Goal: Task Accomplishment & Management: Complete application form

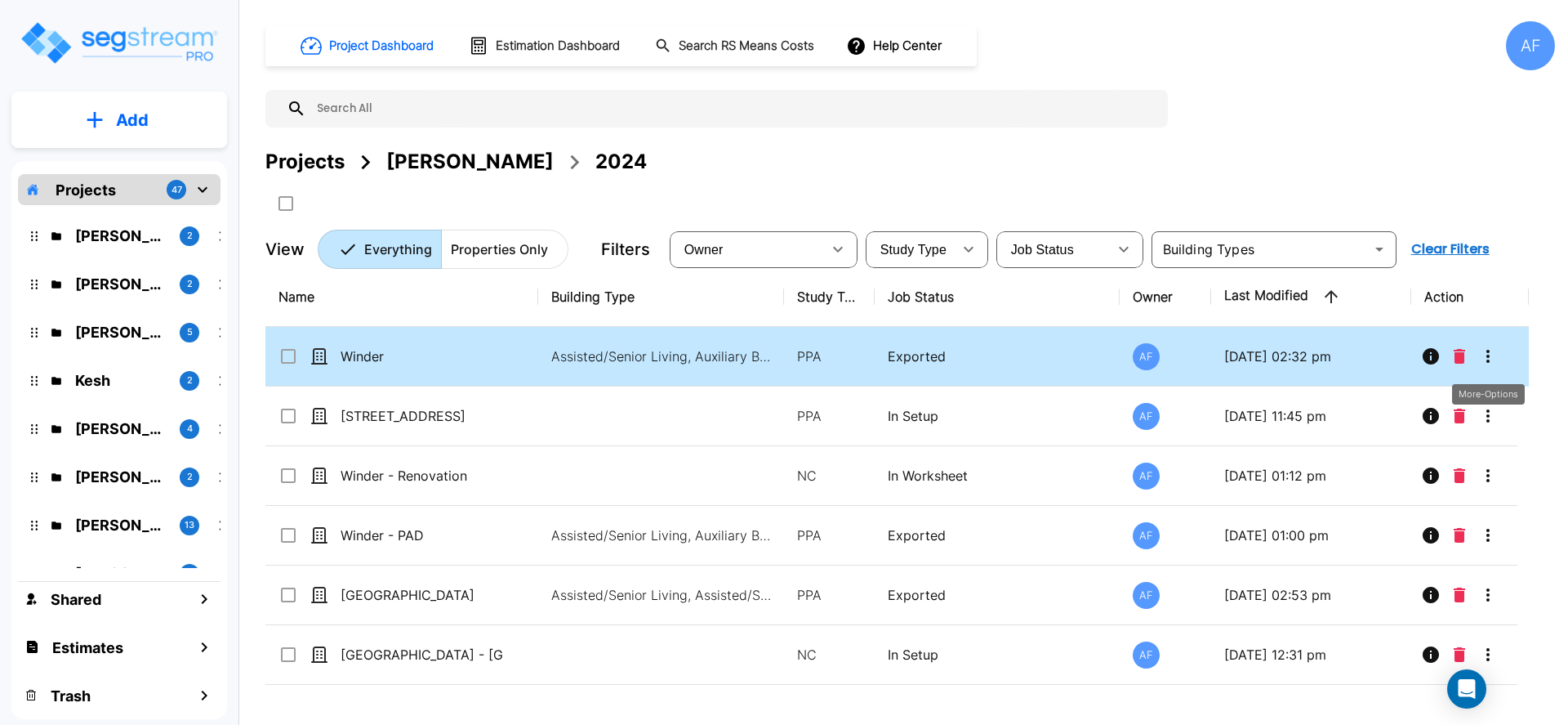
click at [1489, 356] on icon "More-Options" at bounding box center [1488, 356] width 20 height 20
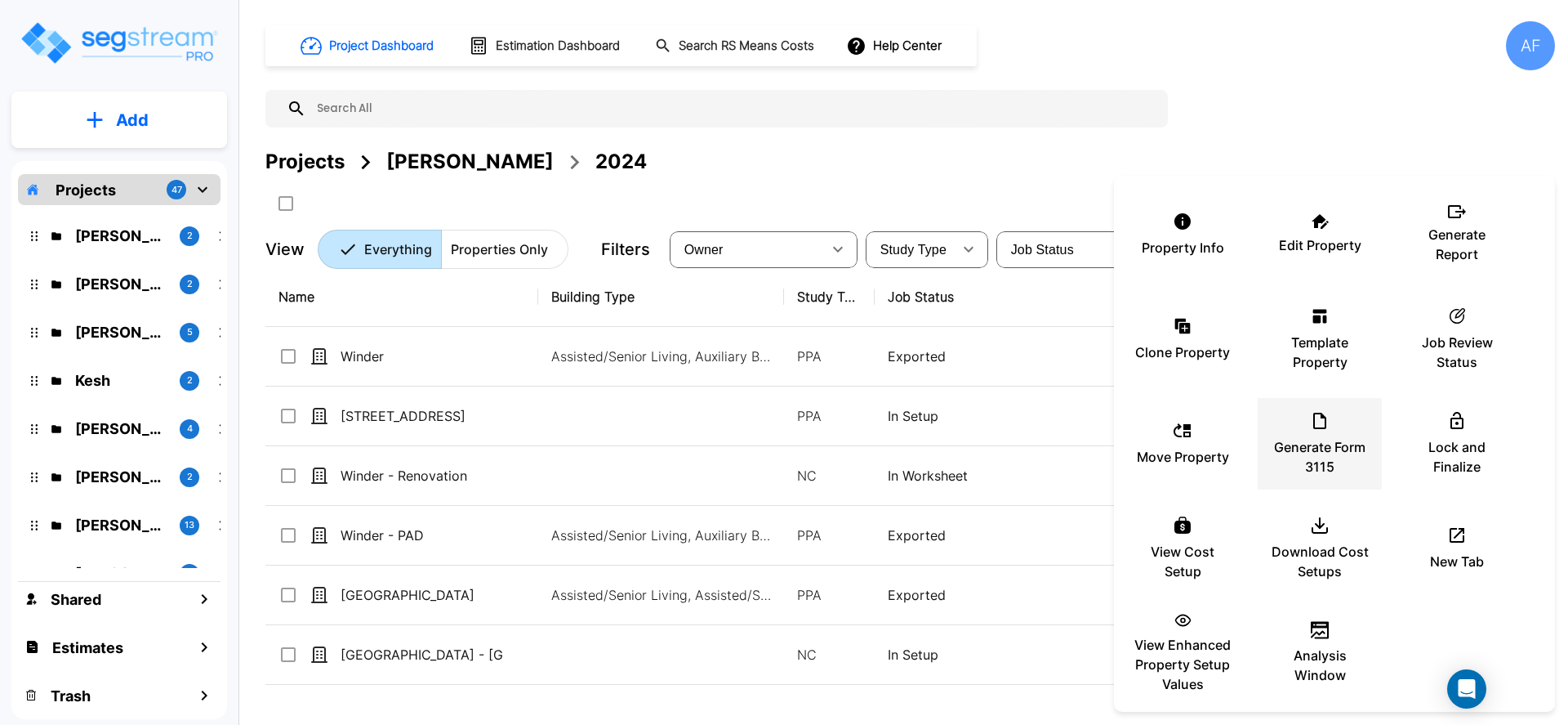
click at [1297, 441] on p "Generate Form 3115" at bounding box center [1319, 457] width 98 height 39
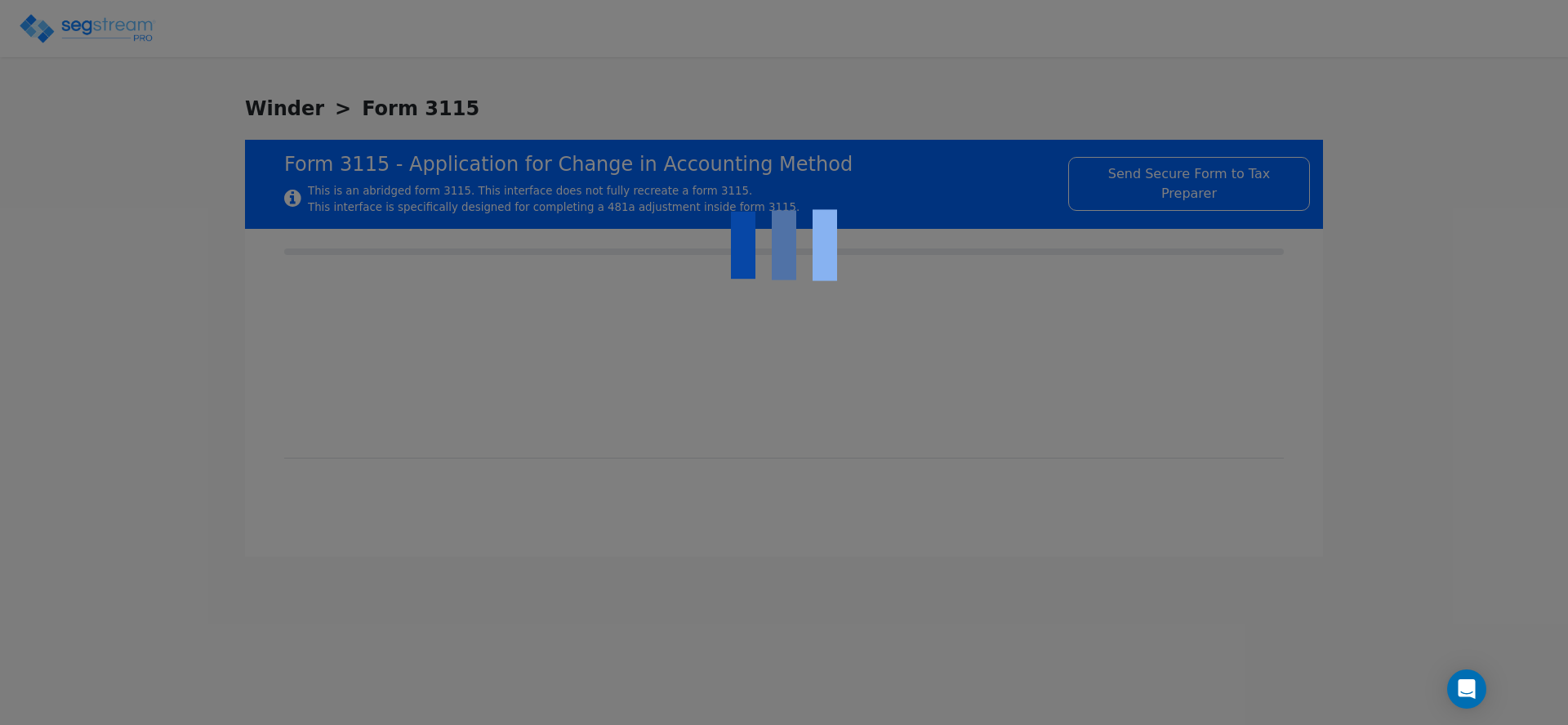
type input "-1,933,675.29"
checkbox input "true"
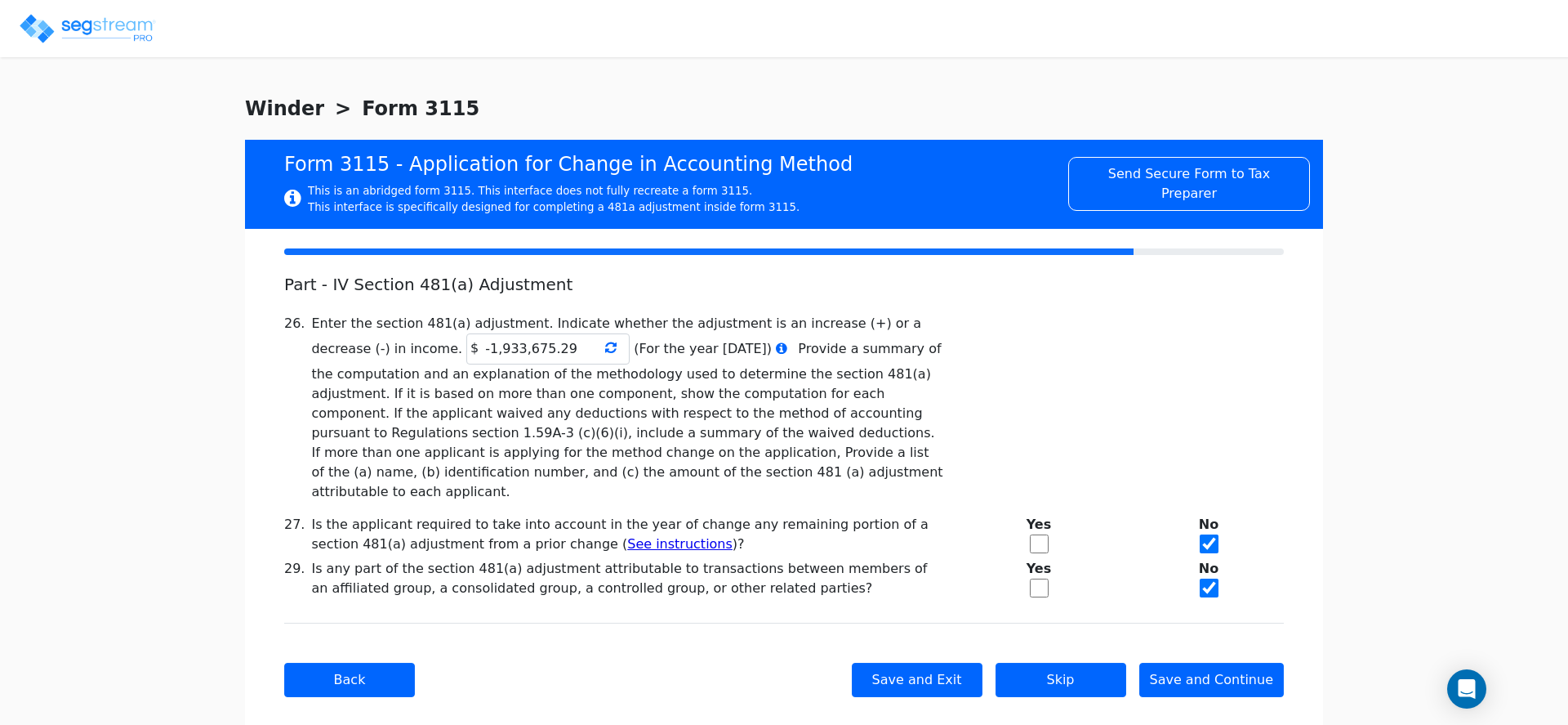
click at [606, 353] on icon at bounding box center [611, 348] width 11 height 13
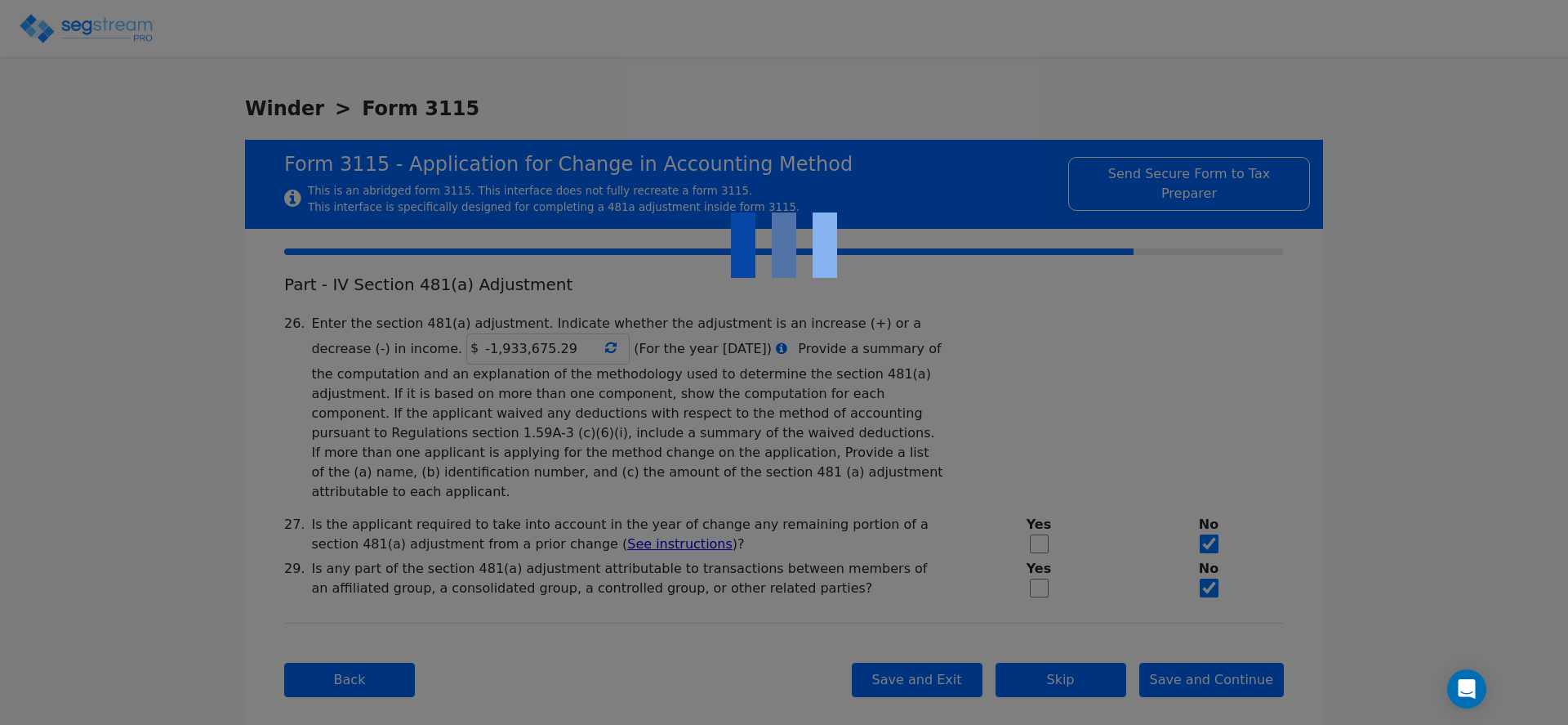
type input "-1,627,368.33"
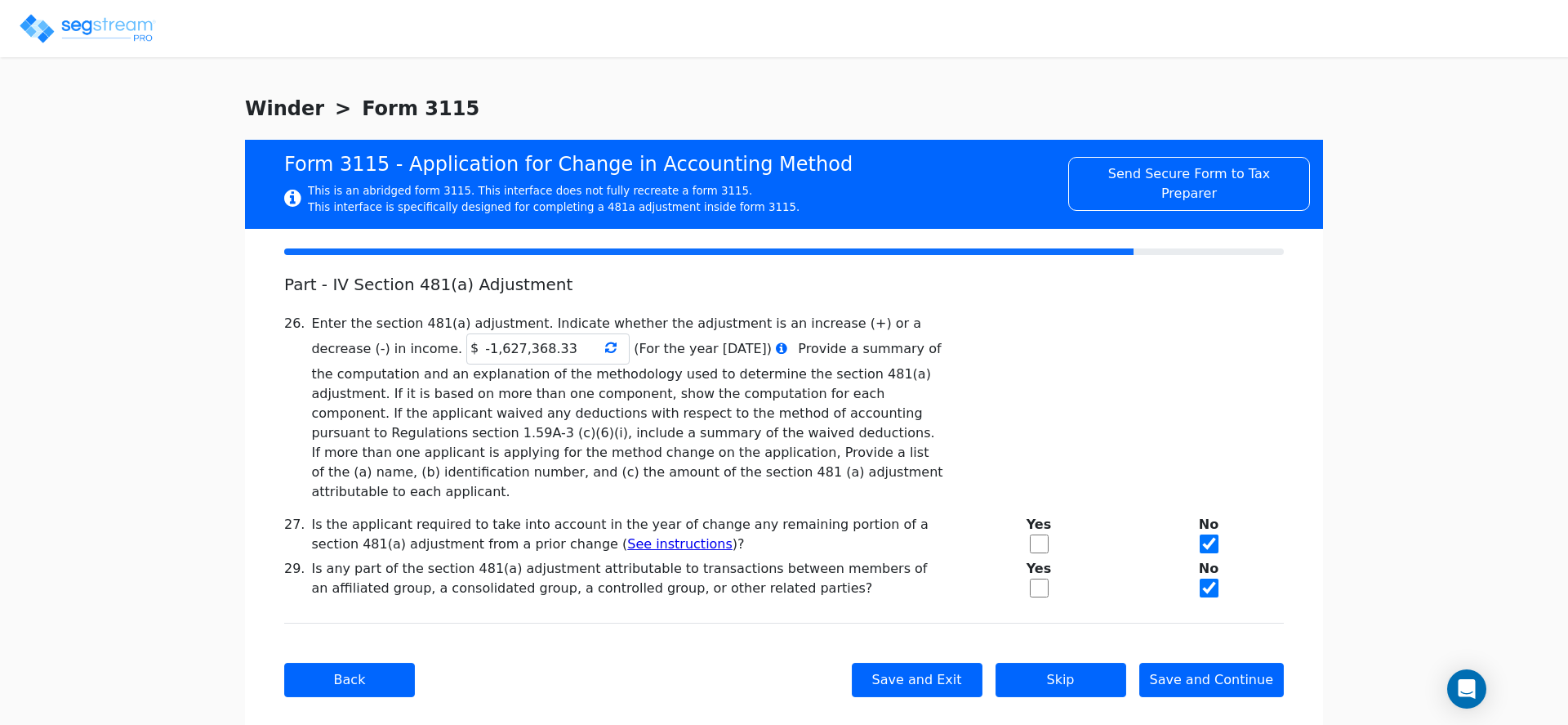
scroll to position [4, 0]
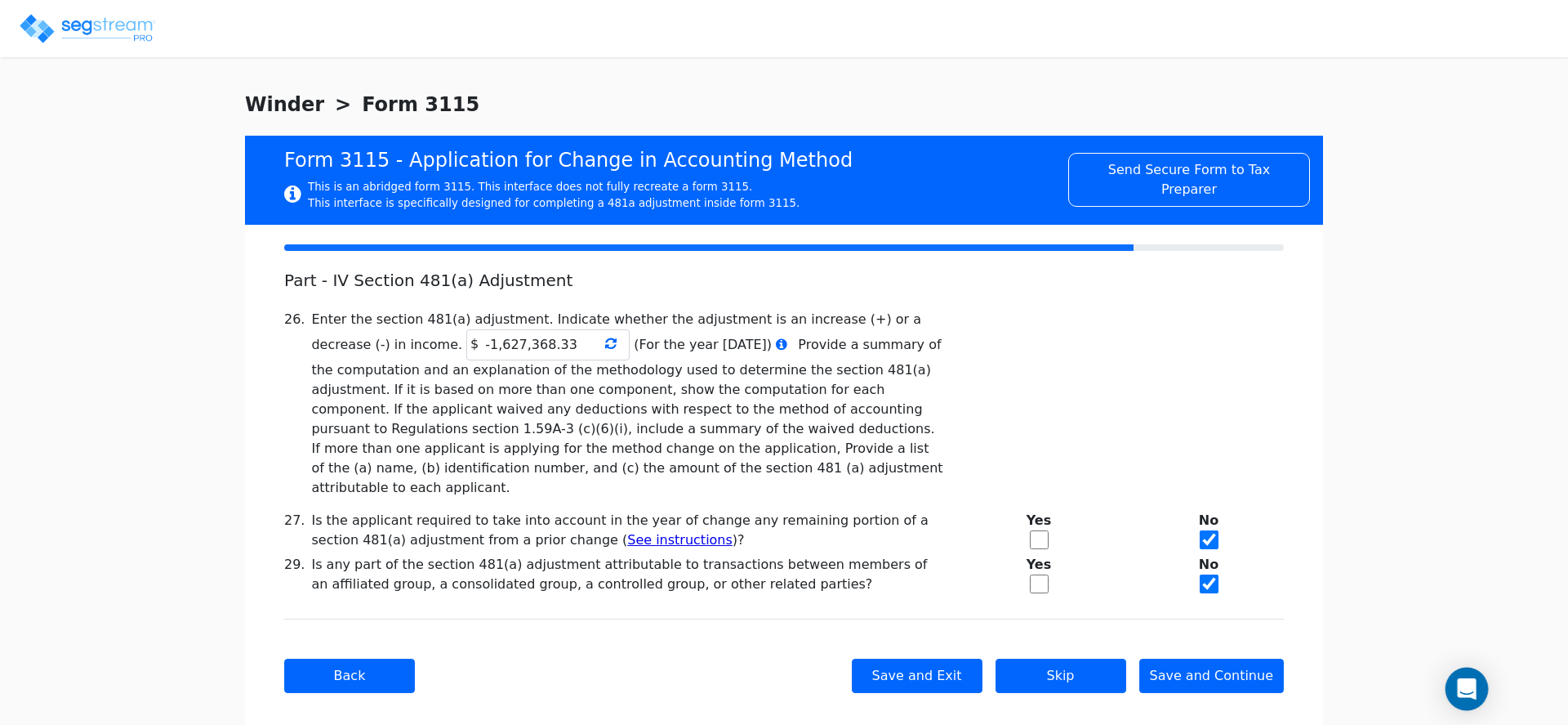
click at [1466, 671] on div "Open Intercom Messenger" at bounding box center [1467, 689] width 43 height 43
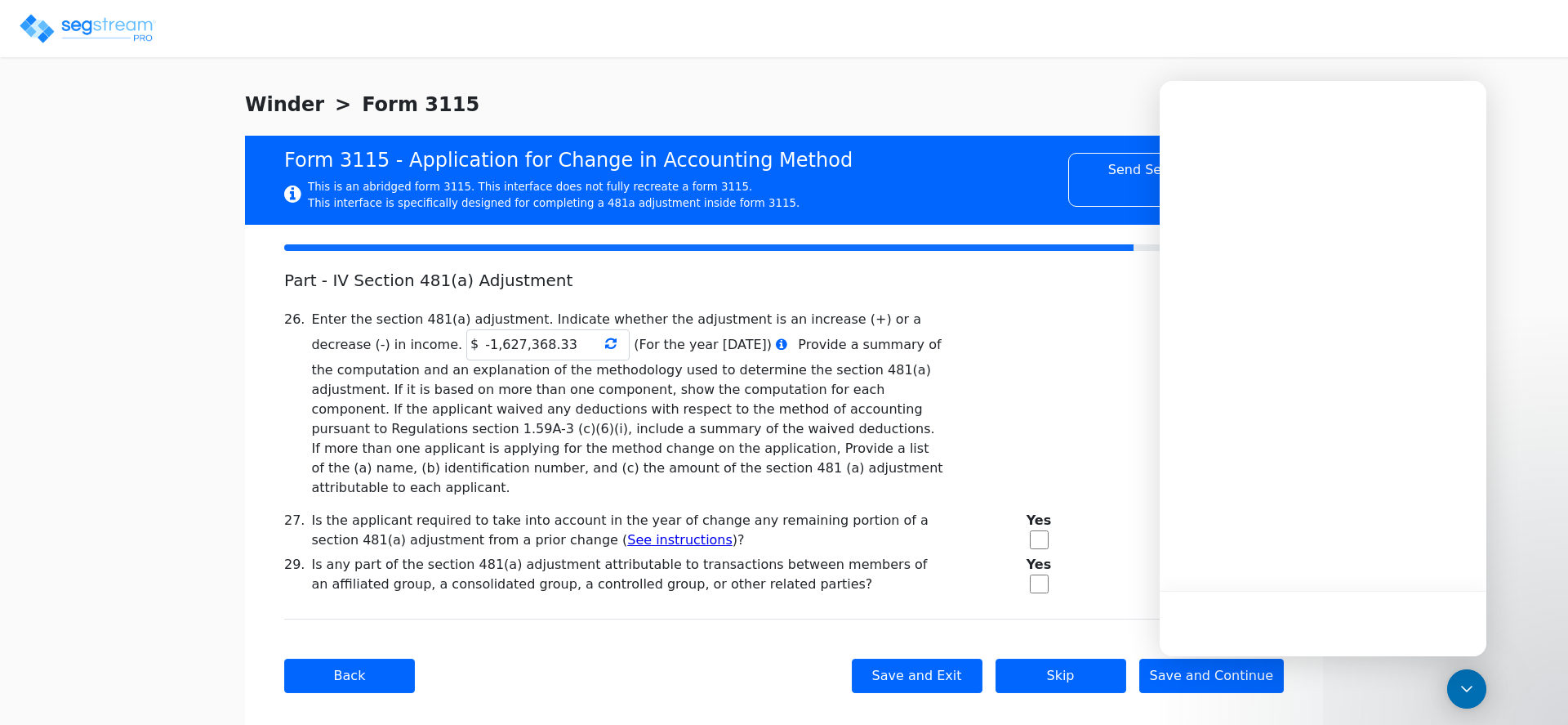
scroll to position [0, 0]
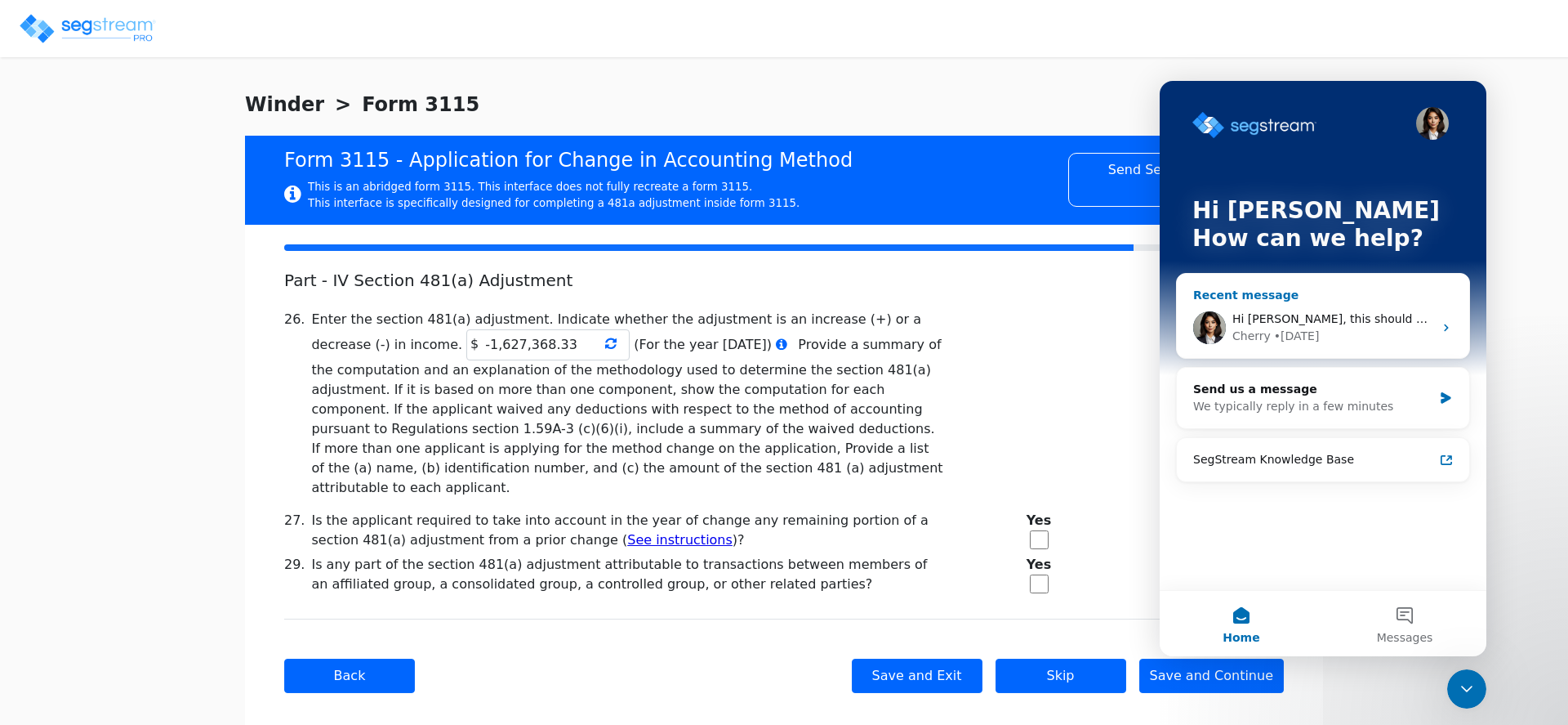
click at [1322, 322] on span "Hi [PERSON_NAME], this should now be fixed. Thanks for your patience!" at bounding box center [1438, 319] width 412 height 13
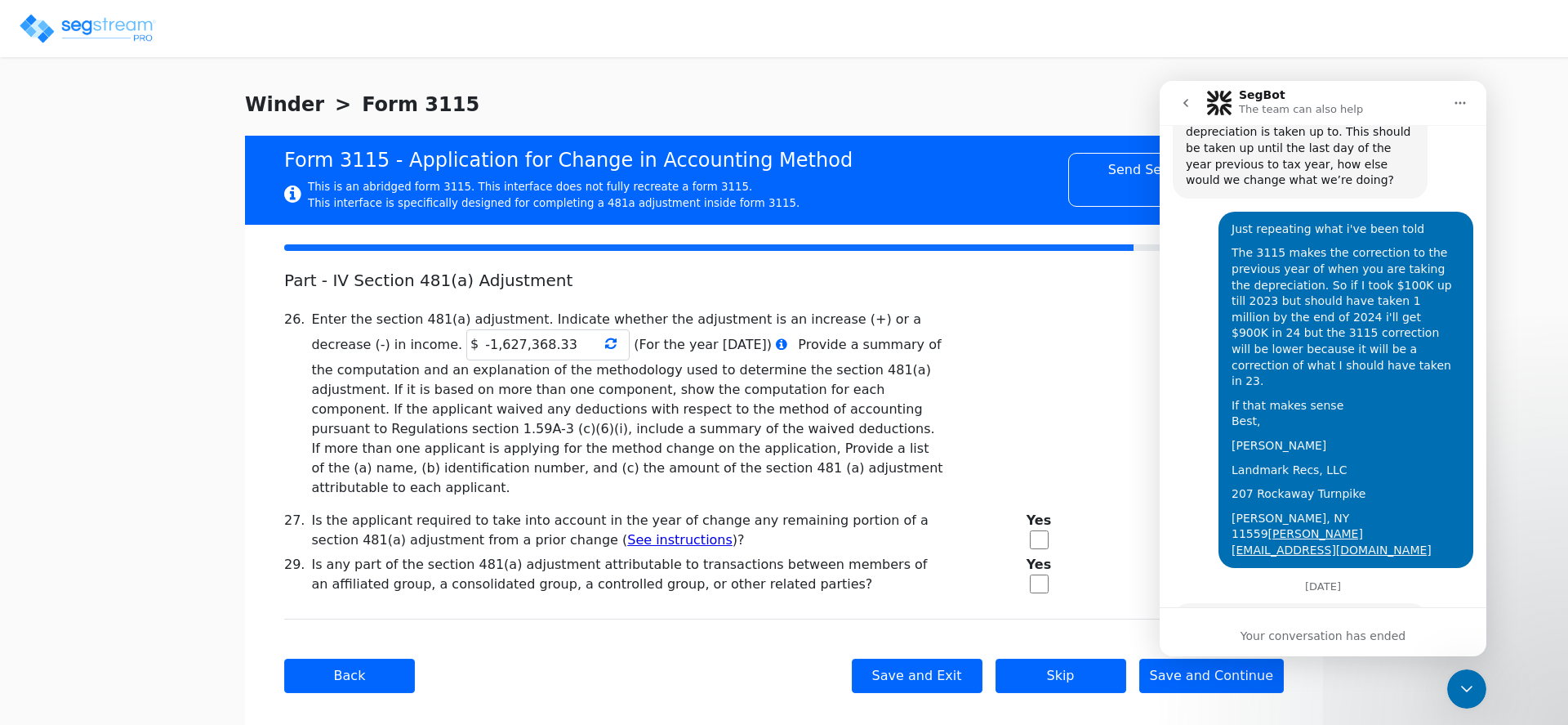
scroll to position [1378, 0]
click at [1472, 696] on icon "Close Intercom Messenger" at bounding box center [1466, 689] width 20 height 20
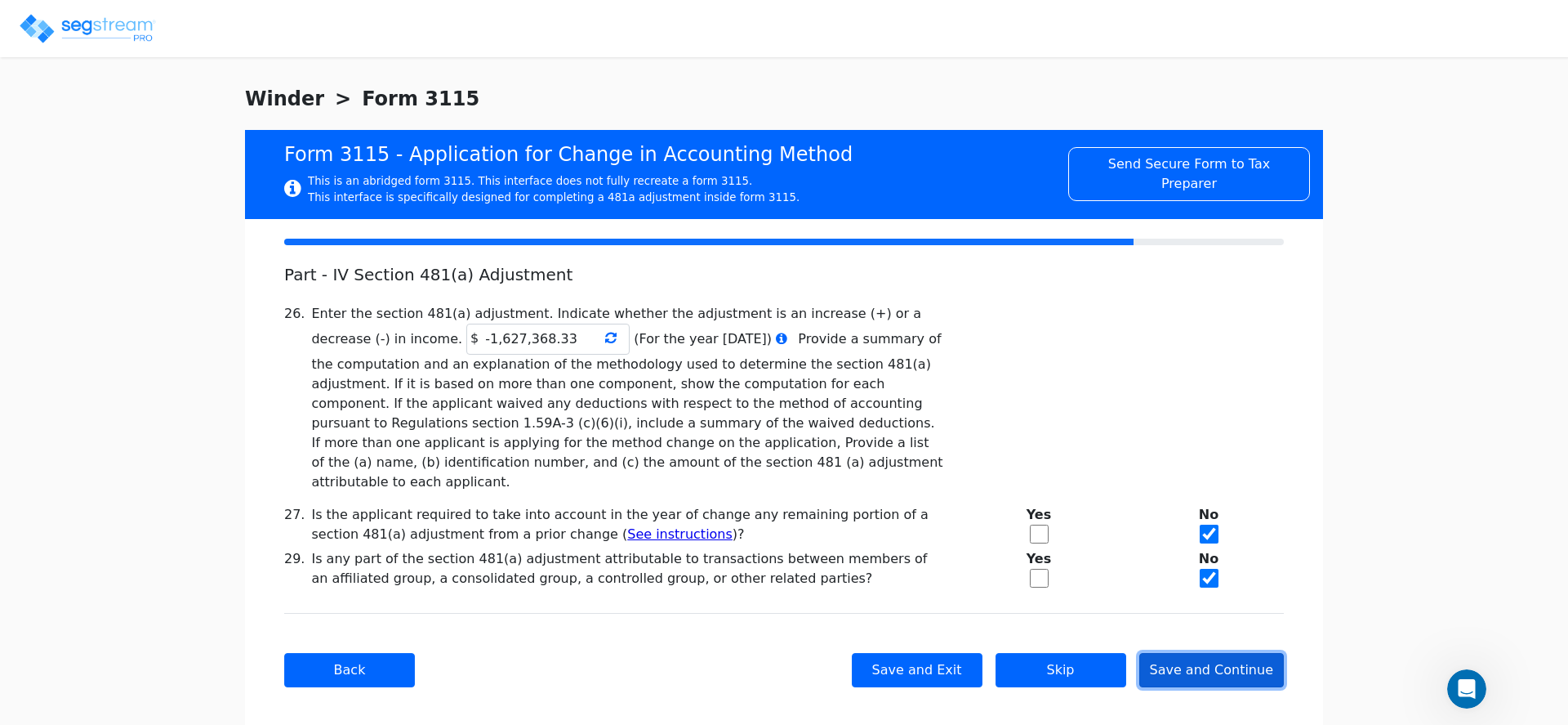
click at [1229, 652] on button "Save and Continue" at bounding box center [1212, 669] width 145 height 34
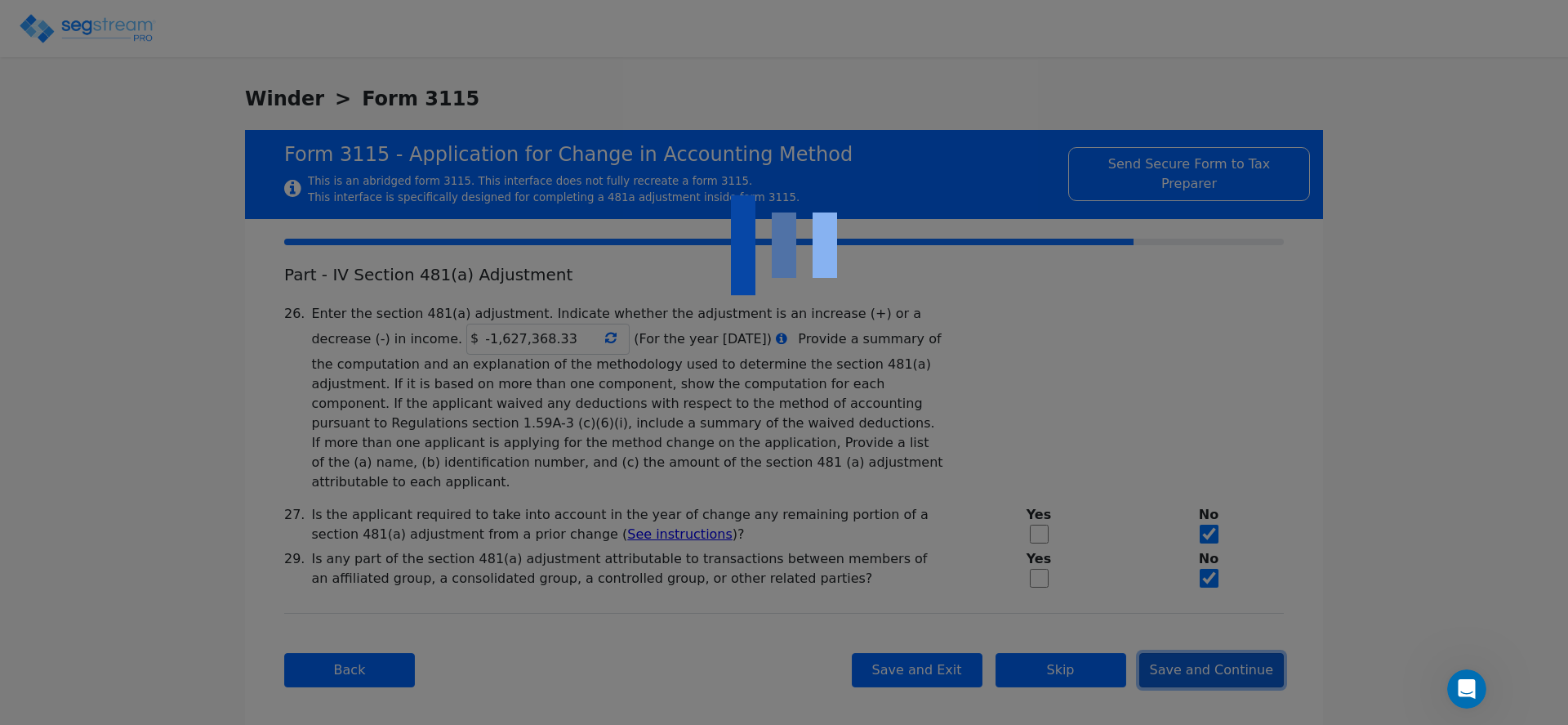
checkbox input "true"
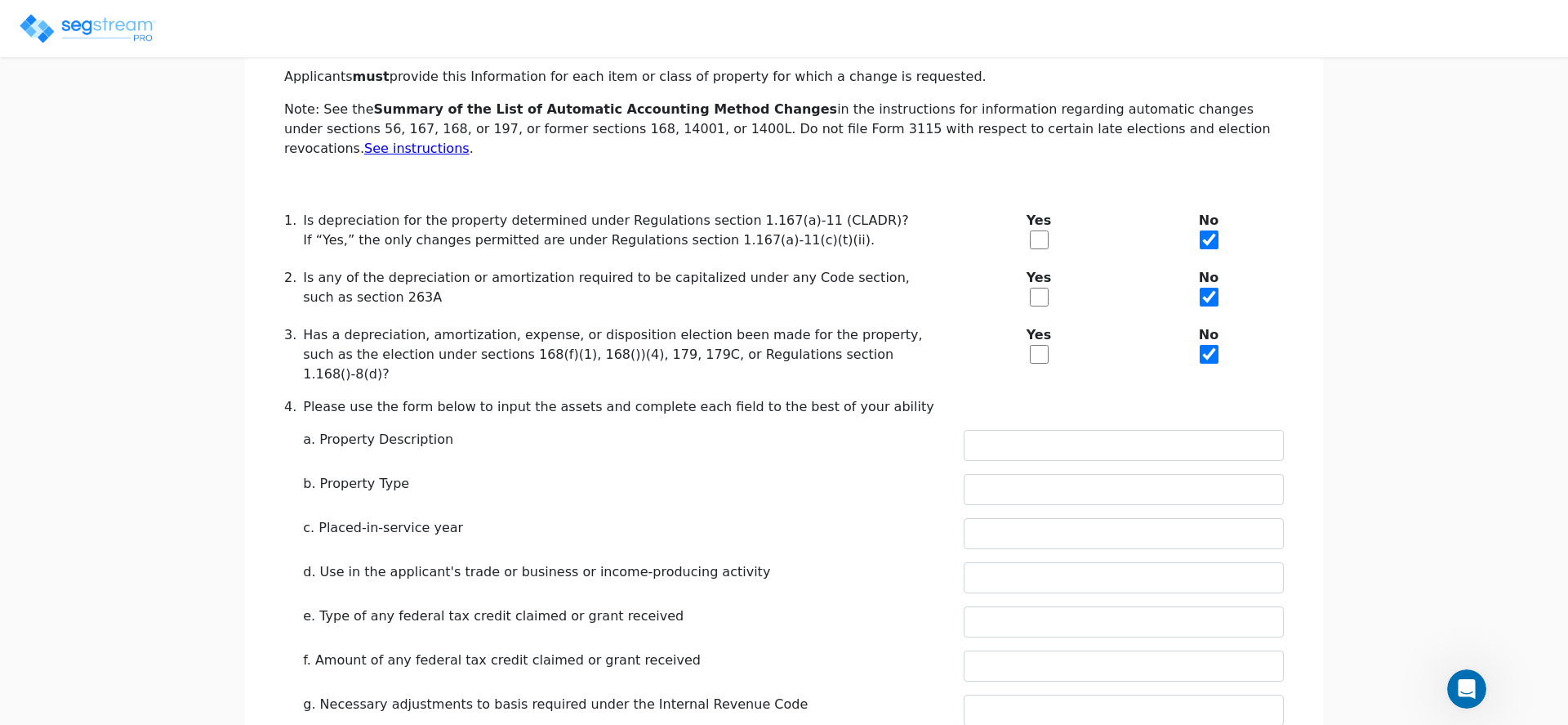
scroll to position [281, 0]
click at [1028, 472] on input "text" at bounding box center [1124, 487] width 320 height 31
type input "RESIDENTIAL"
click at [1023, 516] on input "text" at bounding box center [1124, 531] width 320 height 31
type input "2023"
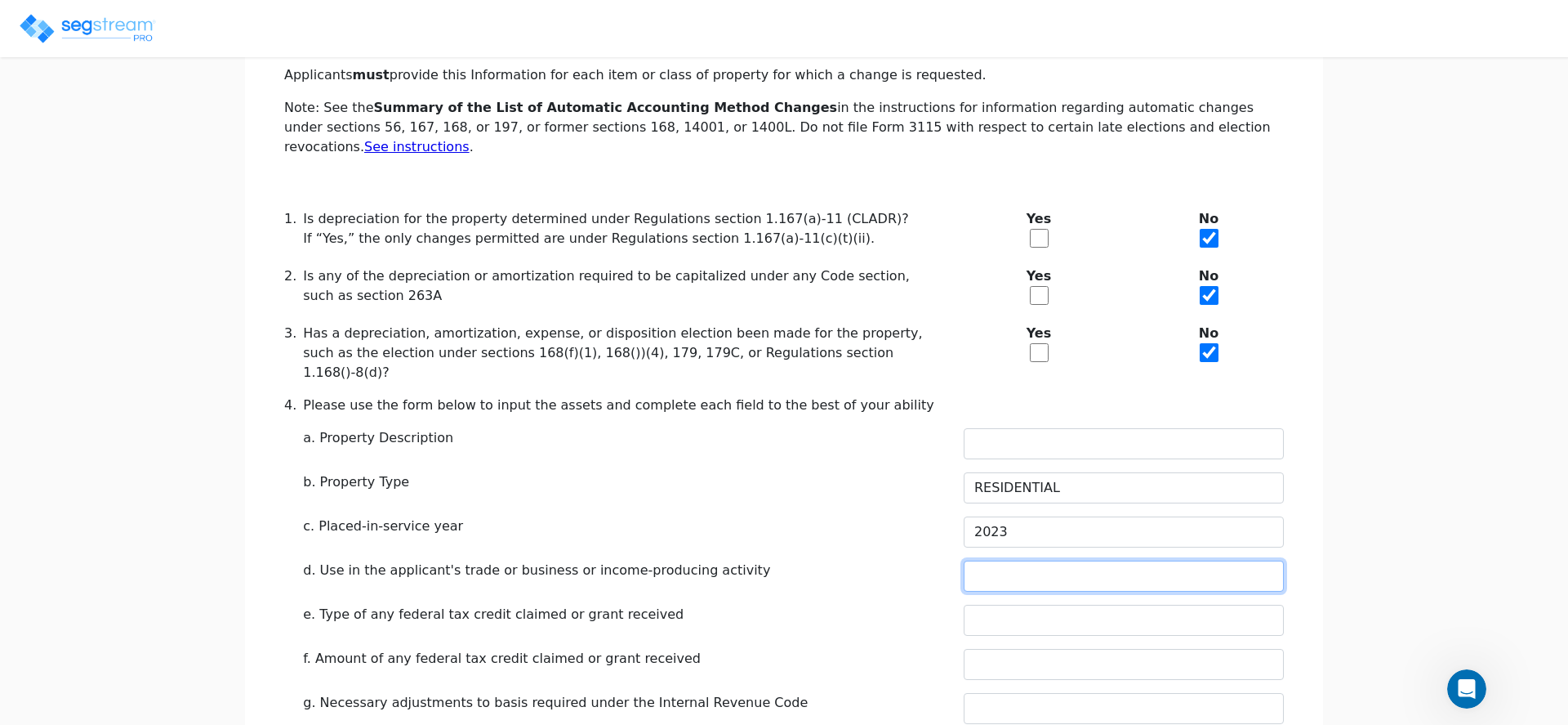
click at [1017, 560] on input "text" at bounding box center [1124, 575] width 320 height 31
type input "RENTAL"
click at [1033, 605] on input "text" at bounding box center [1124, 620] width 320 height 31
type input "N/A"
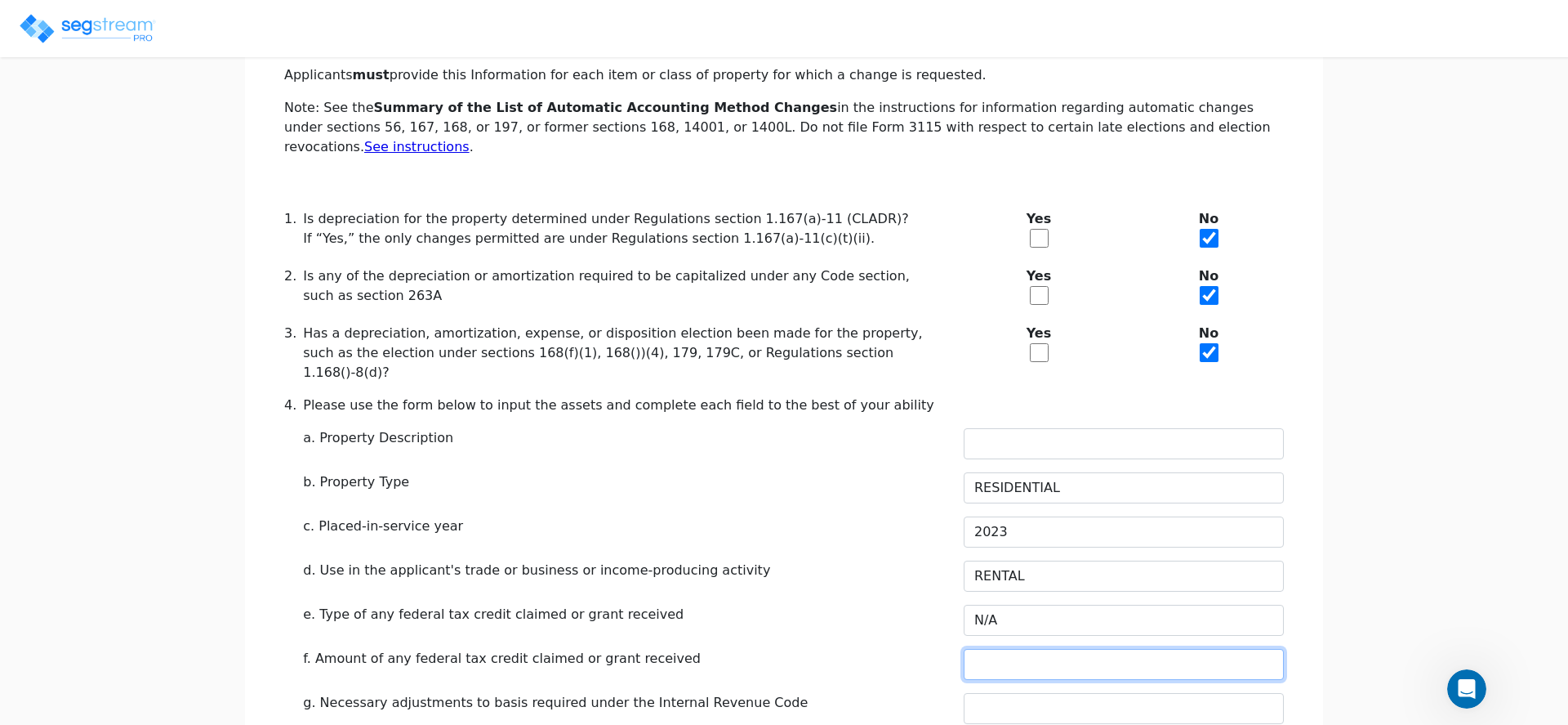
click at [1011, 649] on input "text" at bounding box center [1124, 663] width 320 height 31
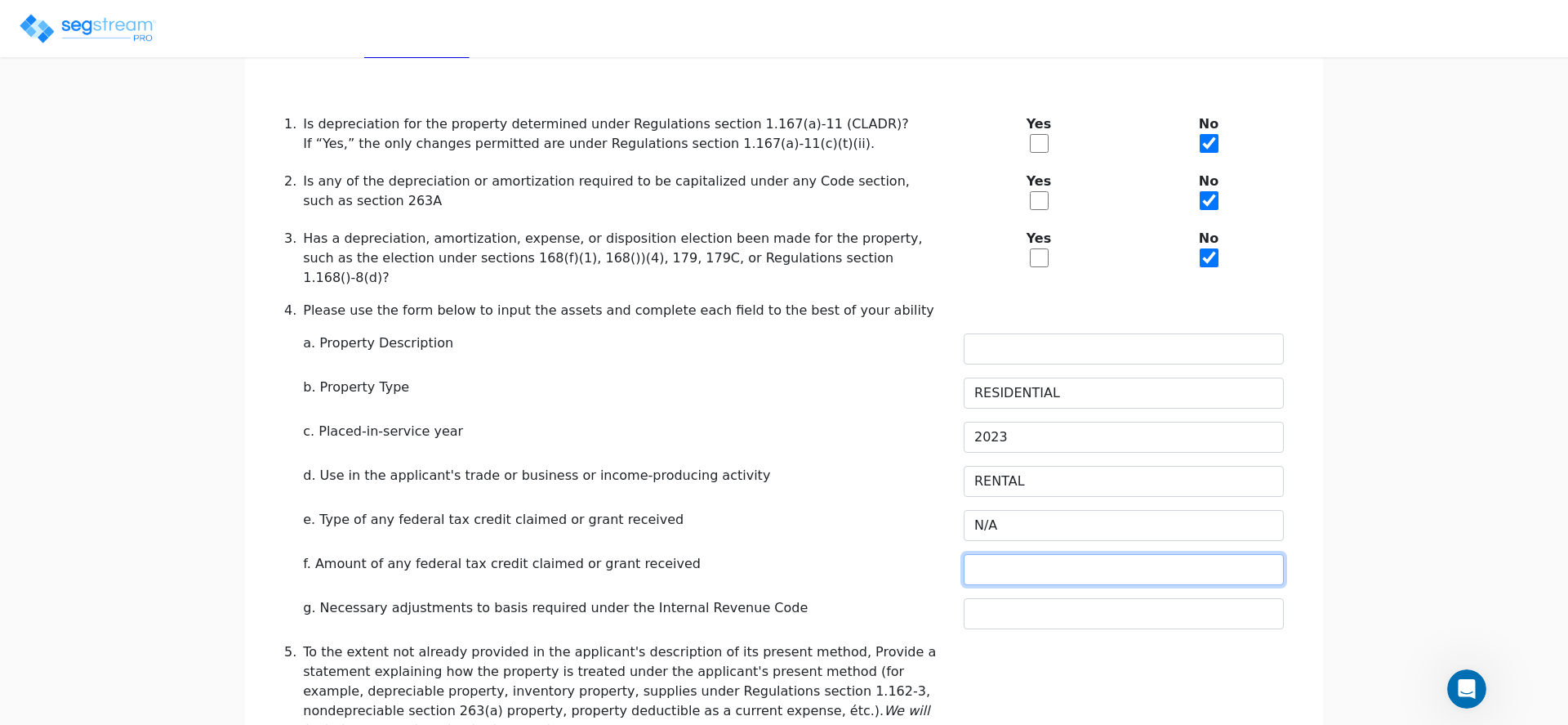
scroll to position [403, 0]
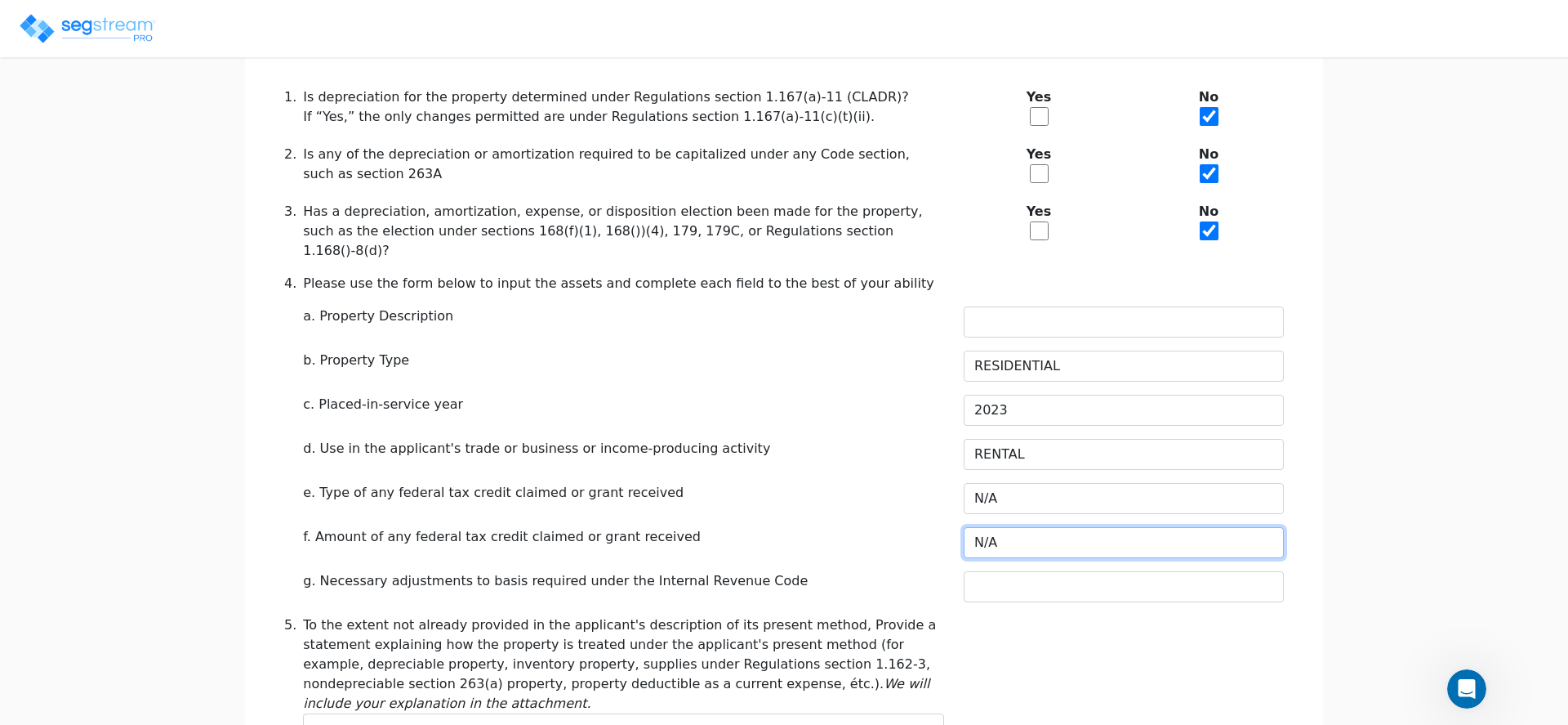
type input "N/A"
click at [1002, 571] on input "text" at bounding box center [1124, 586] width 320 height 31
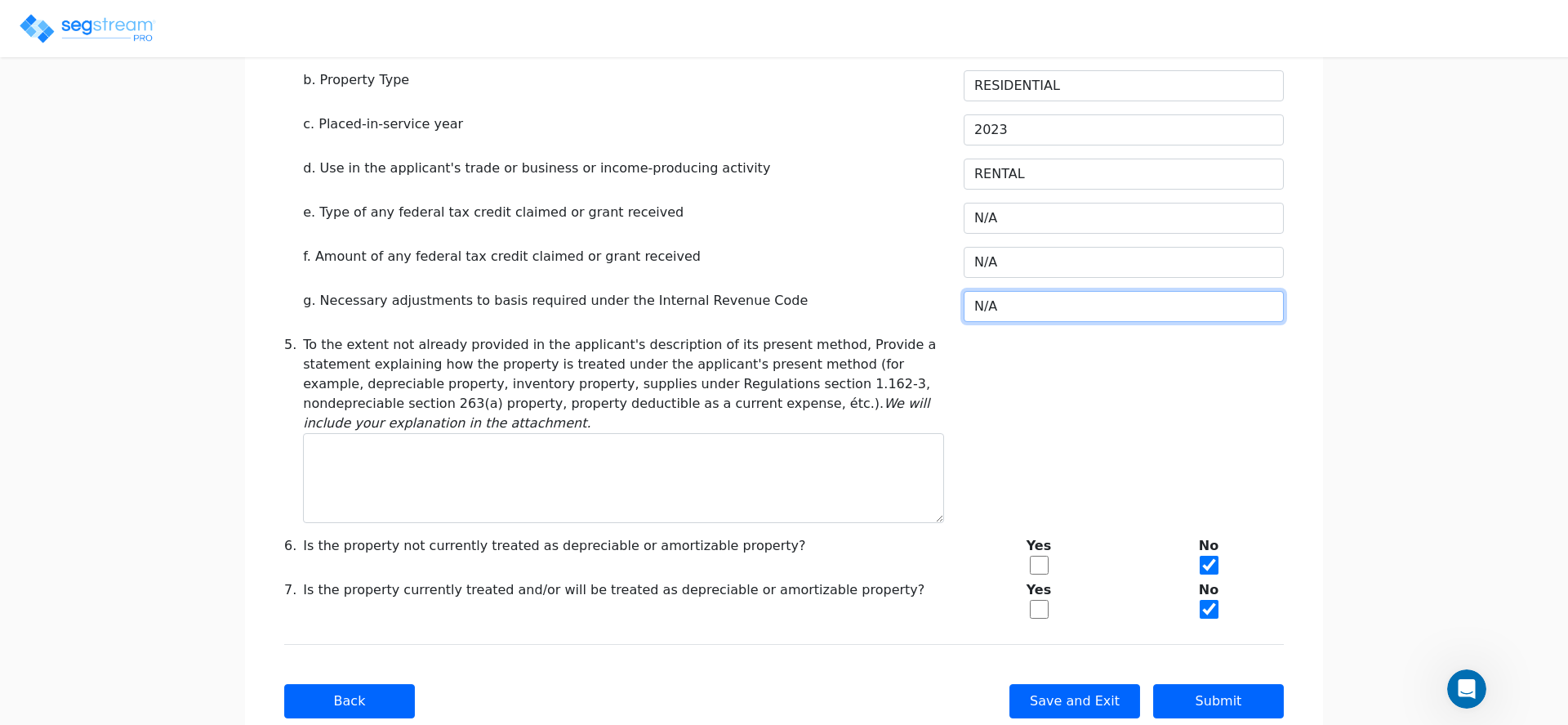
scroll to position [684, 0]
type input "N/A"
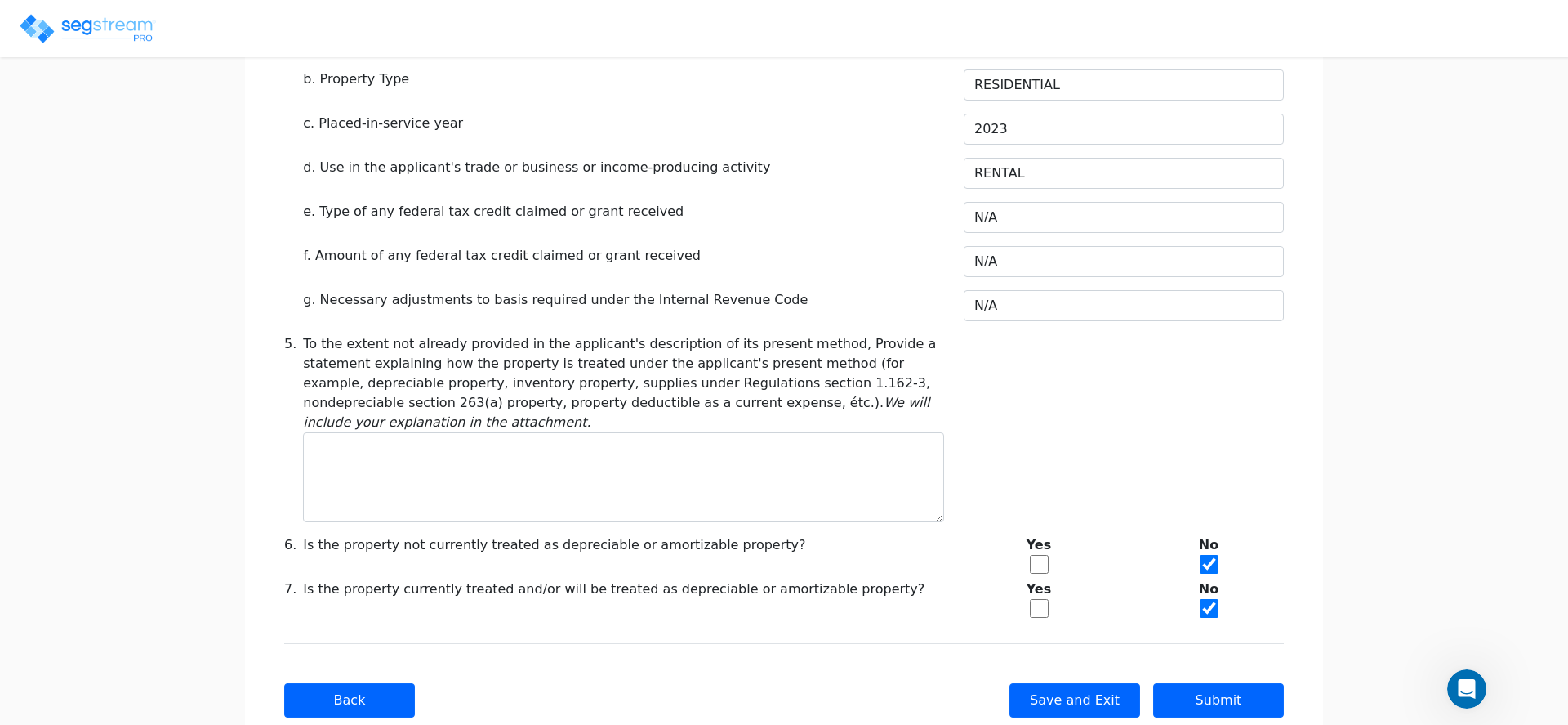
click at [1036, 599] on input "checkbox" at bounding box center [1039, 609] width 19 height 19
checkbox input "true"
checkbox input "false"
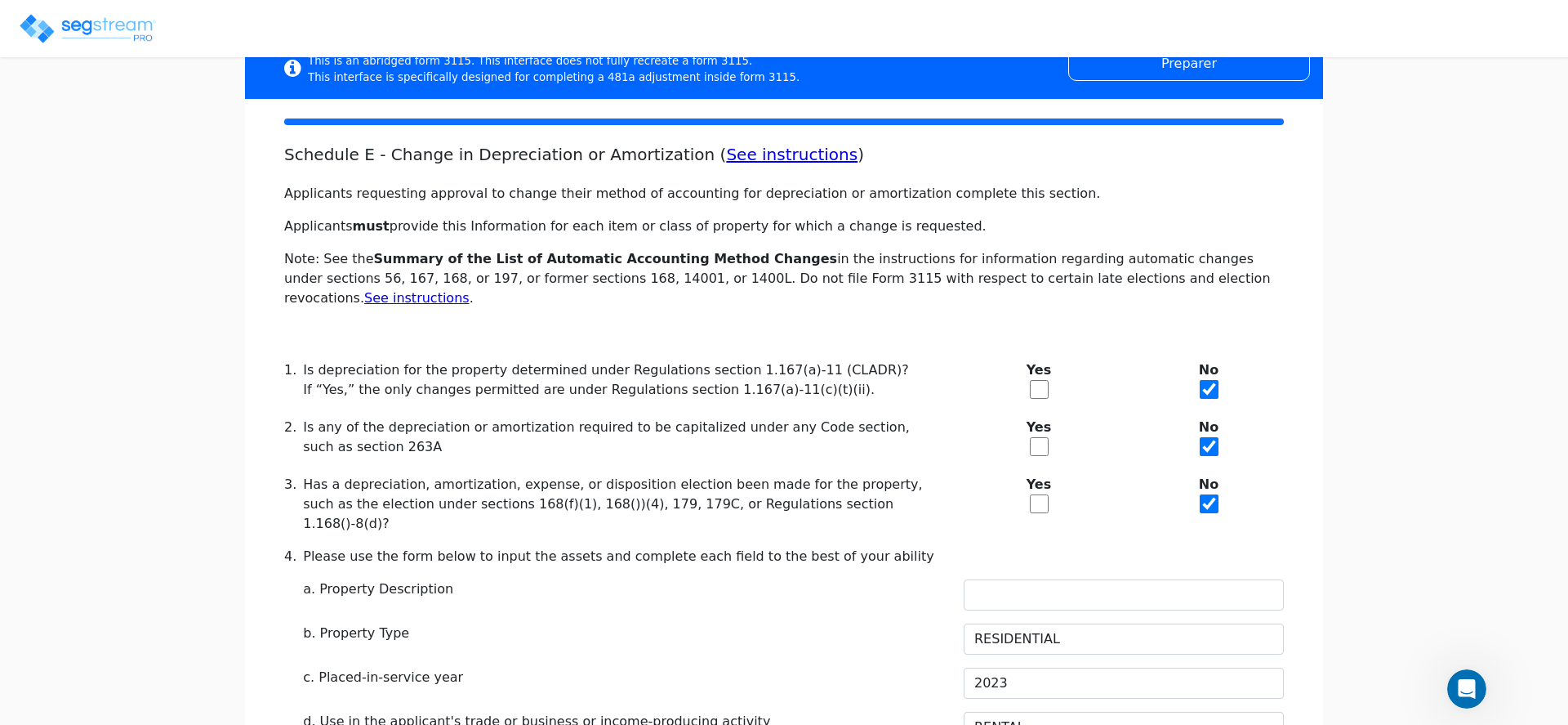
scroll to position [131, 0]
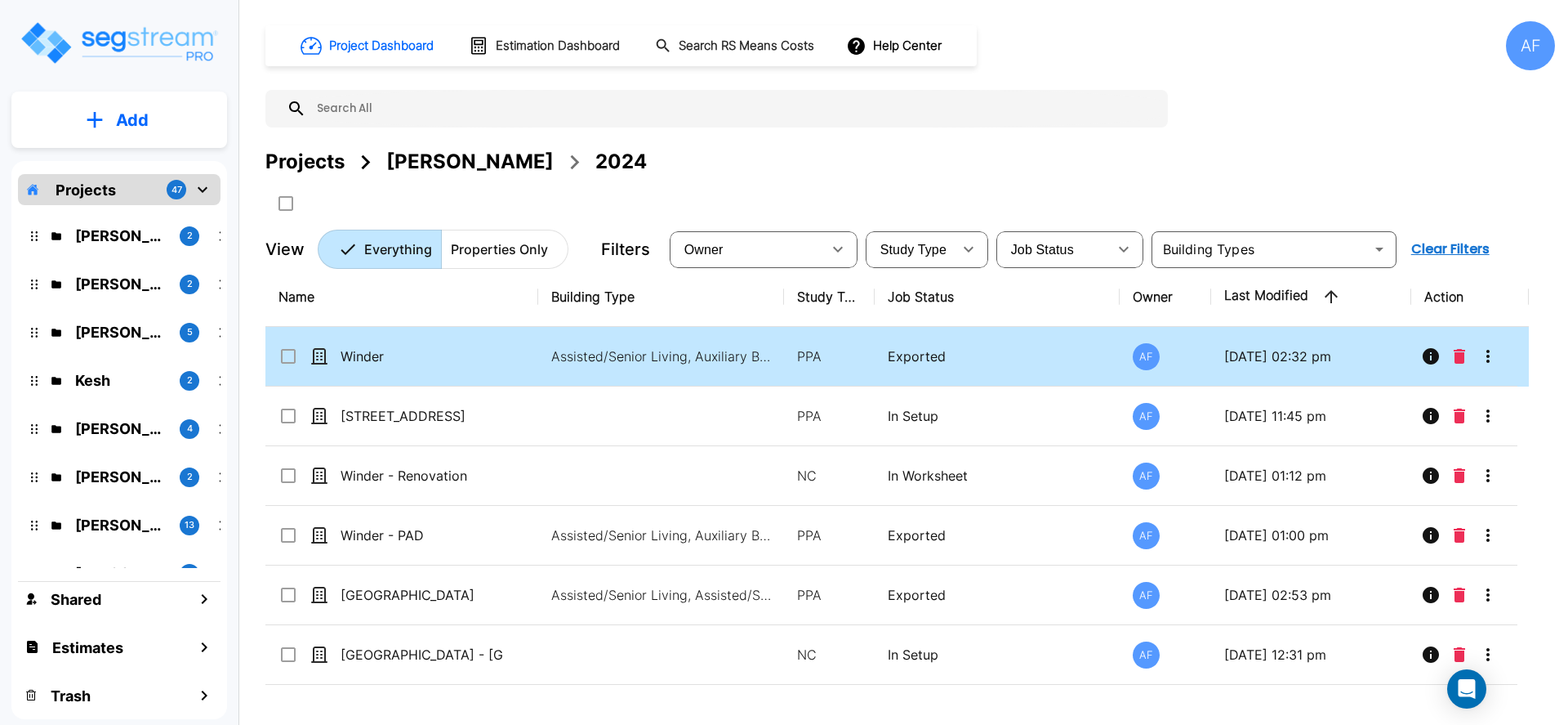
click at [451, 366] on td "Winder" at bounding box center [402, 357] width 273 height 60
checkbox input "true"
click at [451, 366] on td "Winder" at bounding box center [402, 357] width 273 height 60
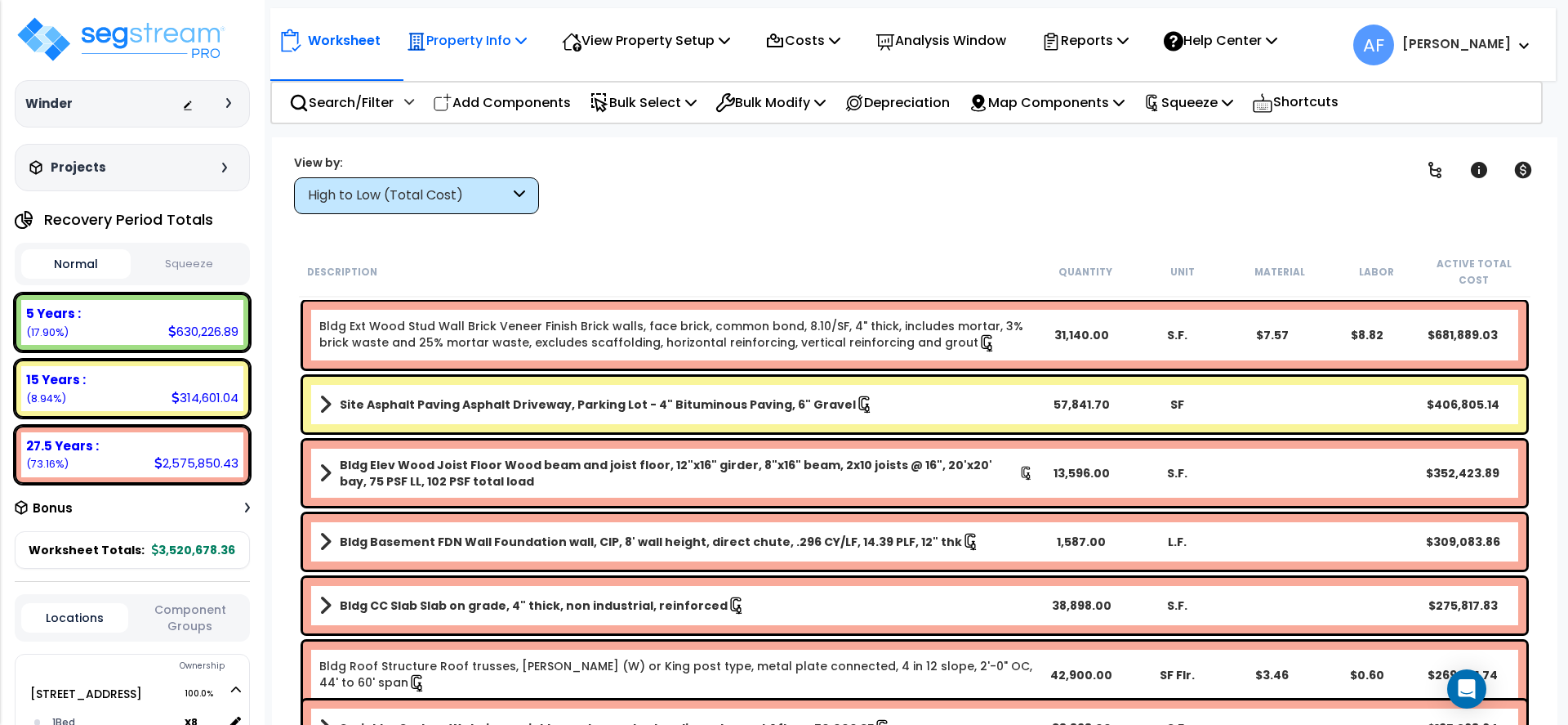
click at [486, 36] on p "Property Info" at bounding box center [467, 41] width 120 height 22
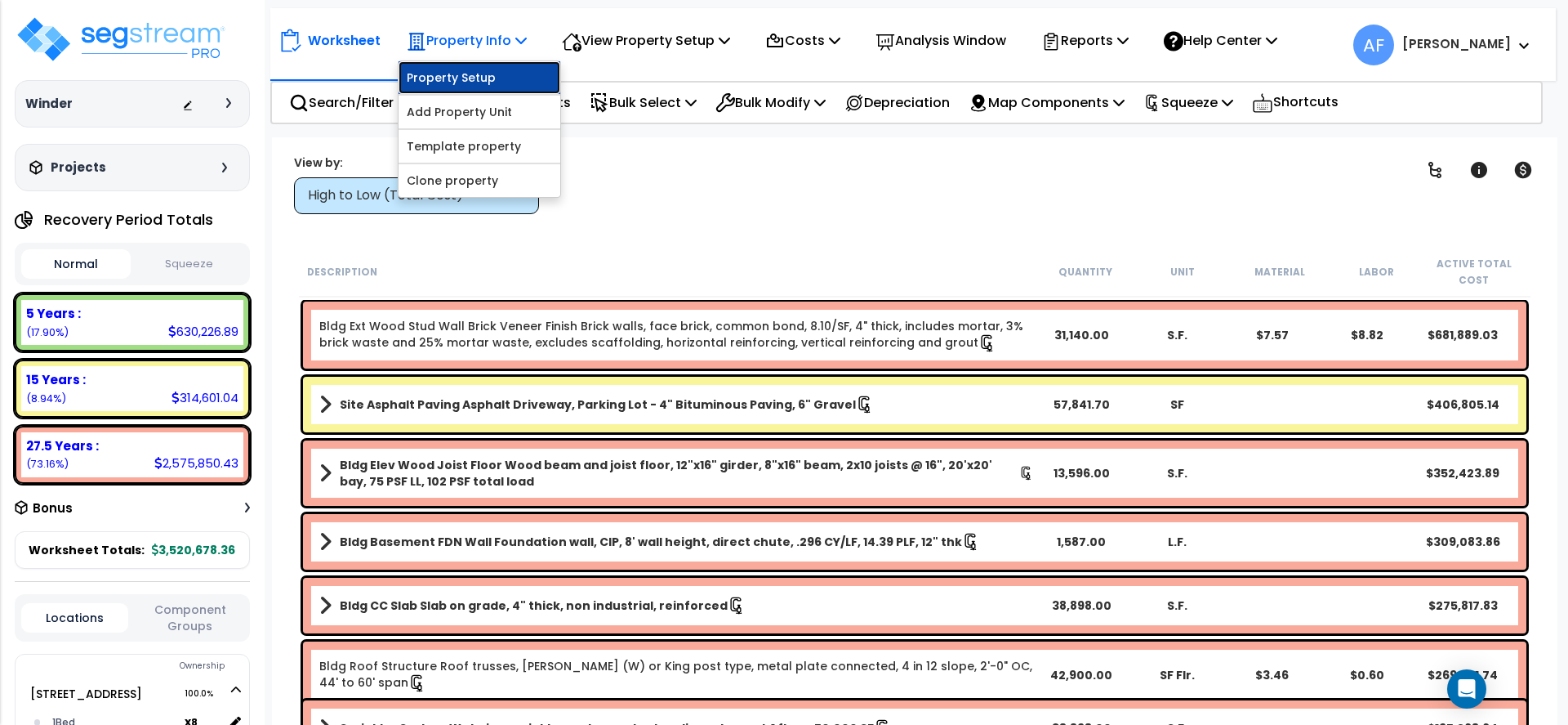
click at [461, 76] on link "Property Setup" at bounding box center [480, 77] width 162 height 33
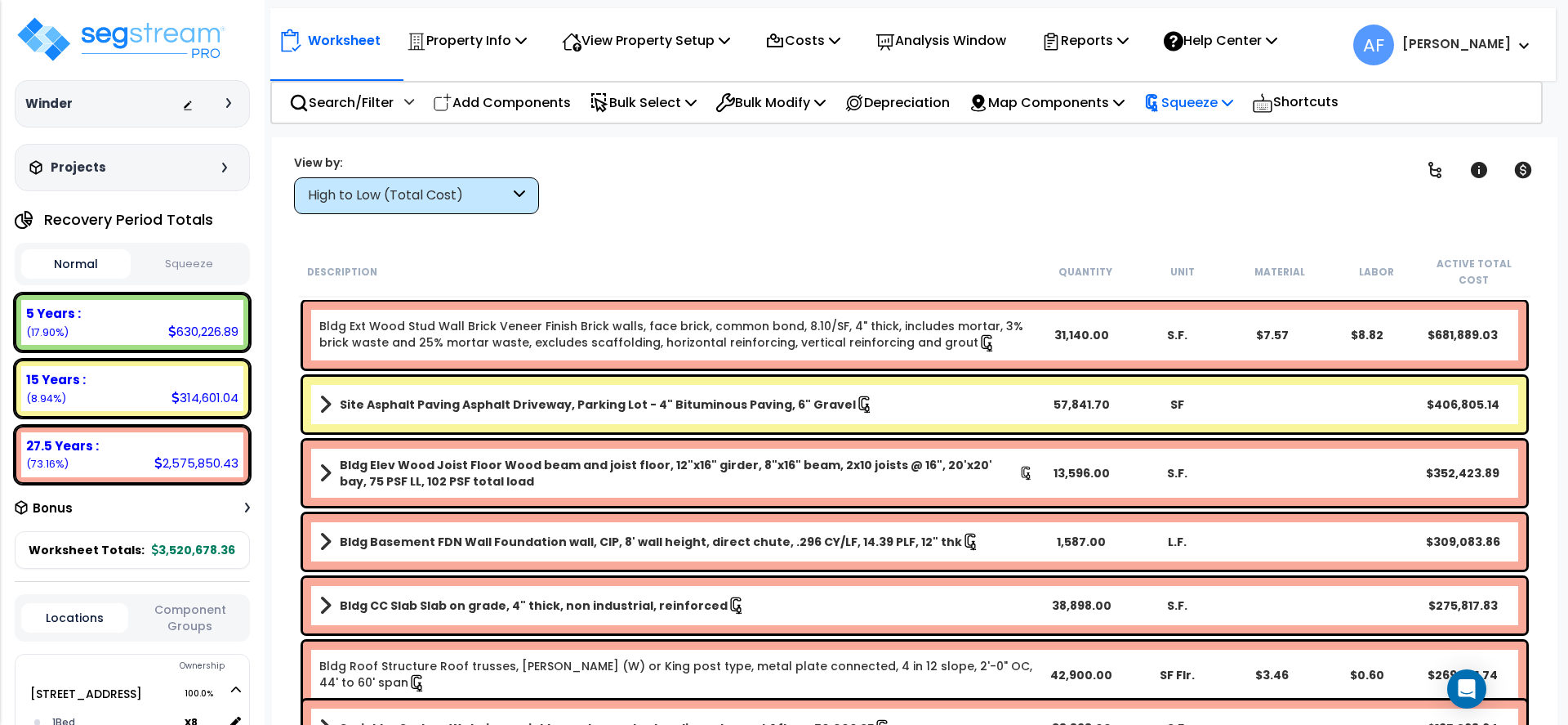
click at [1220, 89] on div "Squeeze" at bounding box center [1188, 102] width 89 height 38
click at [1016, 183] on div "Clear Filters" at bounding box center [972, 184] width 825 height 61
click at [1129, 49] on p "Reports" at bounding box center [1085, 41] width 88 height 22
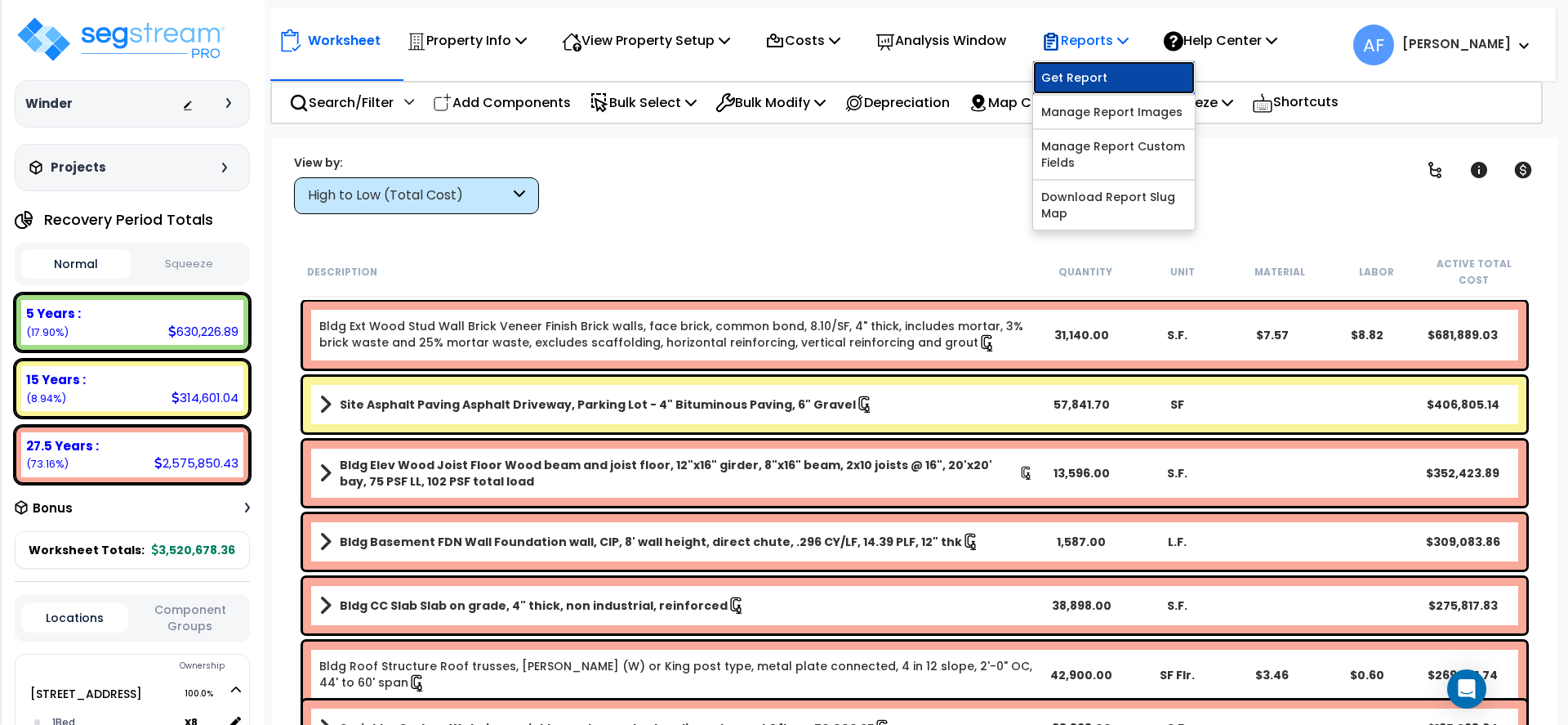
click at [1125, 70] on link "Get Report" at bounding box center [1114, 77] width 162 height 33
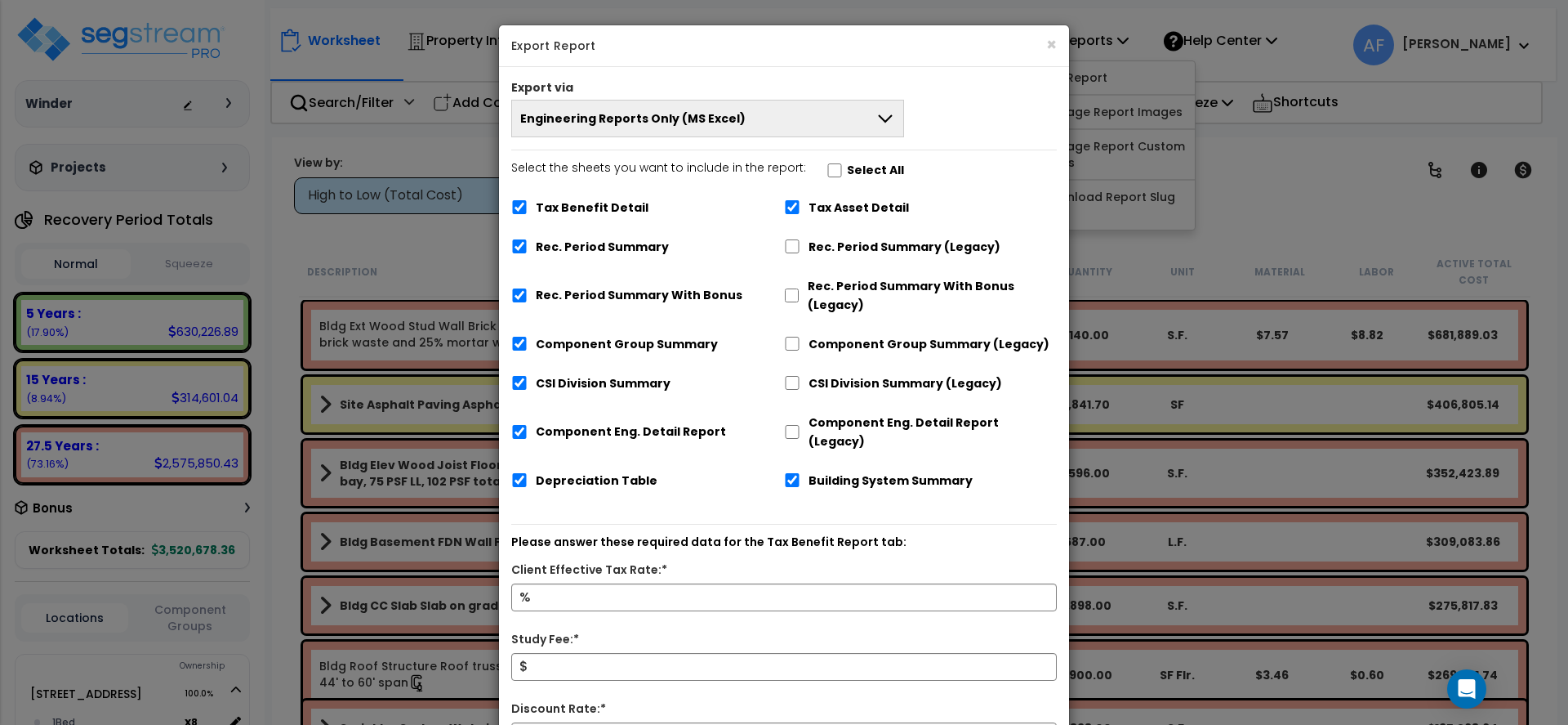
click at [833, 168] on label "Select the sheets you want to include in the report: Select All" at bounding box center [708, 172] width 393 height 28
click at [833, 168] on input "Select the sheets you want to include in the report: Select All" at bounding box center [835, 170] width 17 height 14
click at [830, 168] on input "Select the sheets you want to include in the report: Select All" at bounding box center [835, 170] width 17 height 14
checkbox input "false"
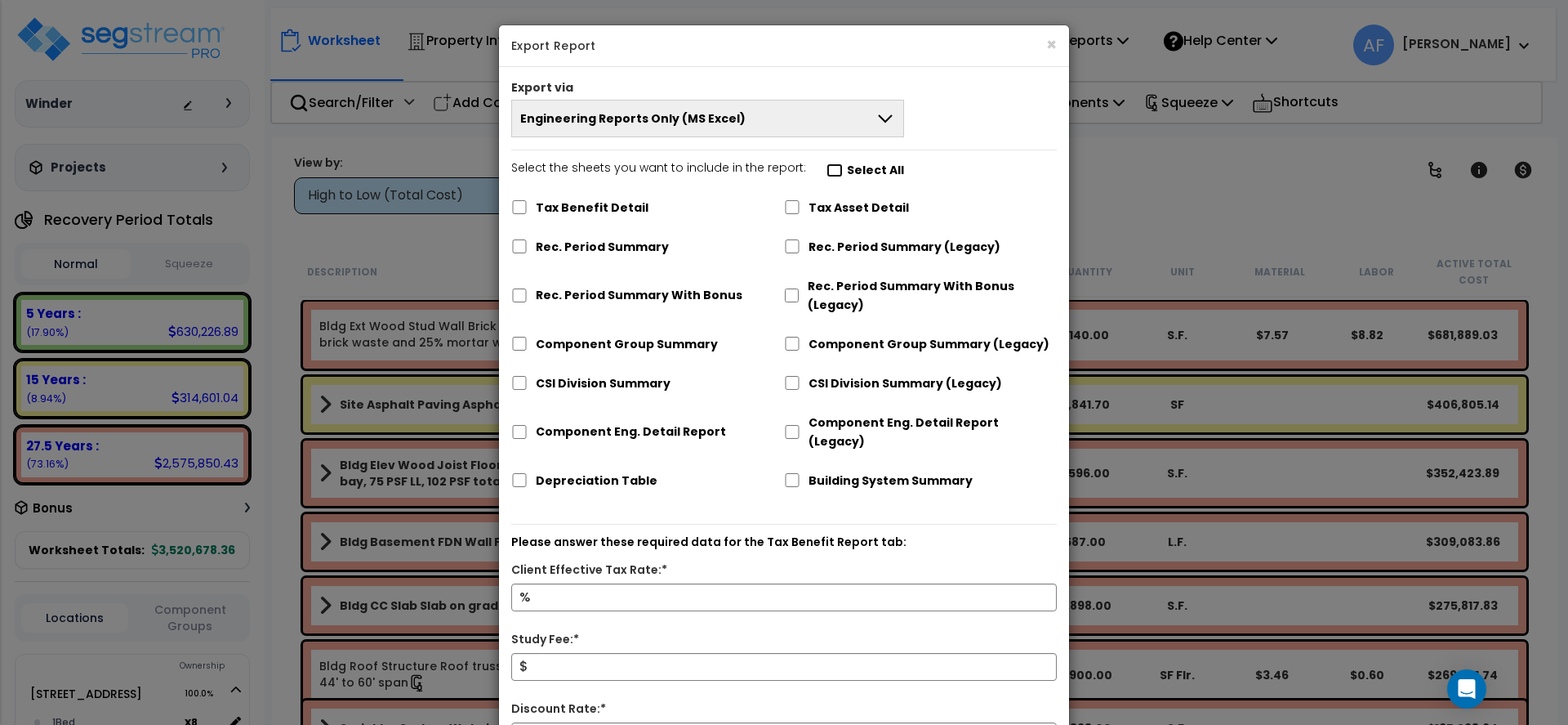
checkbox input "false"
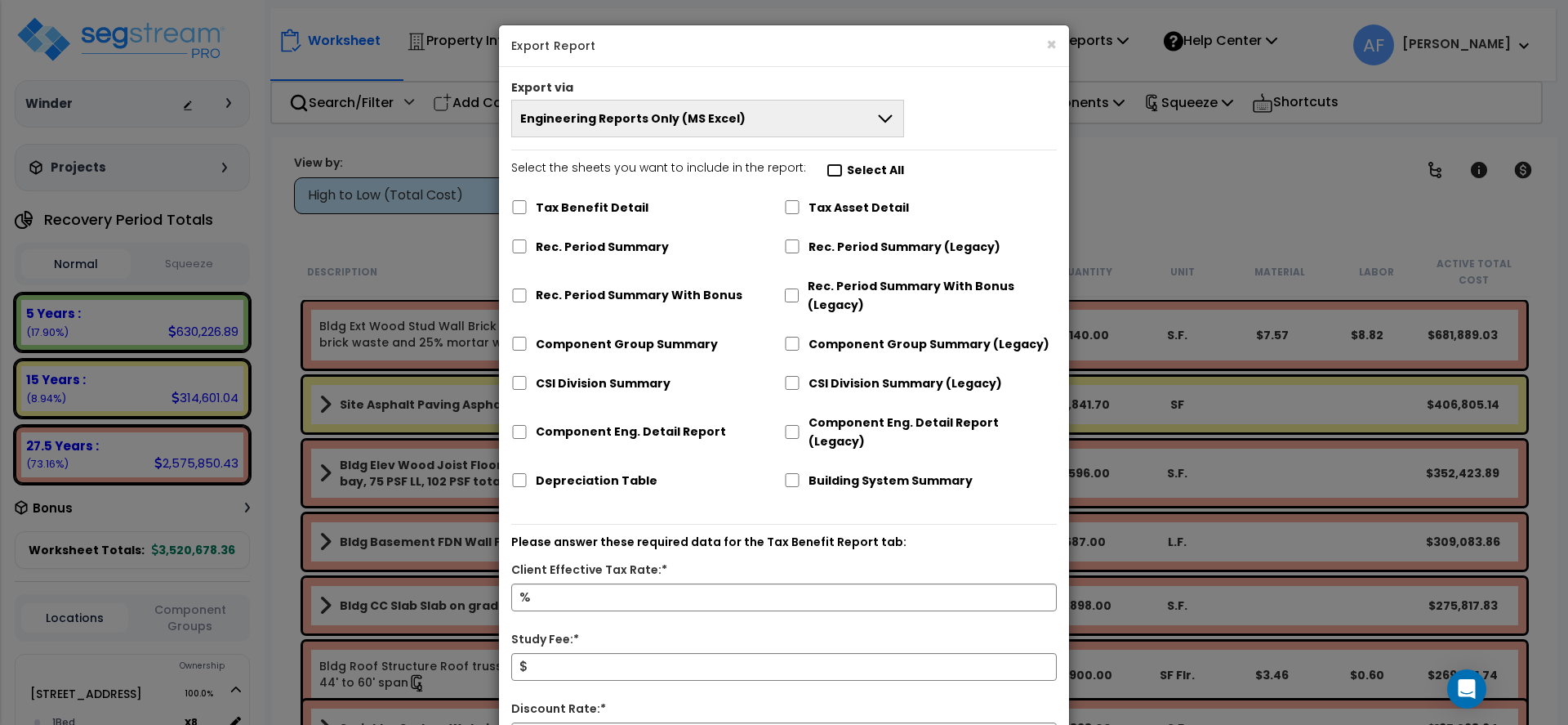
checkbox input "false"
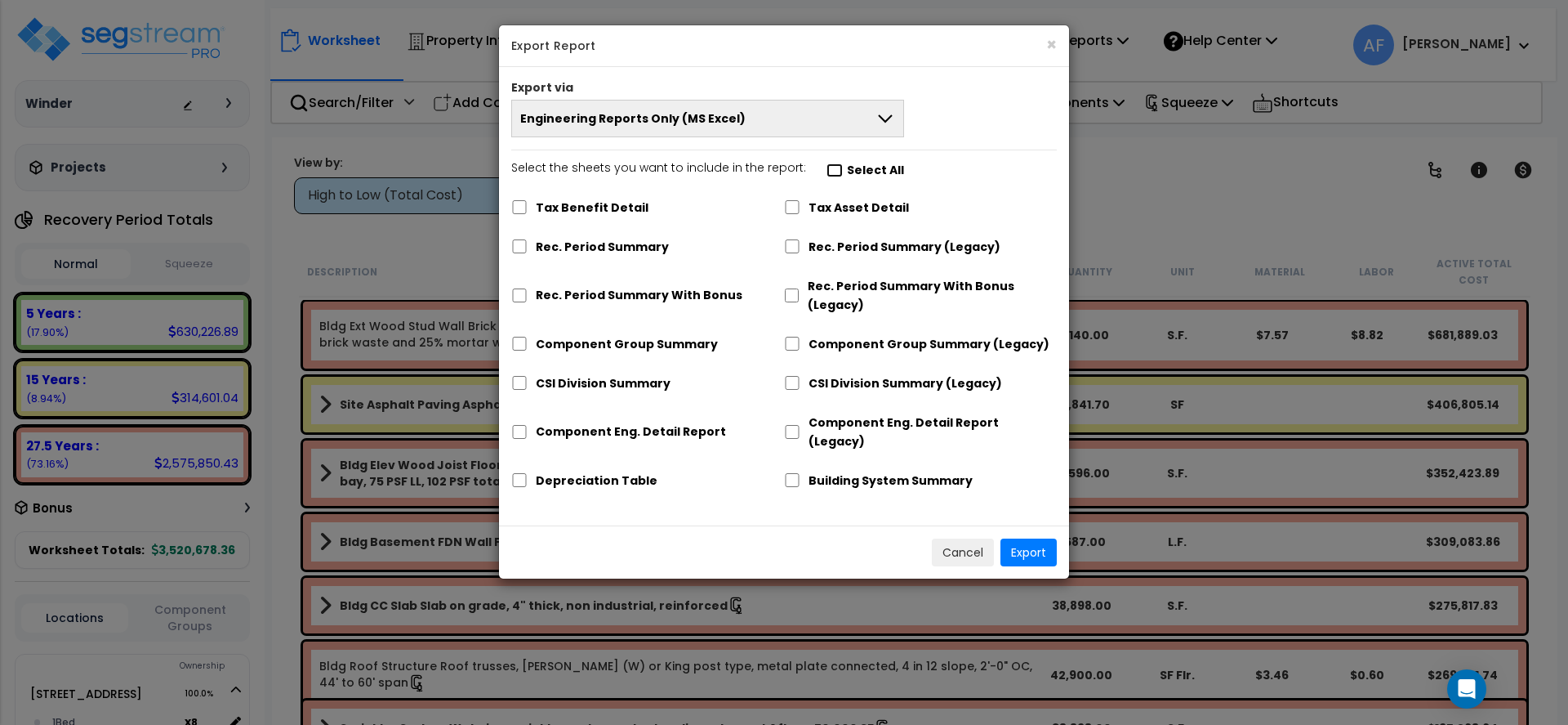
click at [830, 168] on input "Select the sheets you want to include in the report: Select All" at bounding box center [835, 170] width 17 height 14
checkbox input "true"
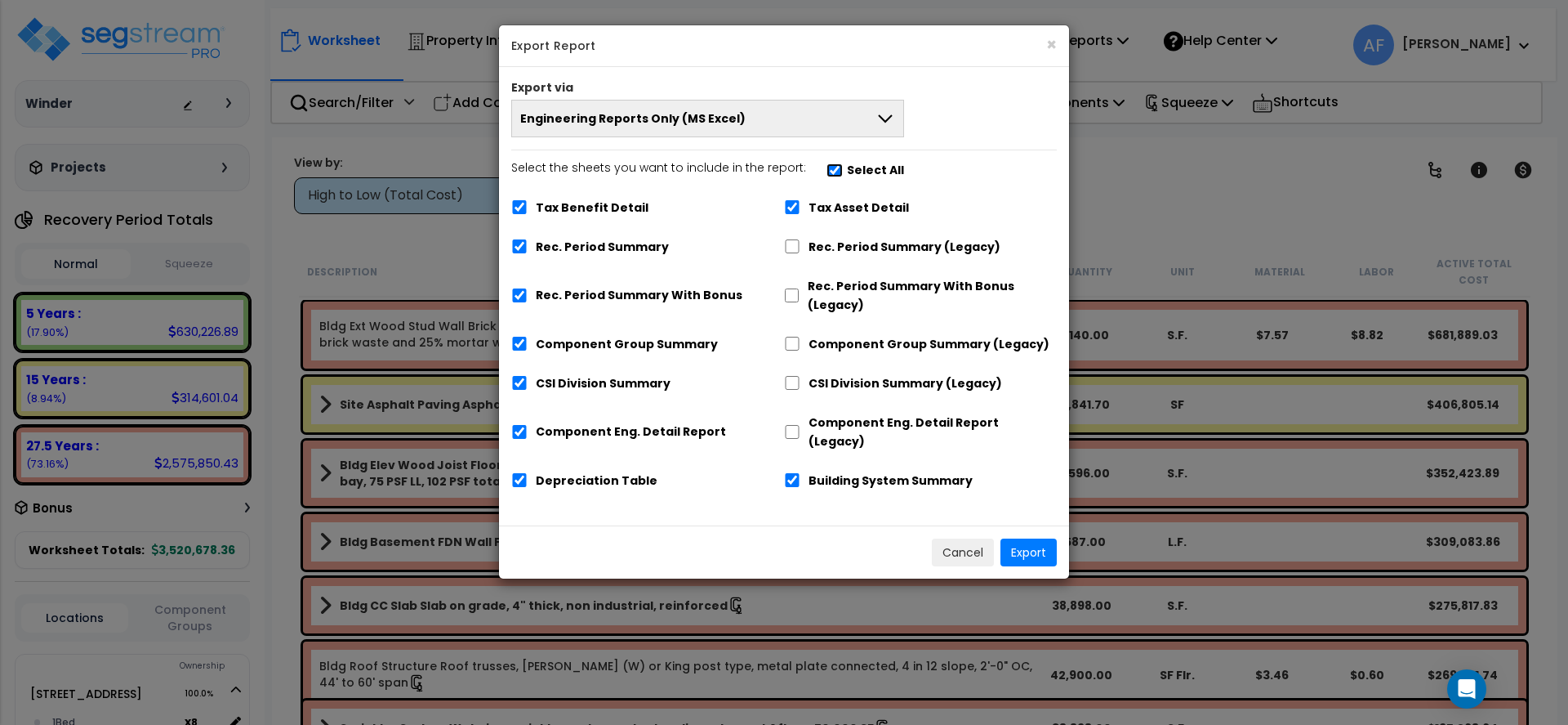
checkbox input "true"
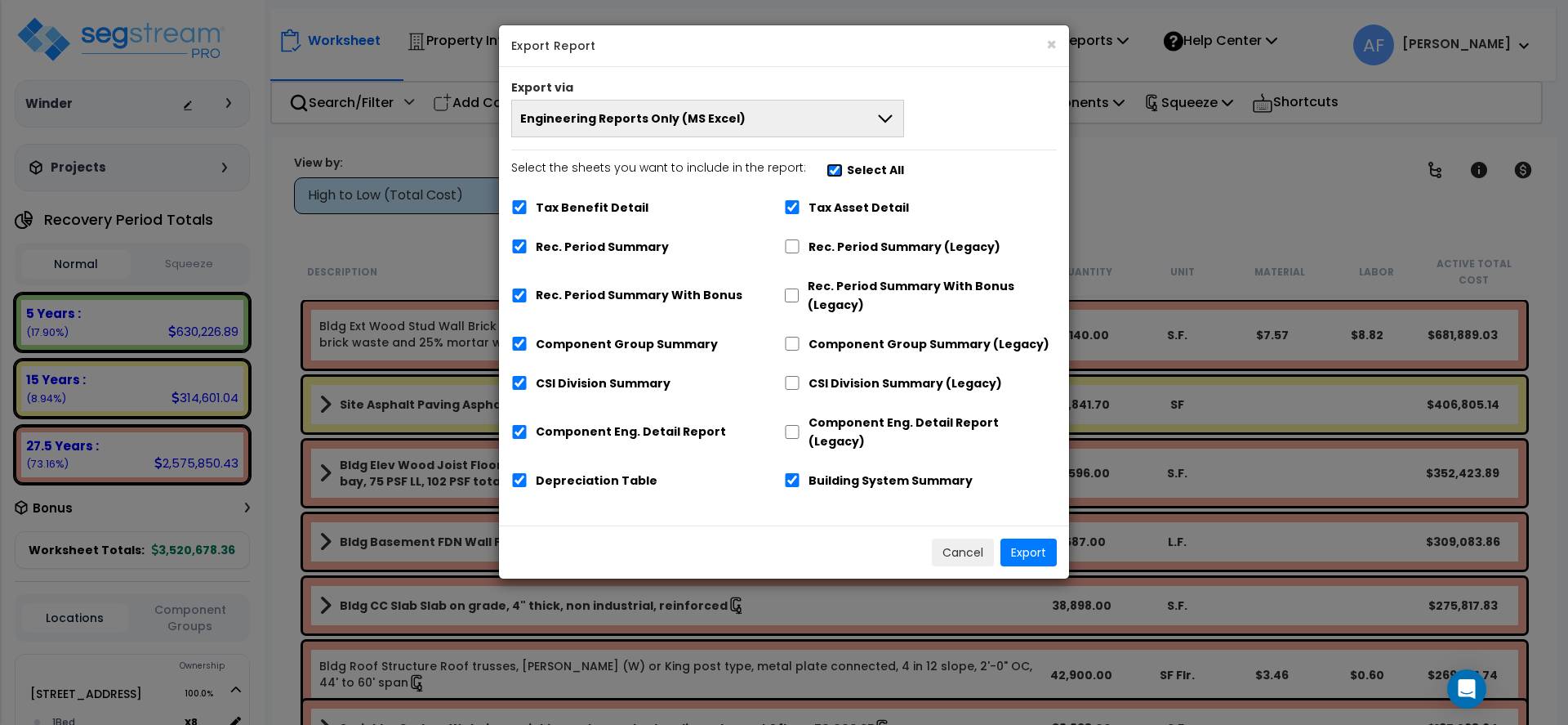
checkbox input "true"
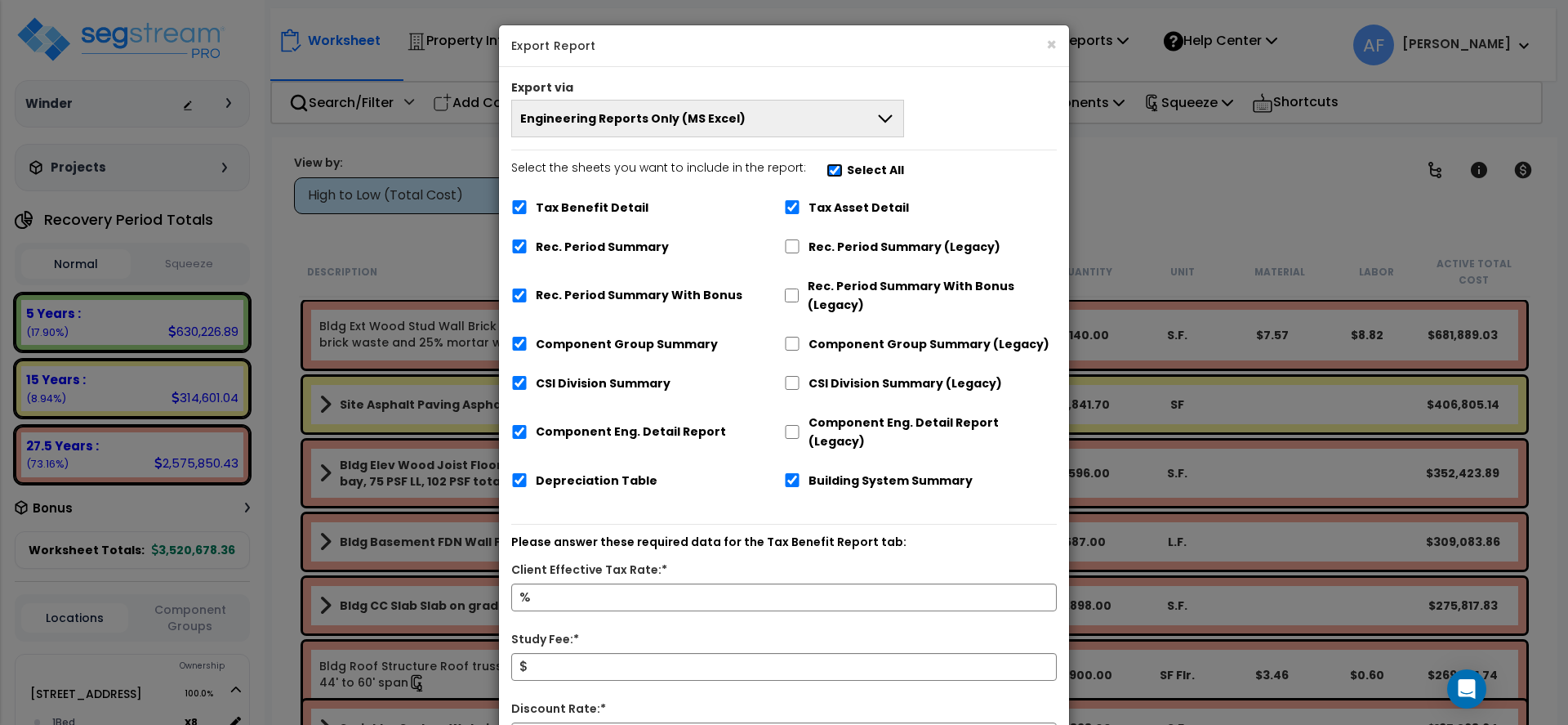
click at [830, 168] on input "Select the sheets you want to include in the report: Select All" at bounding box center [835, 170] width 17 height 14
checkbox input "false"
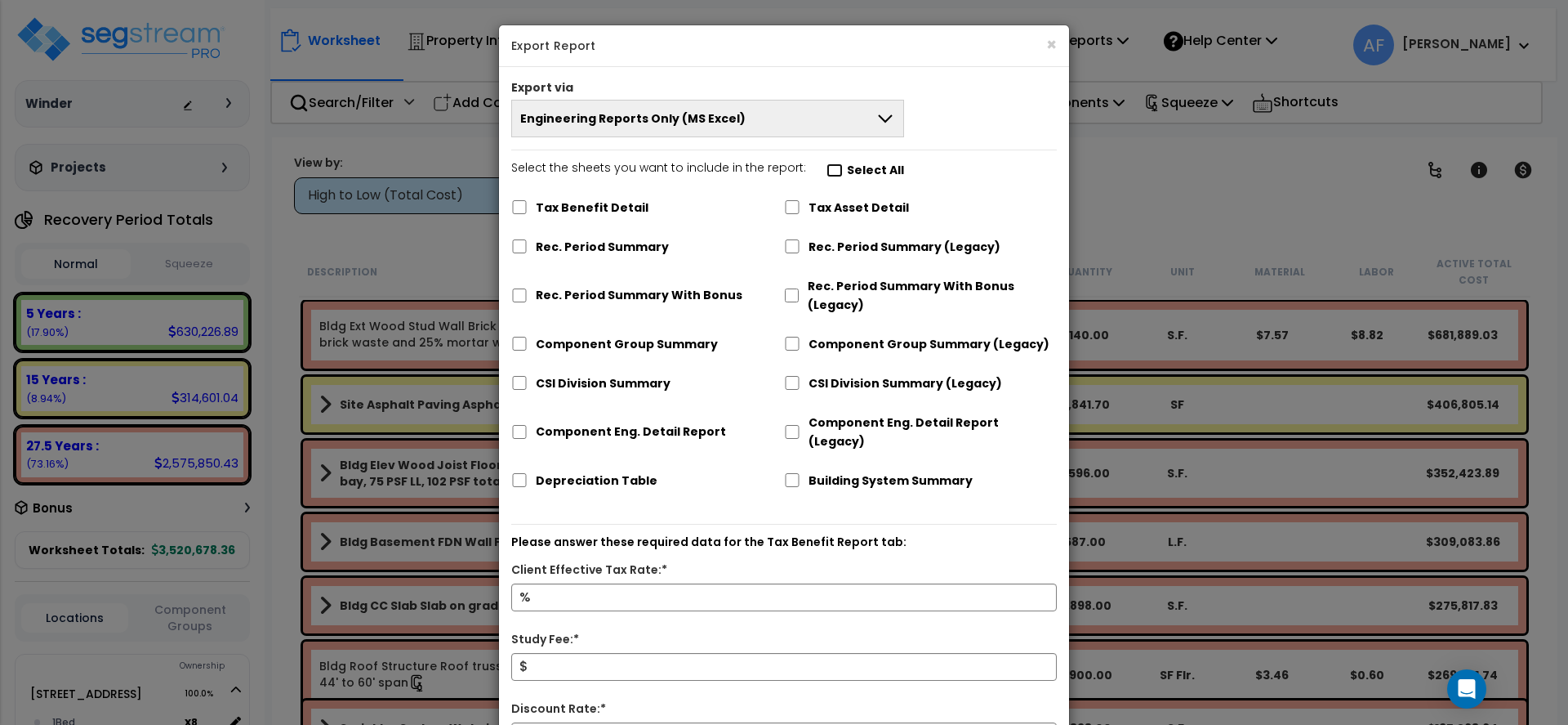
checkbox input "false"
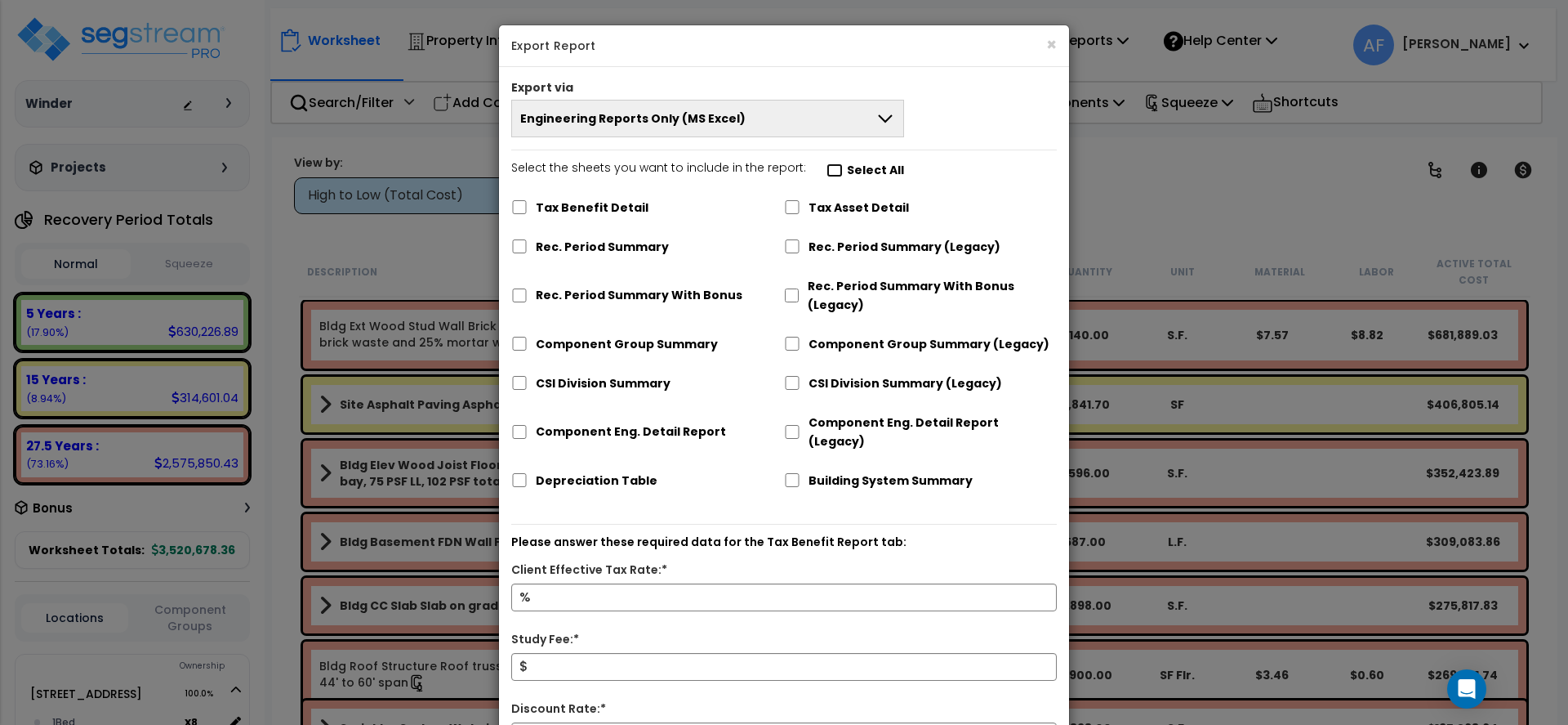
checkbox input "false"
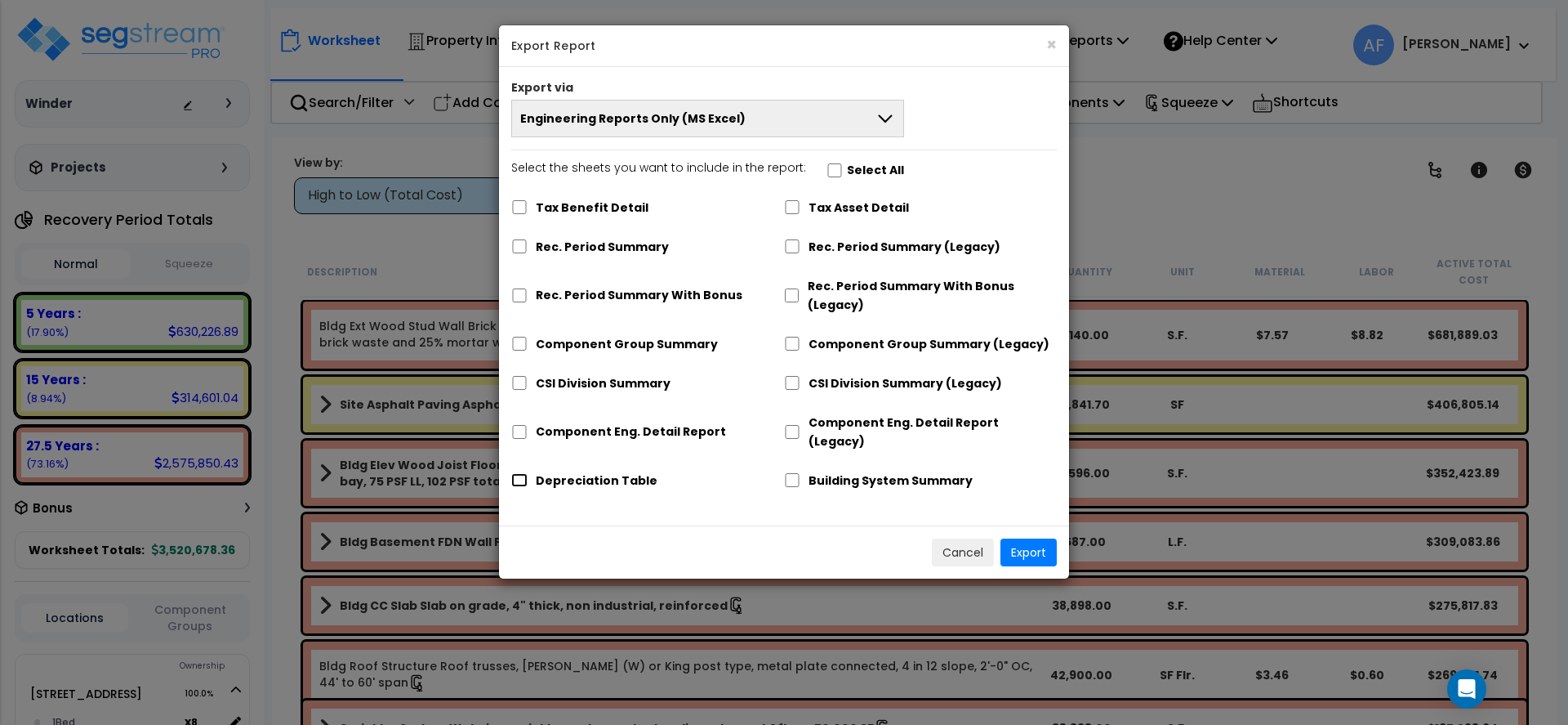
click at [519, 473] on input "Depreciation Table" at bounding box center [520, 480] width 17 height 14
checkbox input "true"
click at [1038, 539] on button "Export" at bounding box center [1029, 553] width 56 height 28
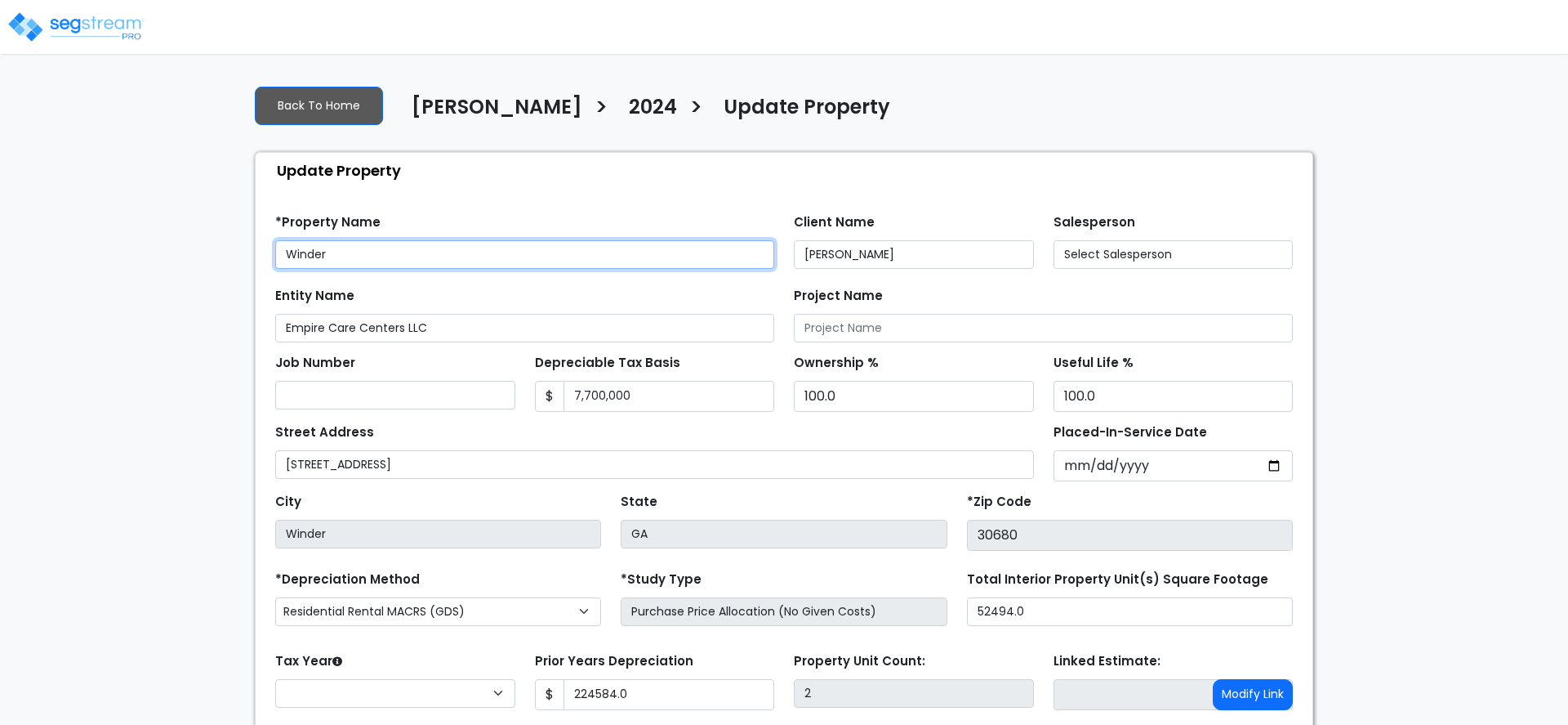
type input "224,584.0"
select select "2024"
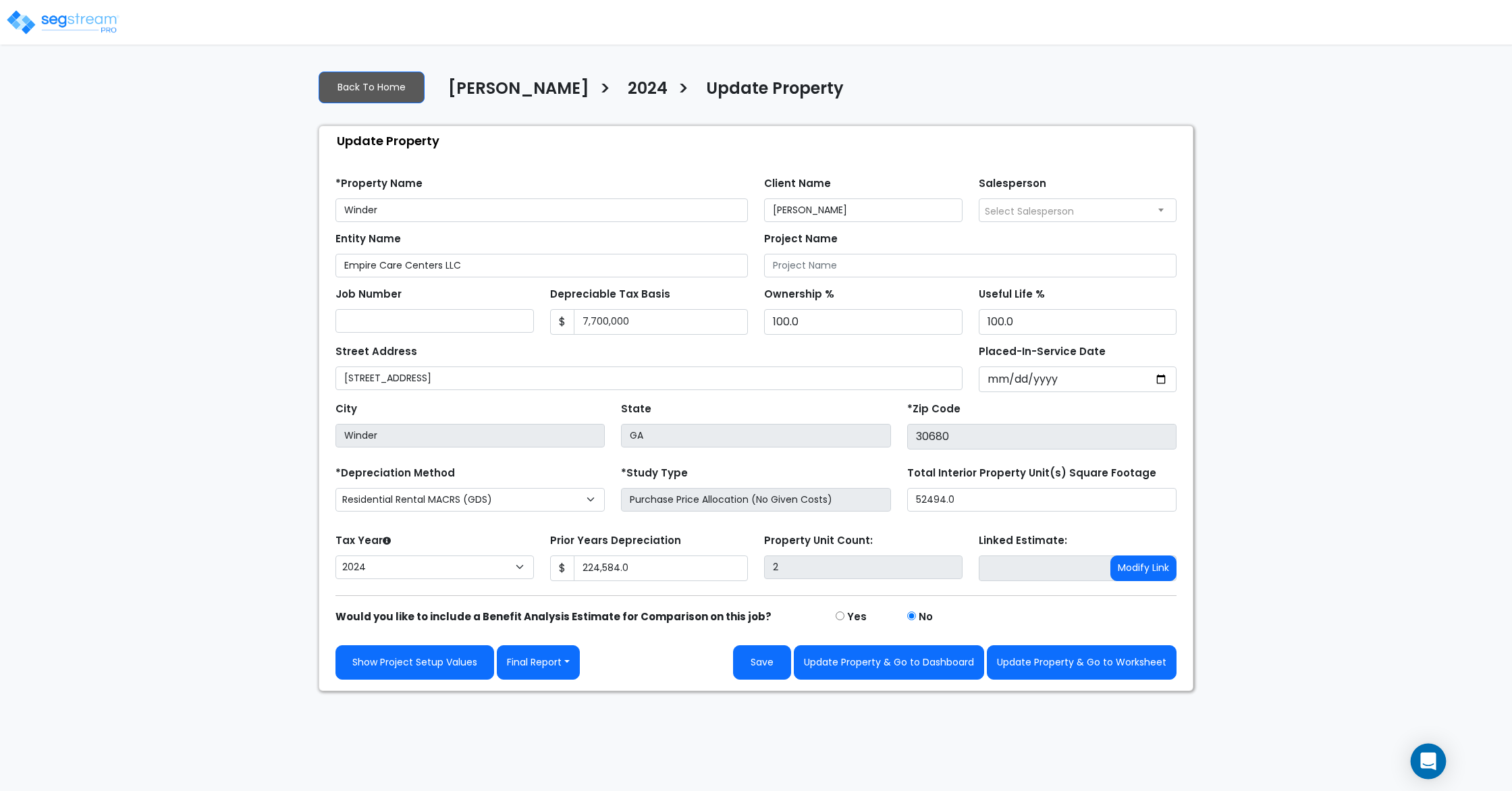
click at [1295, 598] on icon "Open Intercom Messenger" at bounding box center [1428, 761] width 15 height 18
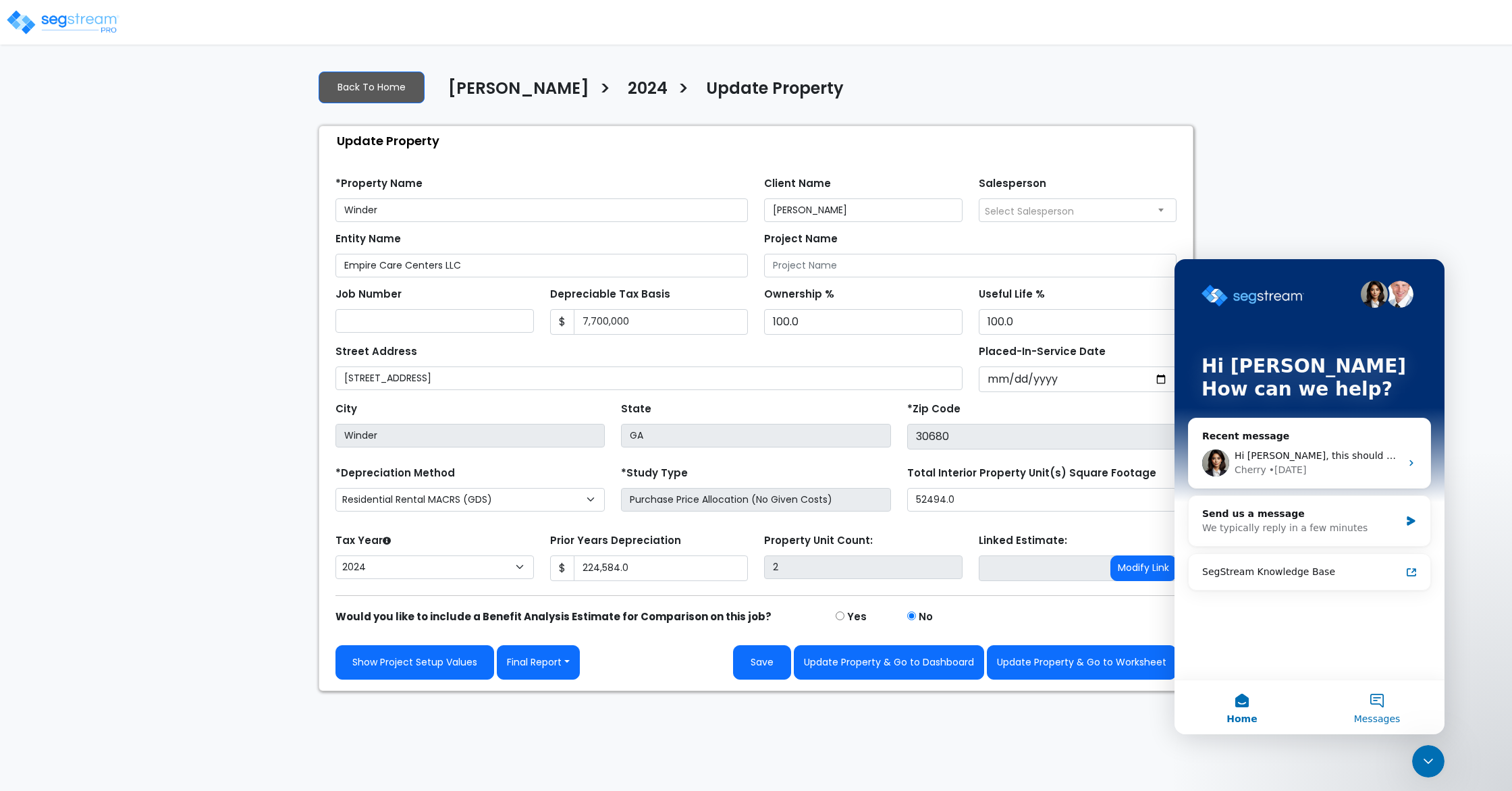
click at [1295, 598] on button "Messages" at bounding box center [1377, 708] width 135 height 54
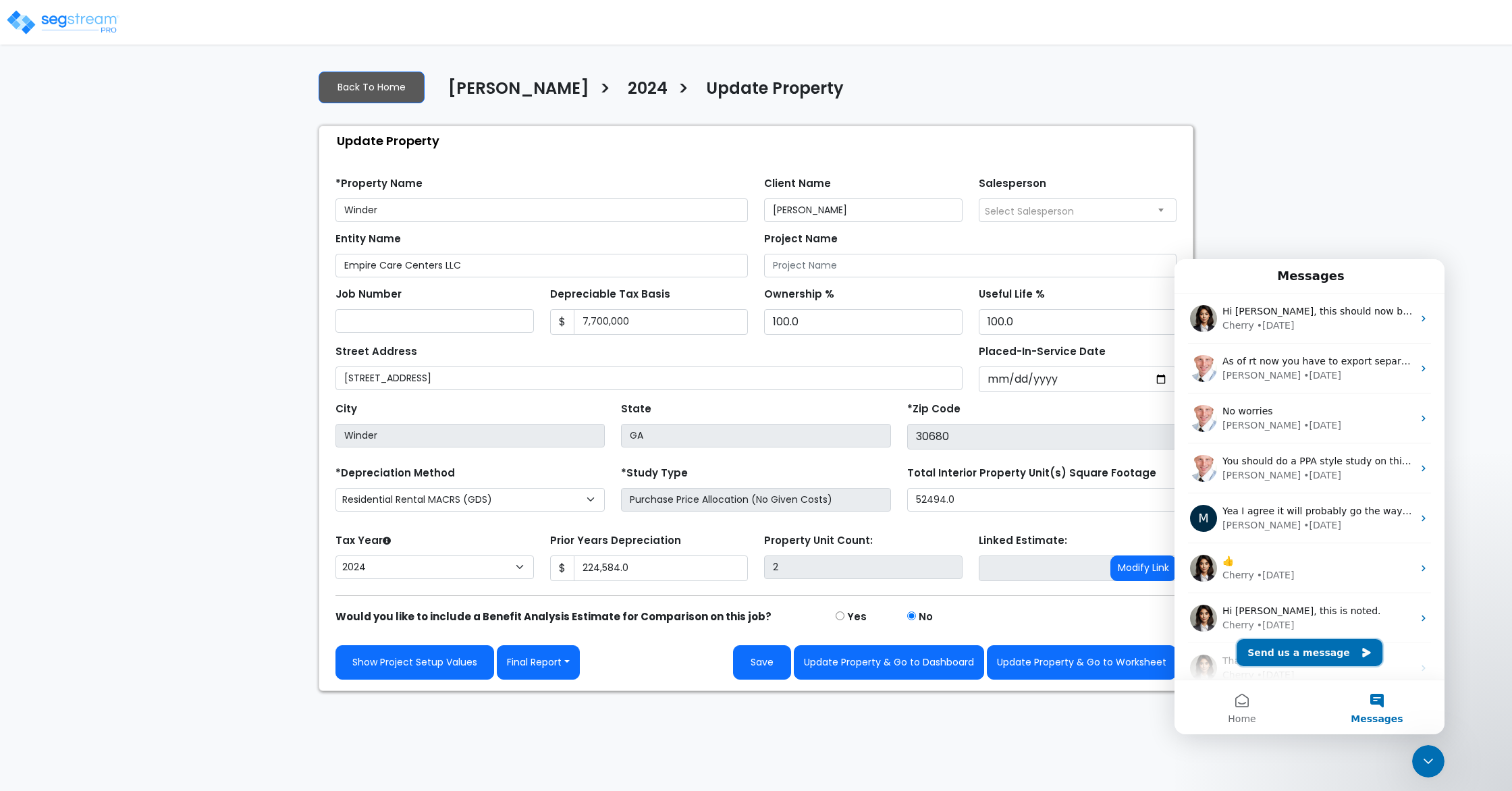
click at [1295, 598] on button "Send us a message" at bounding box center [1309, 652] width 146 height 27
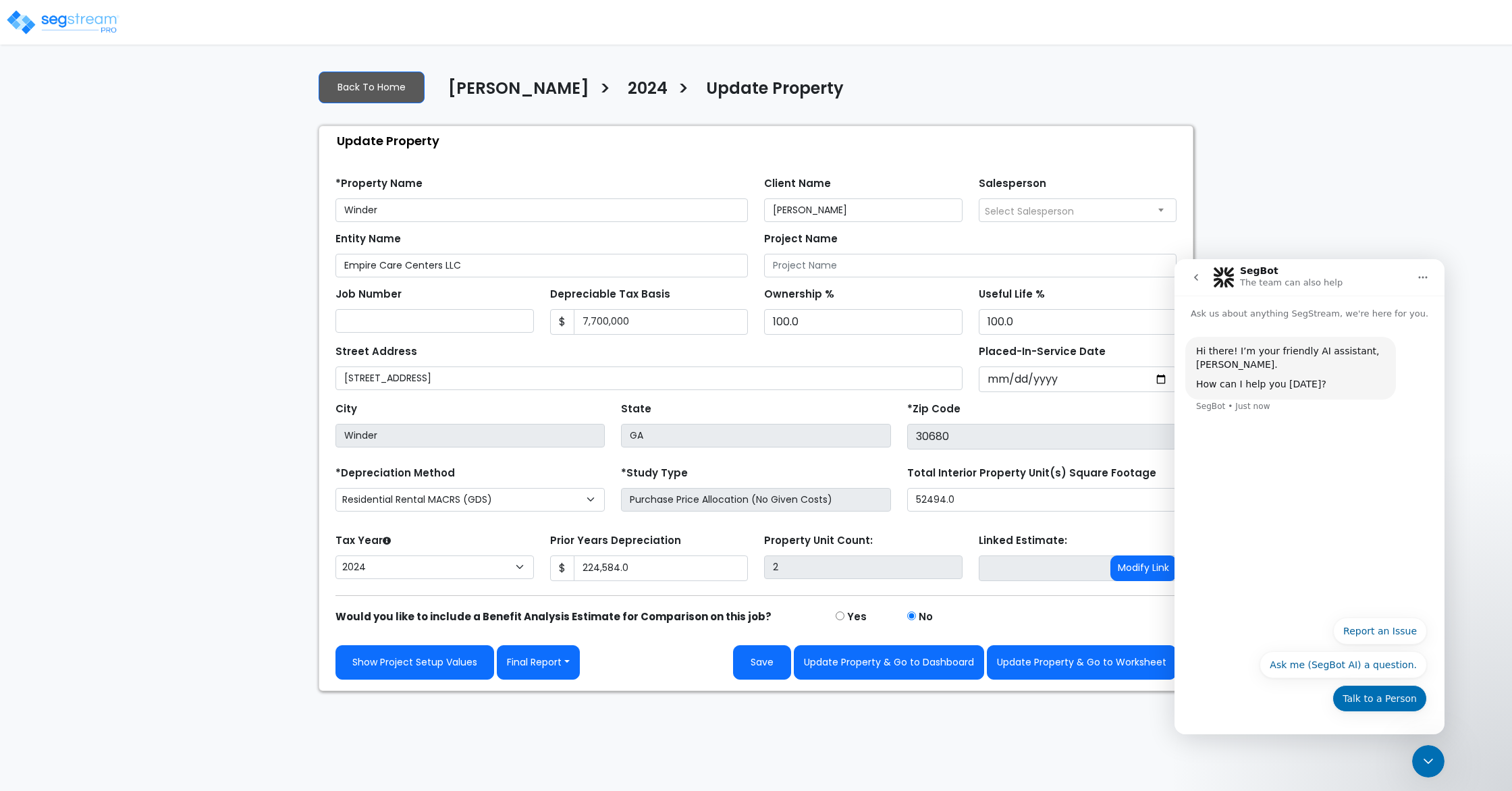
click at [1295, 598] on button "Talk to a Person" at bounding box center [1380, 699] width 95 height 27
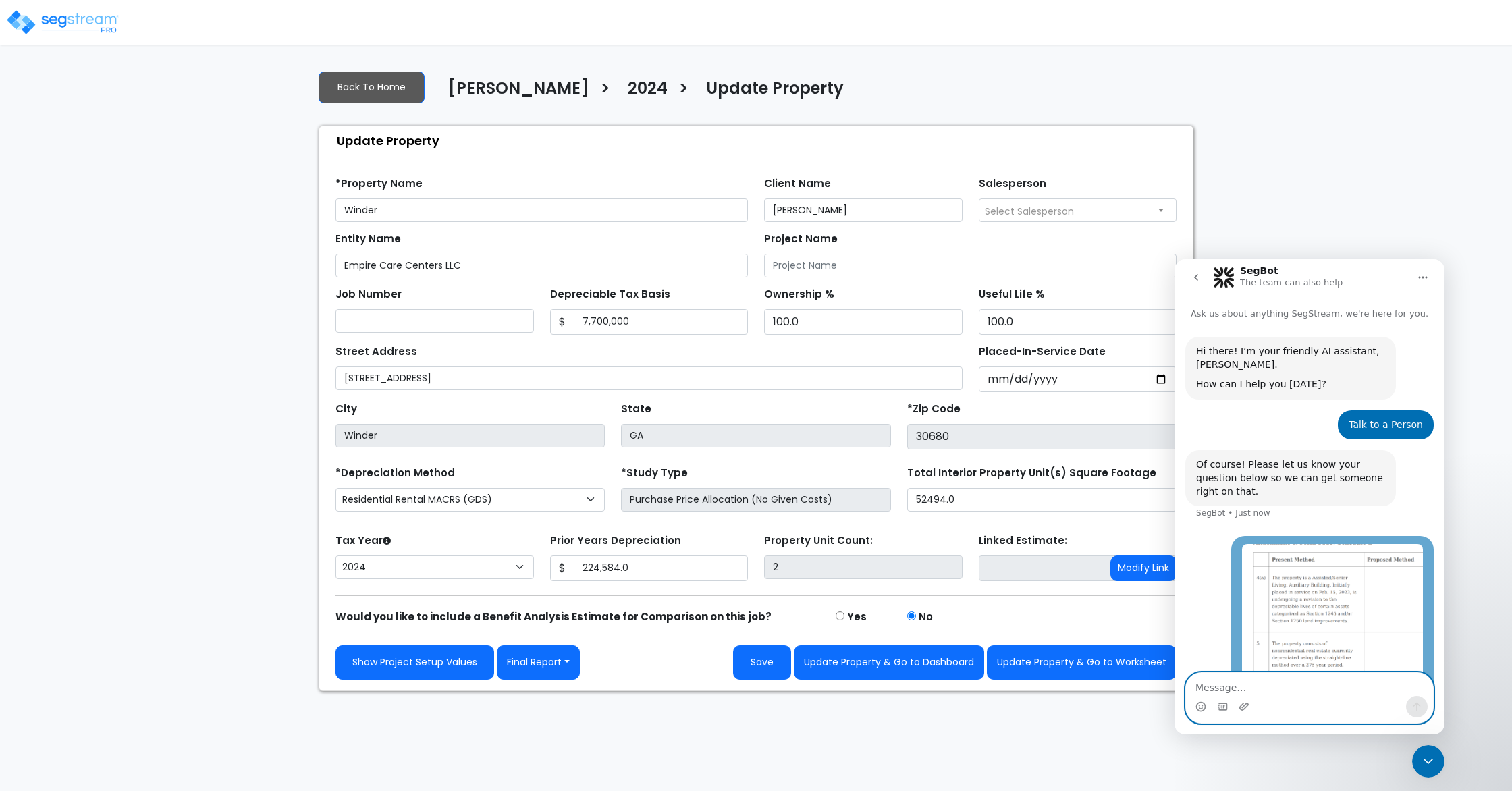
scroll to position [66, 0]
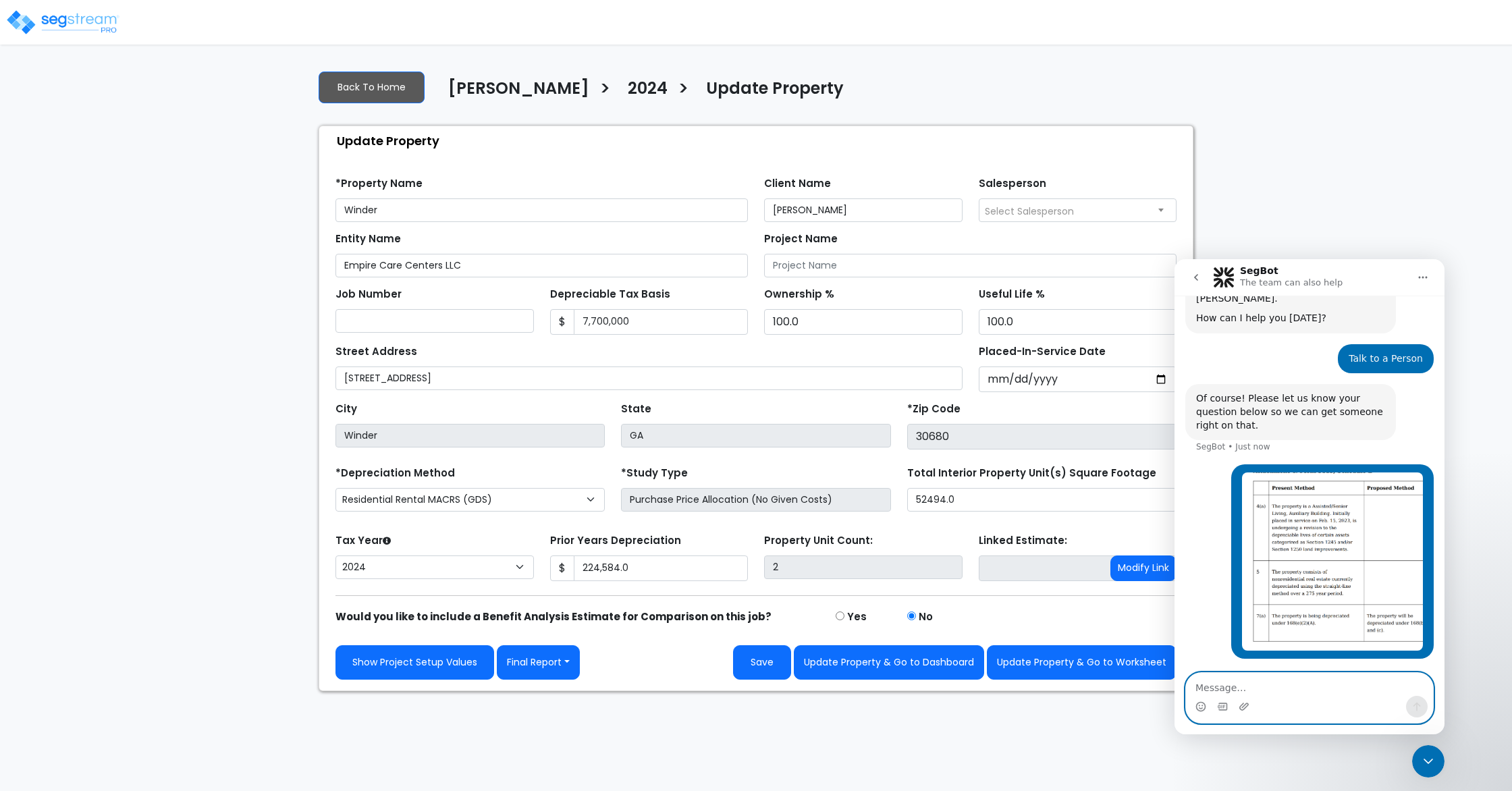
click at [1261, 598] on textarea "Message…" at bounding box center [1309, 685] width 247 height 23
type textarea "I believe it should be residential real estate"
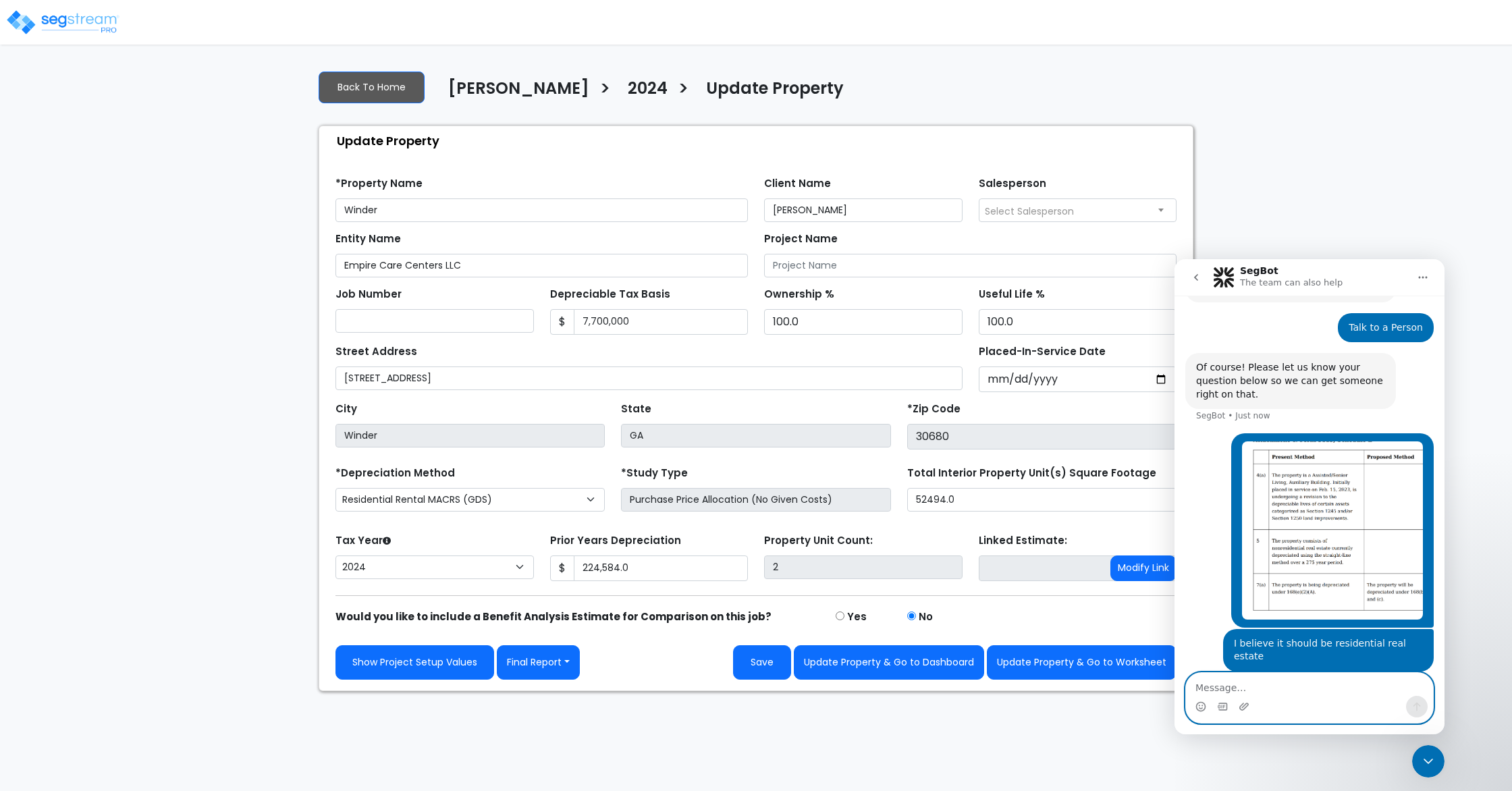
scroll to position [141, 0]
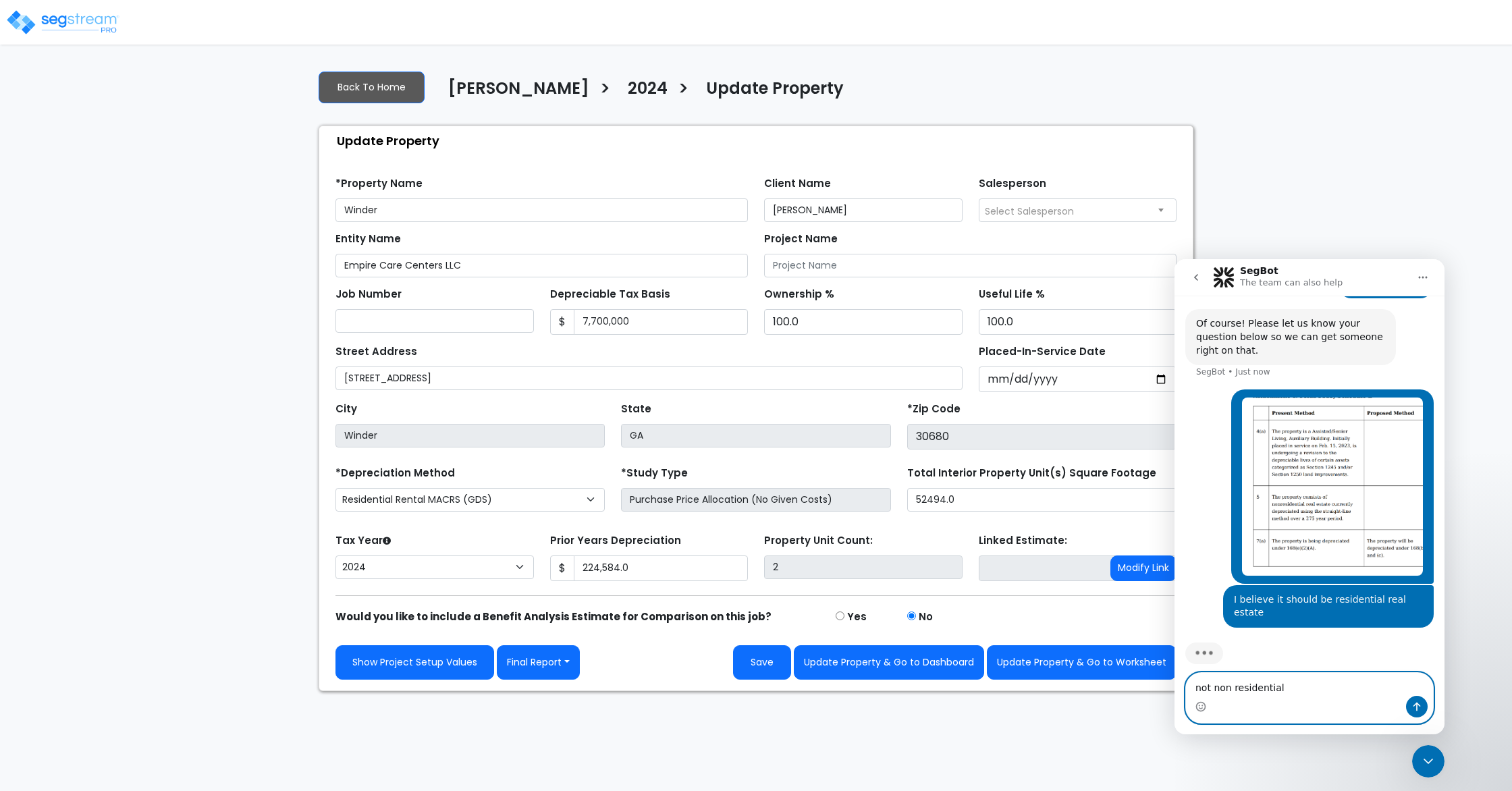
type textarea "not non residential"
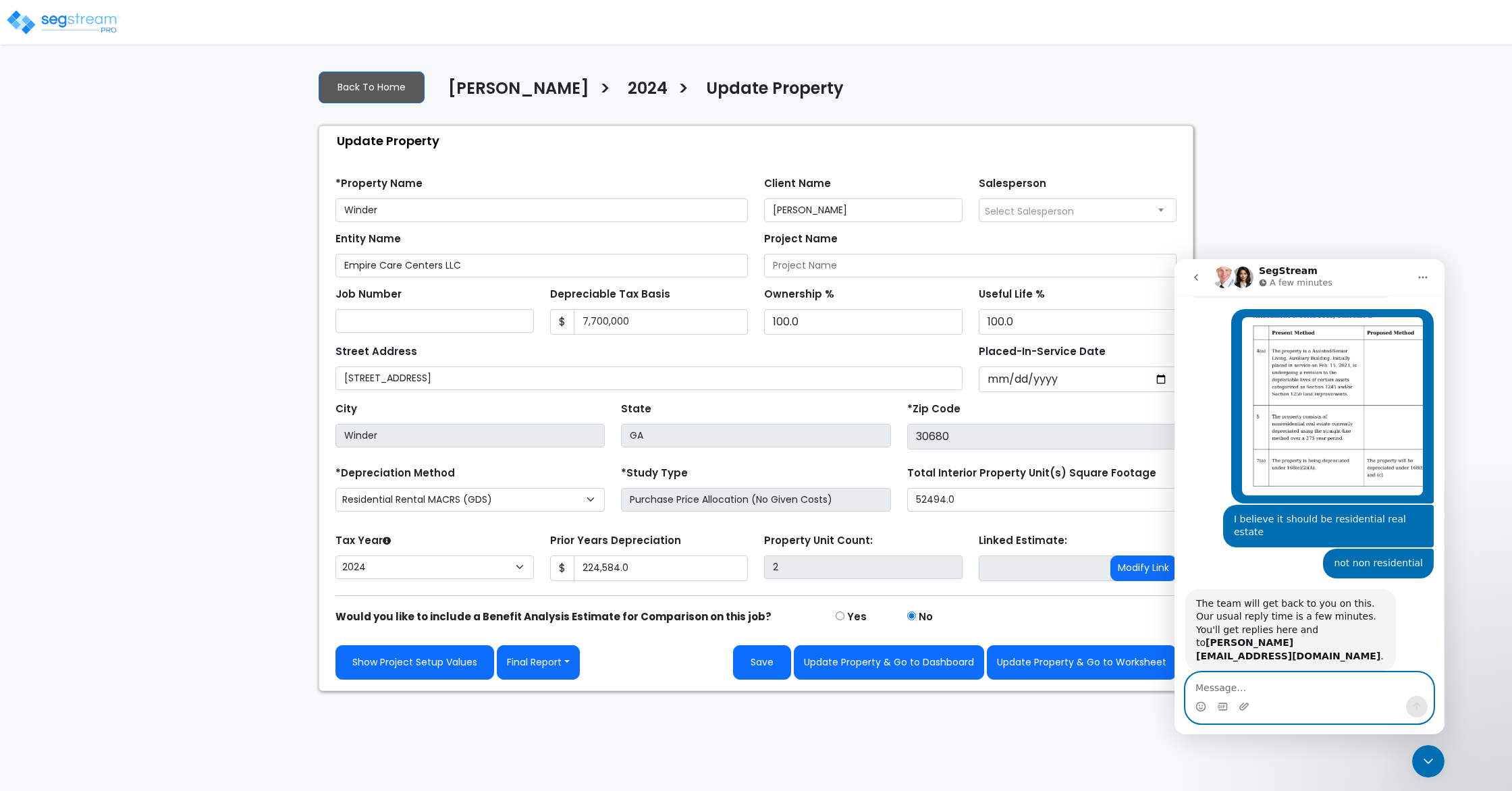
scroll to position [246, 0]
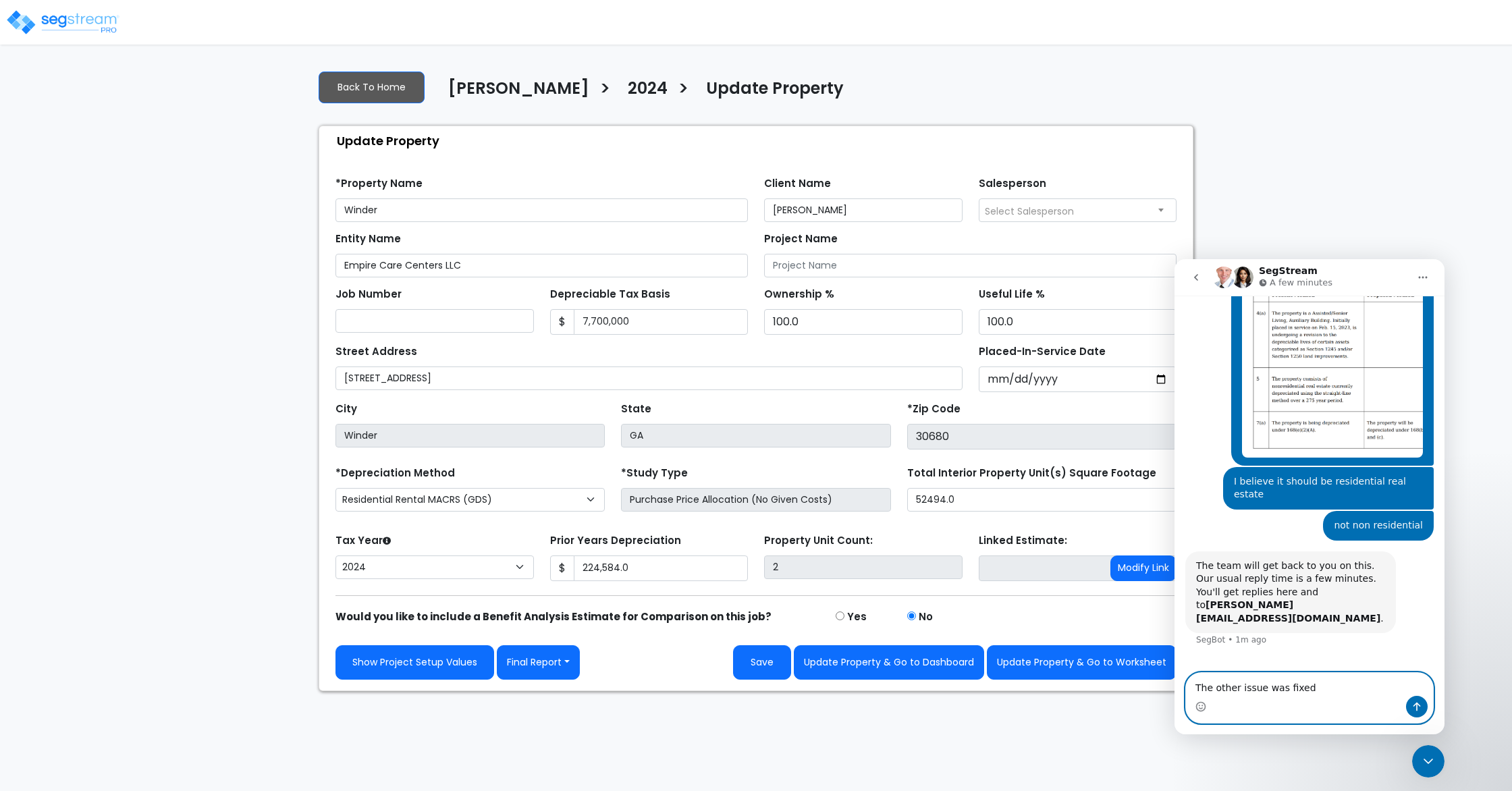
type textarea "The other issue was fixed!"
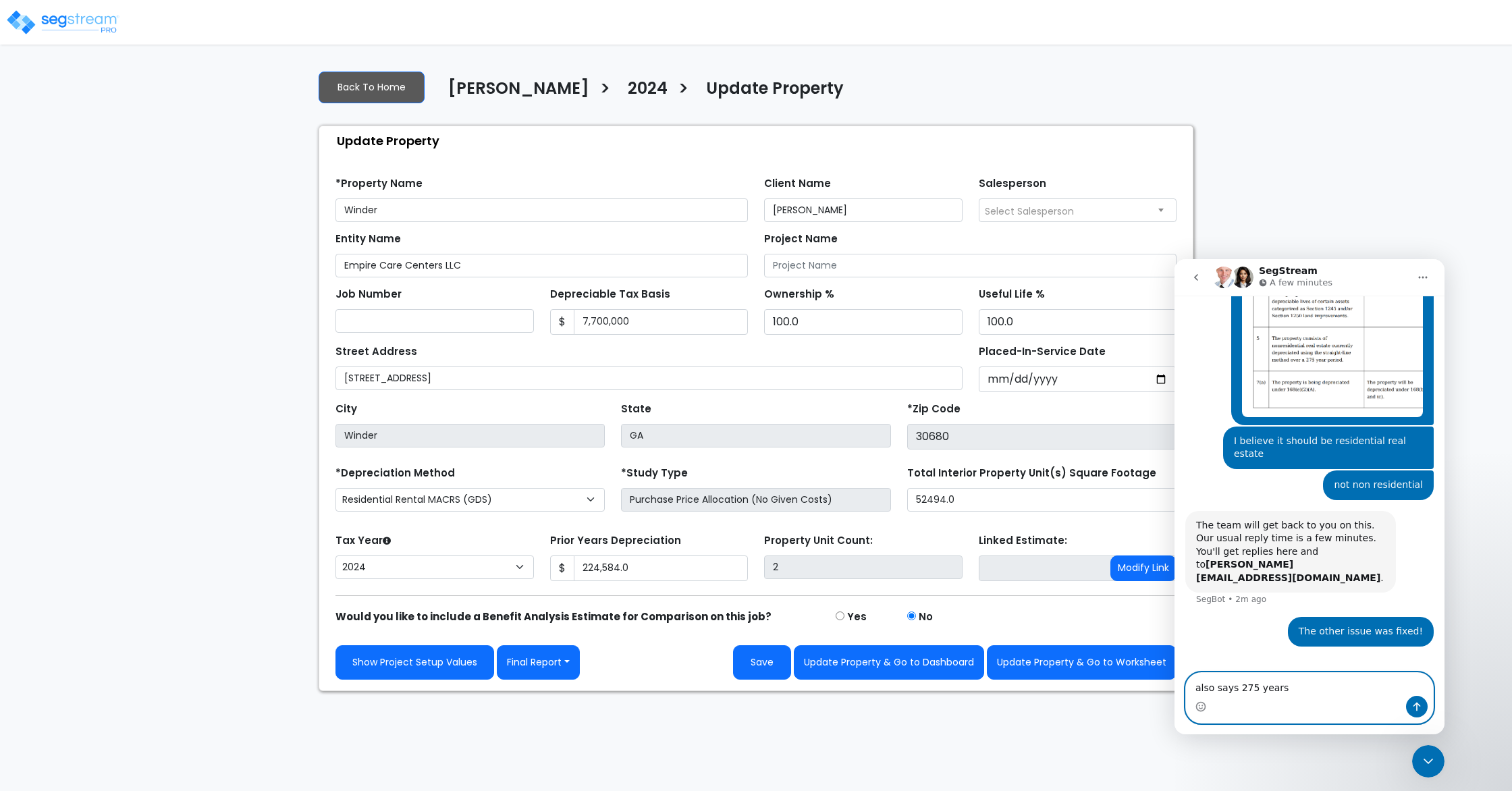
type textarea "also says 275 years"
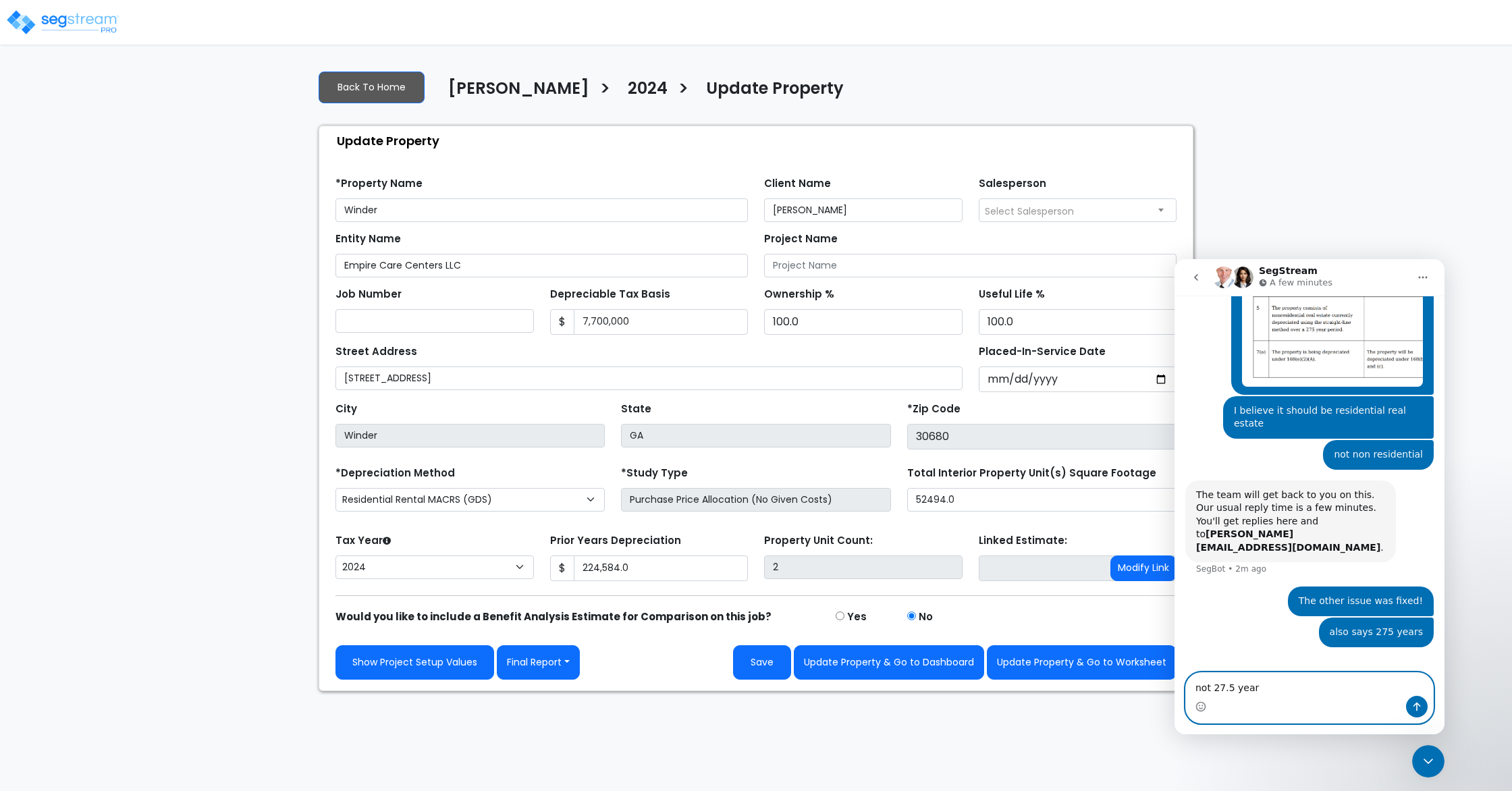
type textarea "not 27.5 years"
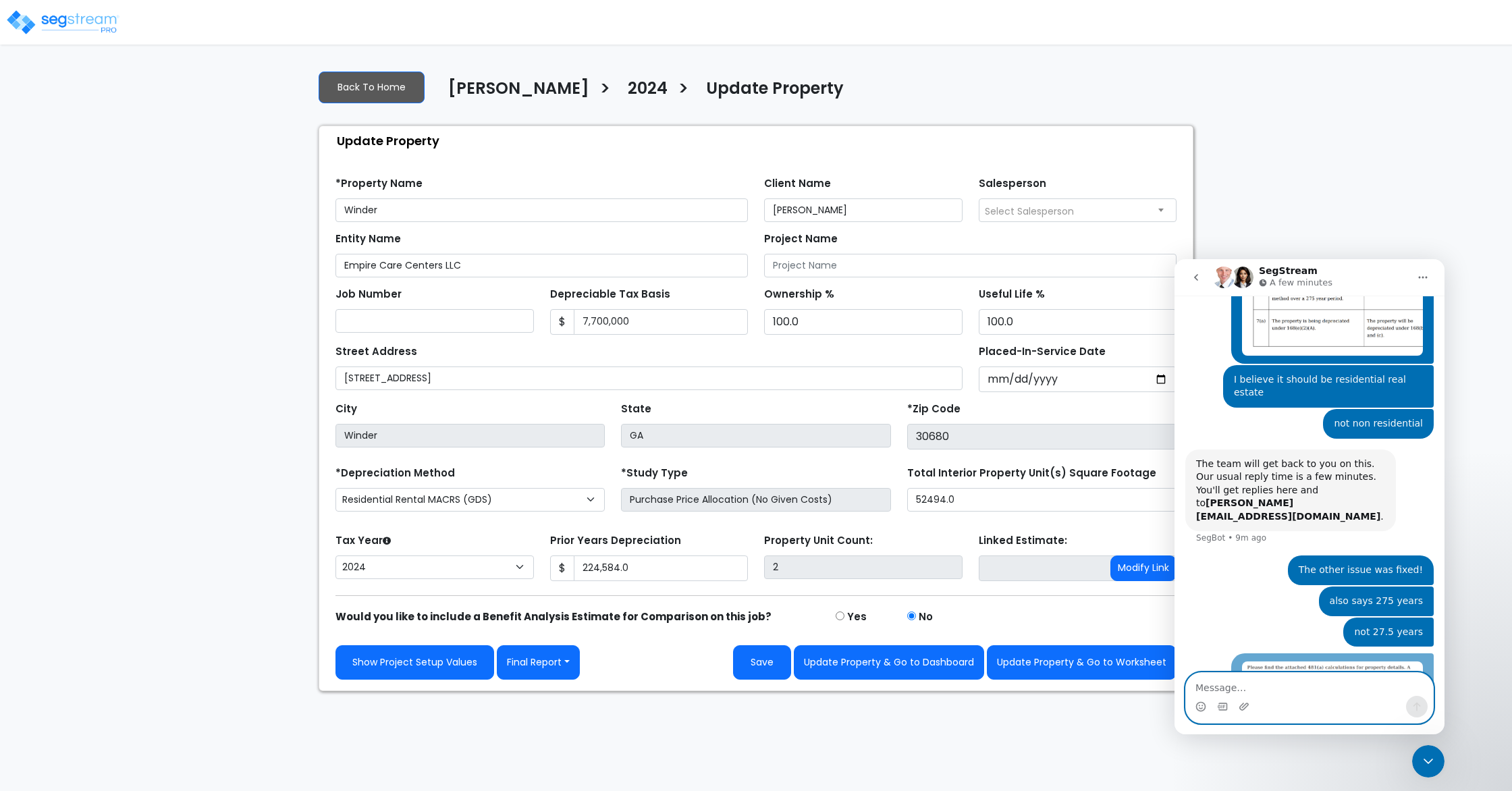
scroll to position [438, 0]
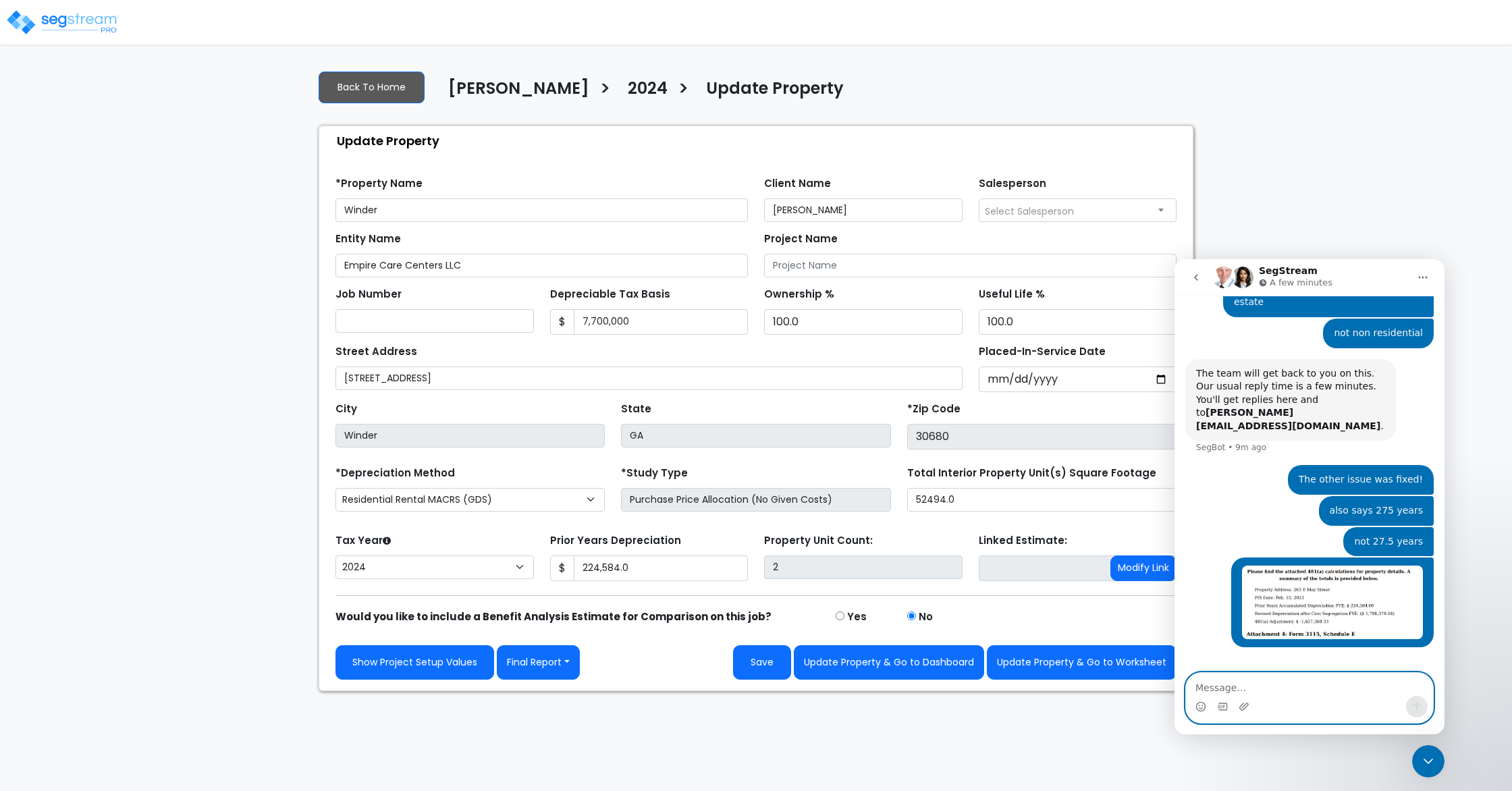
click at [1295, 598] on textarea "Message…" at bounding box center [1309, 685] width 247 height 23
type textarea "Also got the FYE right and 481a right"
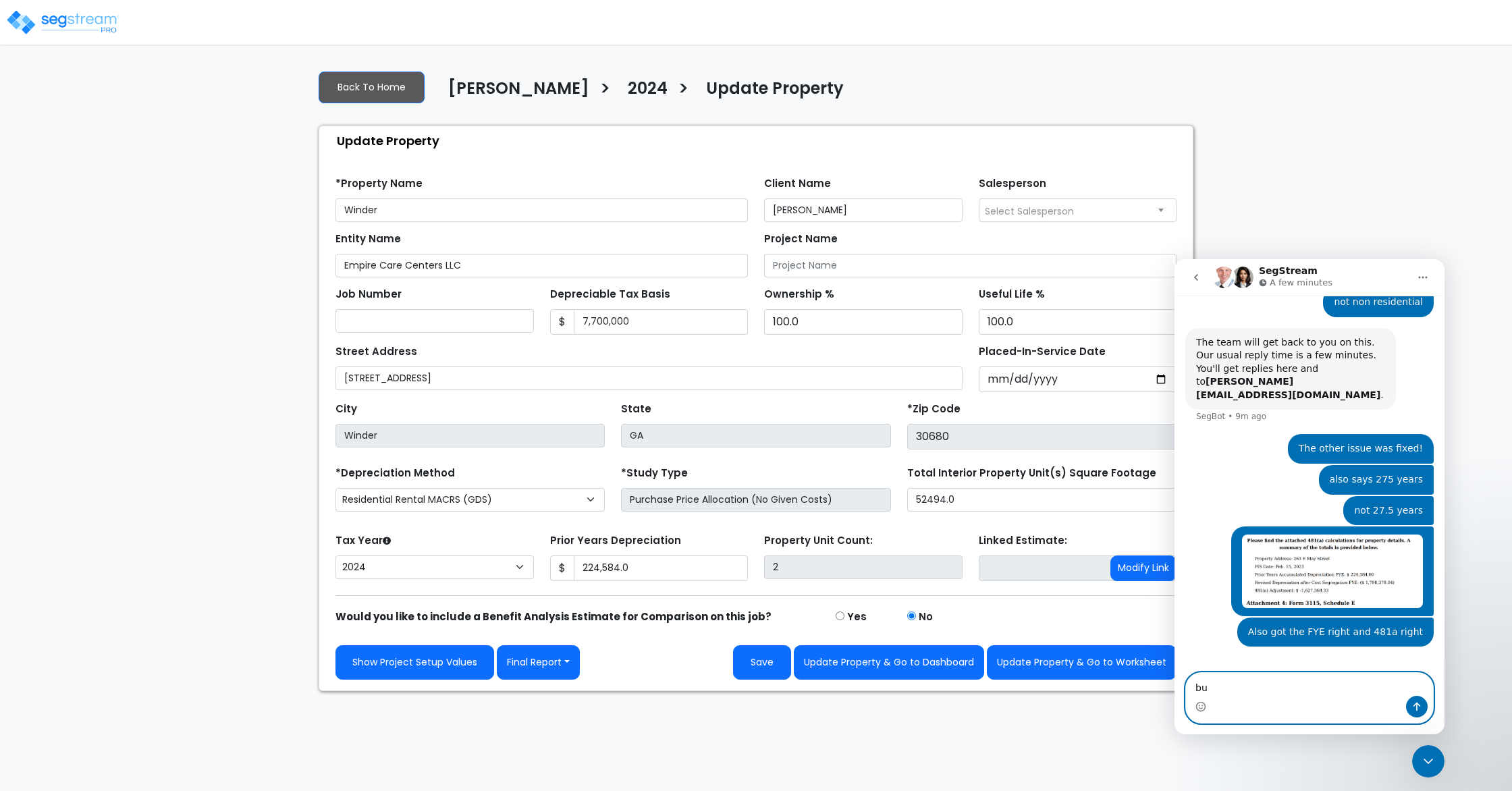
type textarea "b"
type textarea "S"
type textarea "Let me say that again"
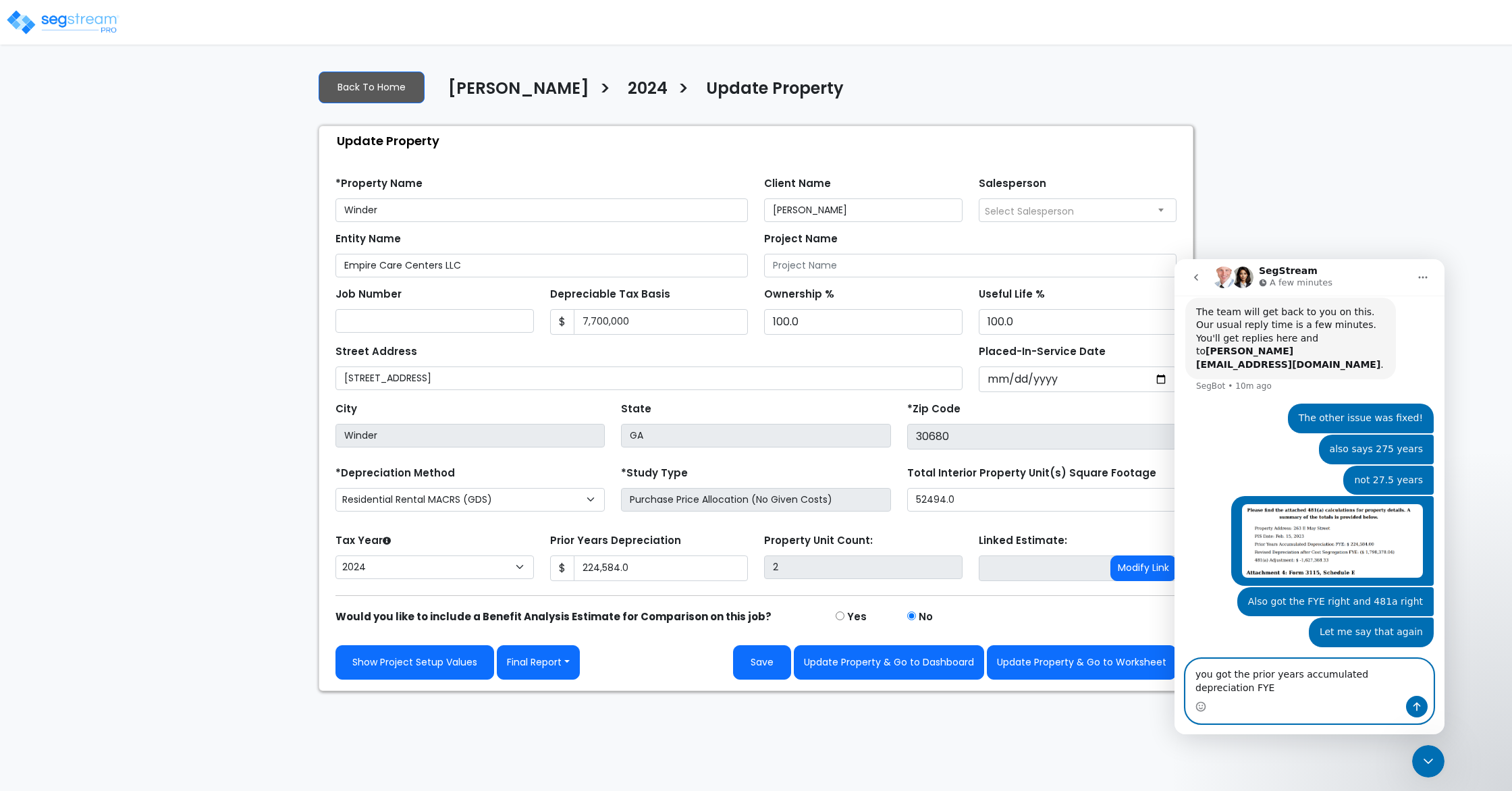
scroll to position [513, 0]
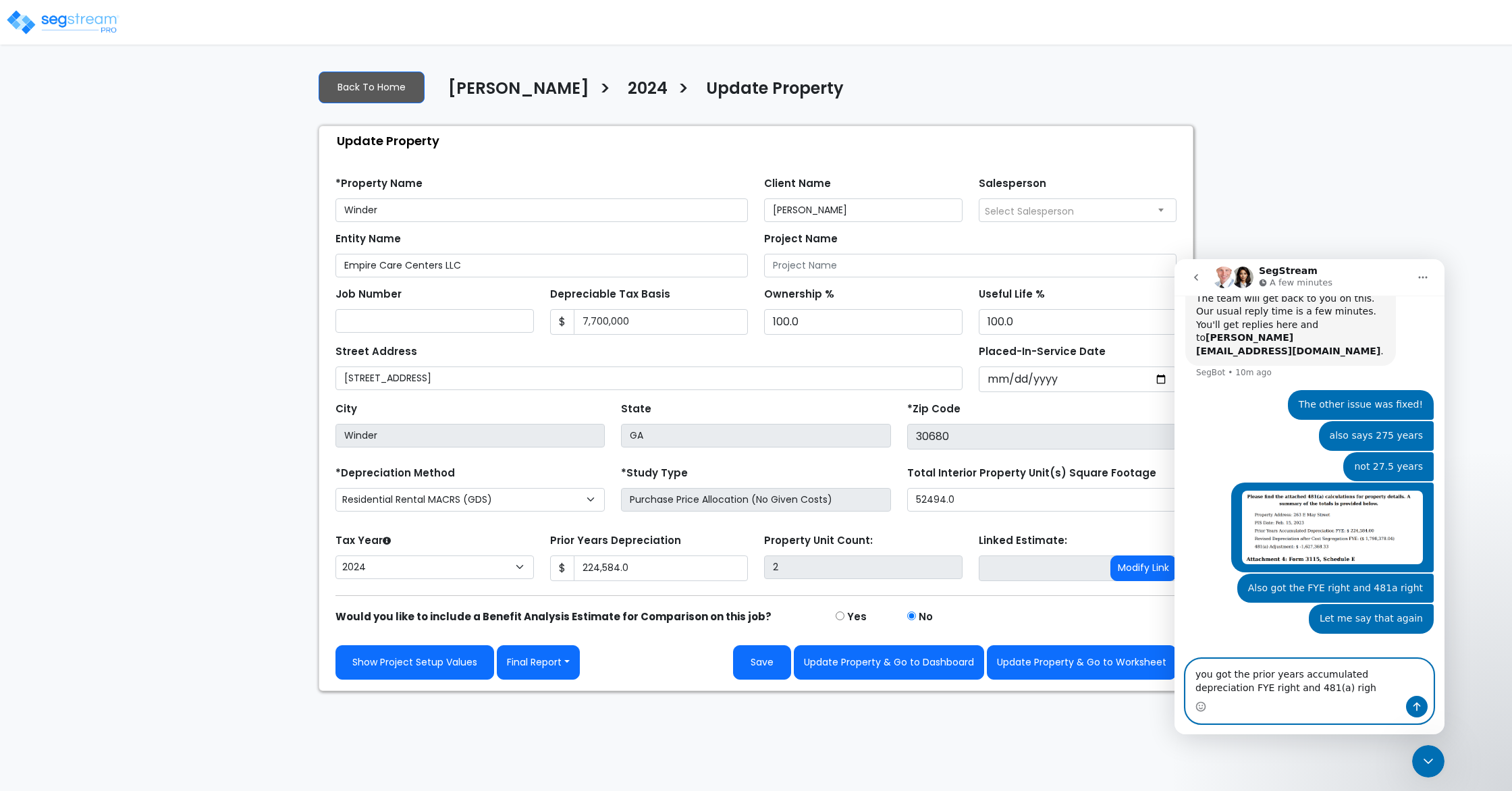
type textarea "you got the prior years accumulated depreciation FYE right and 481(a) right"
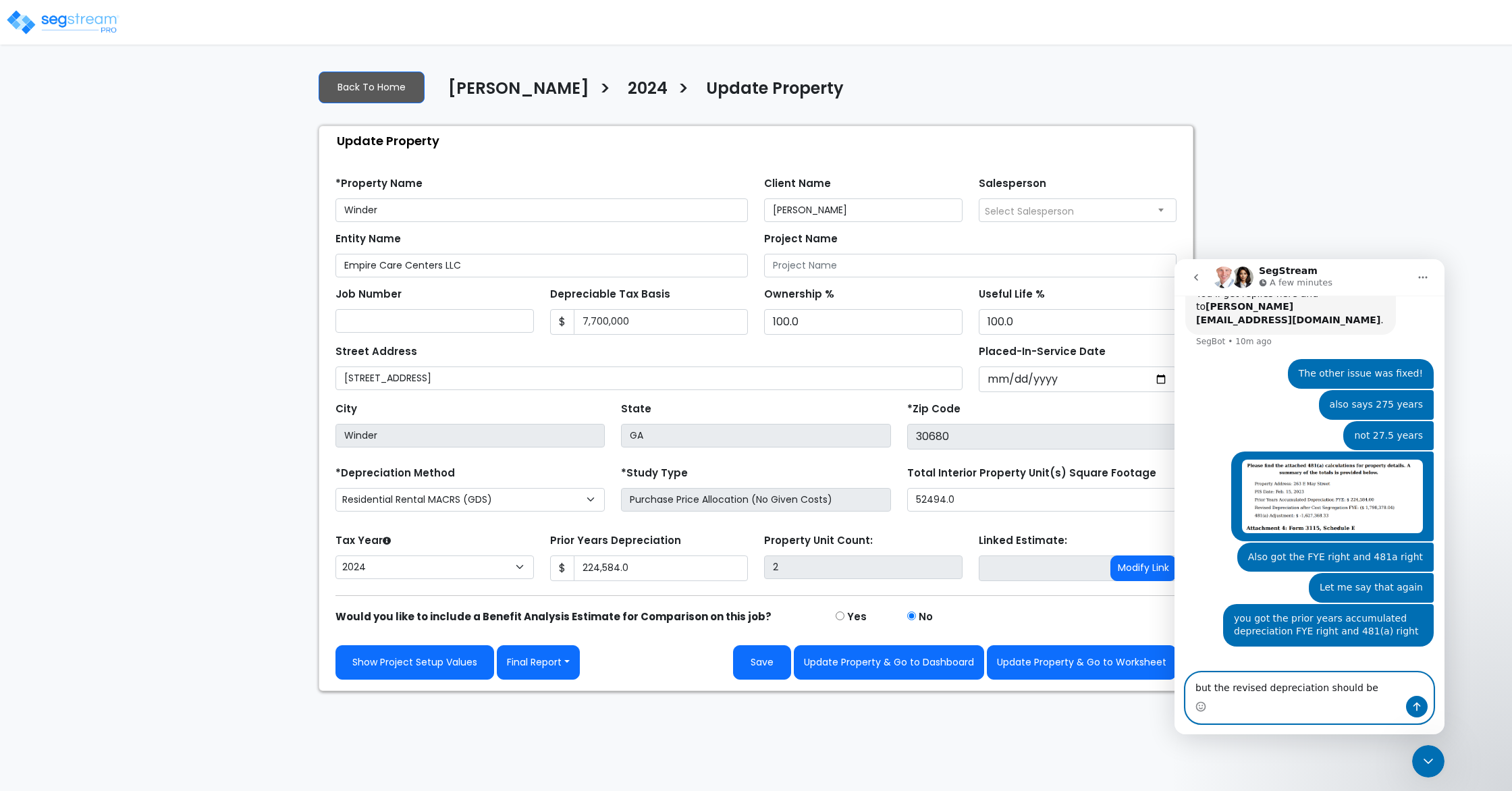
paste textarea "$1,933,675.29"
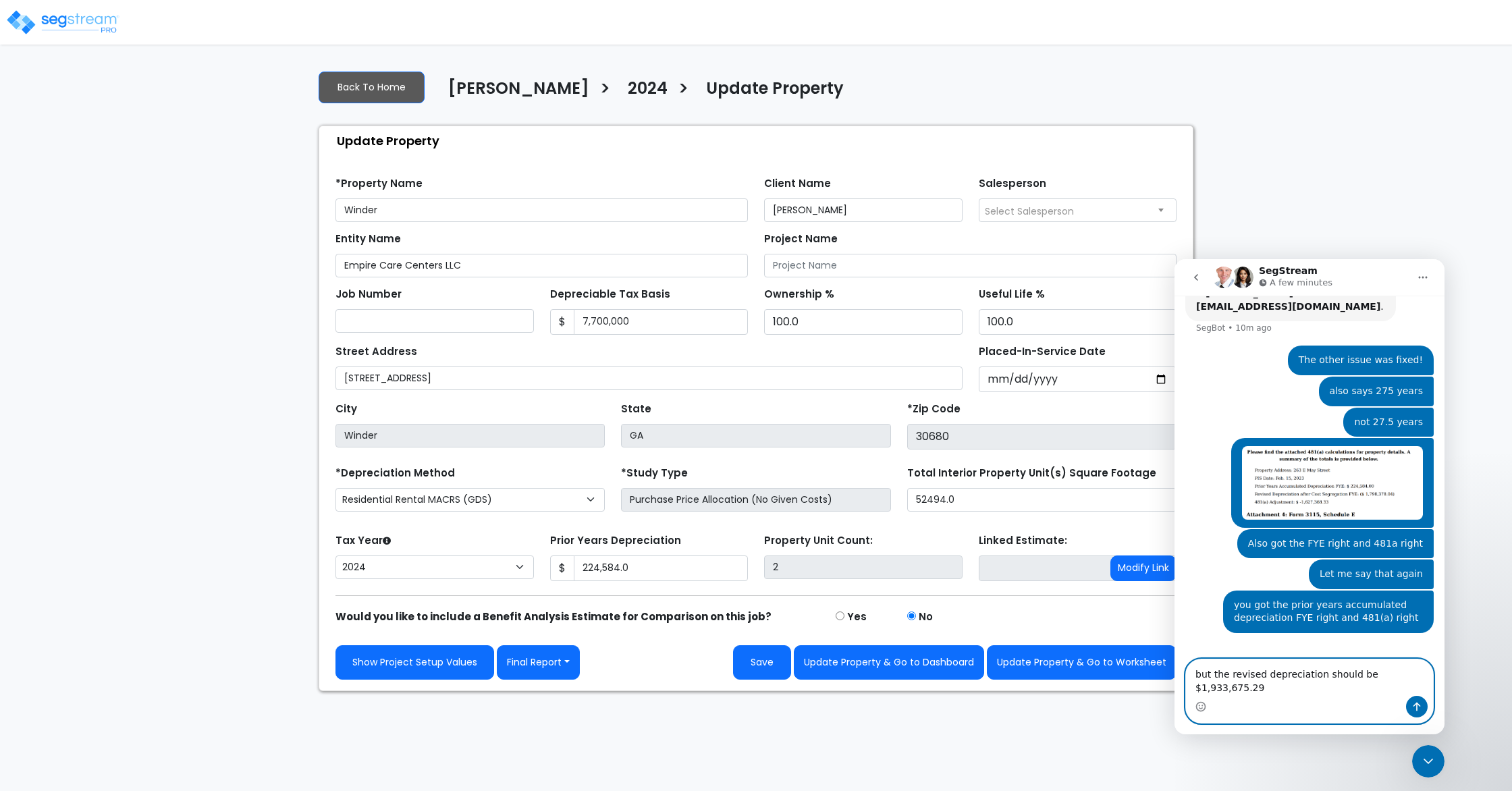
type textarea "but the revised depreciation should be $1,933,675.29"
click at [1295, 598] on icon "Send a message…" at bounding box center [1417, 707] width 8 height 8
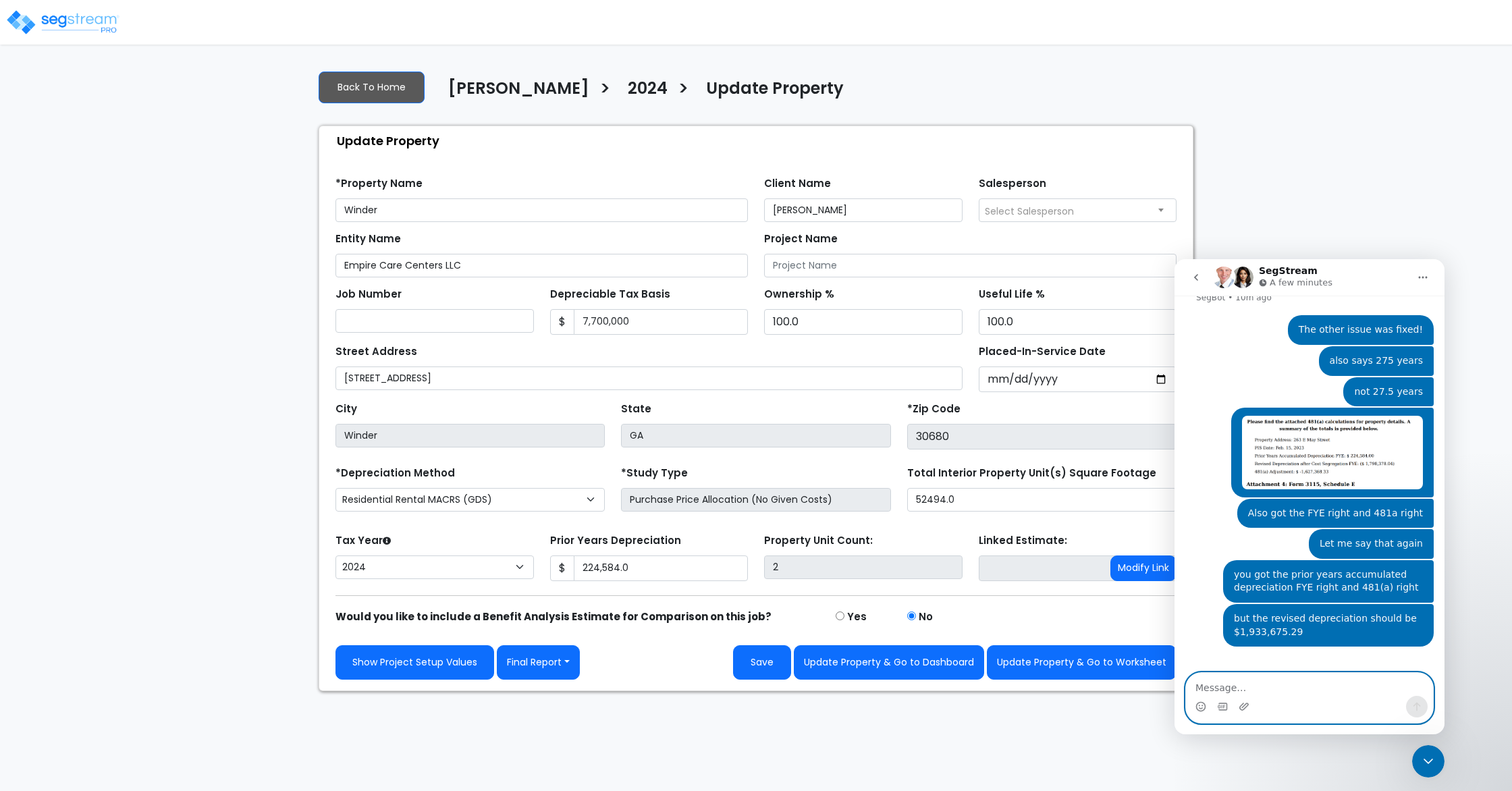
type textarea "T"
type textarea "This was placed in service in [DATE]"
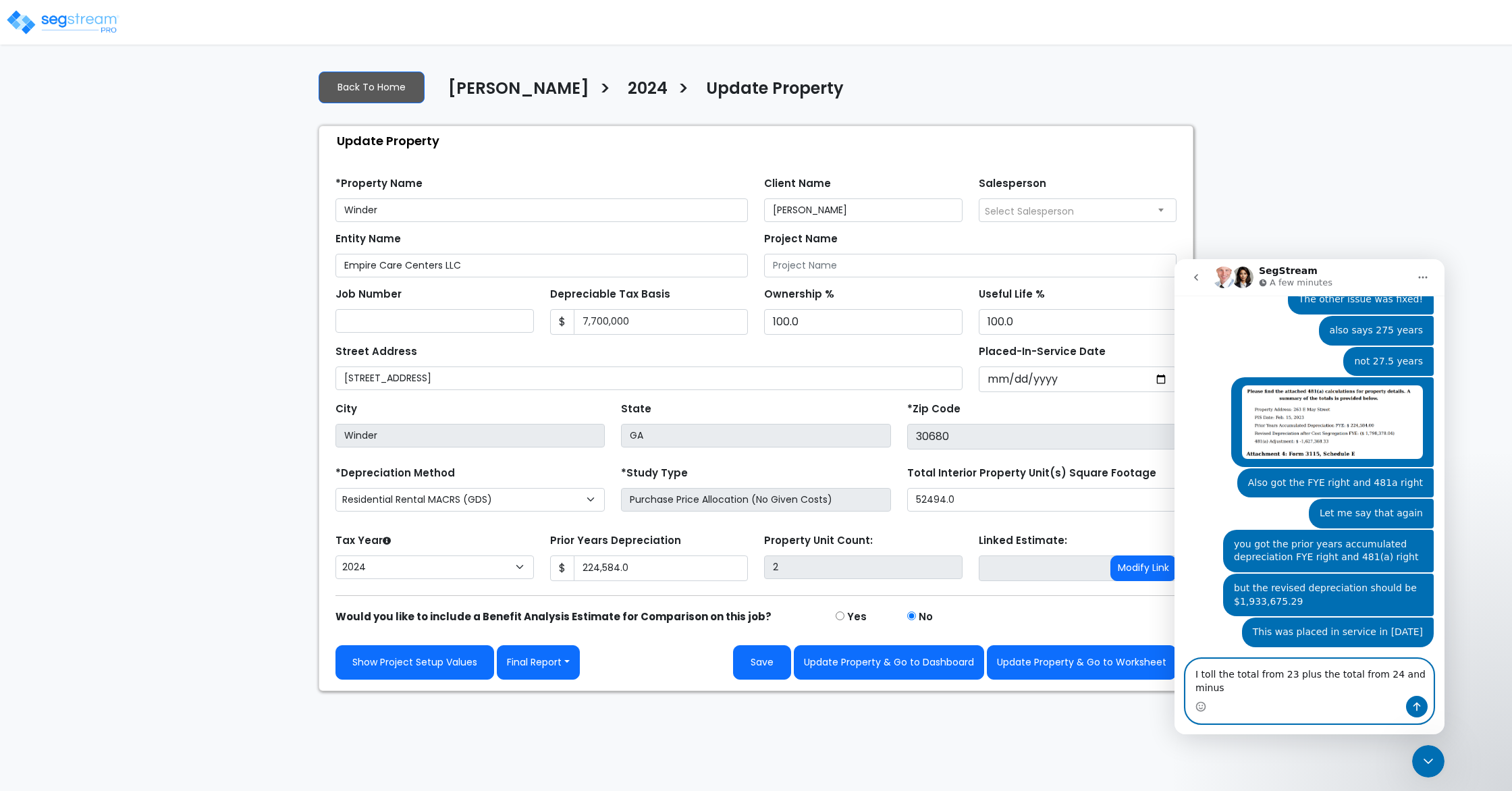
scroll to position [632, 0]
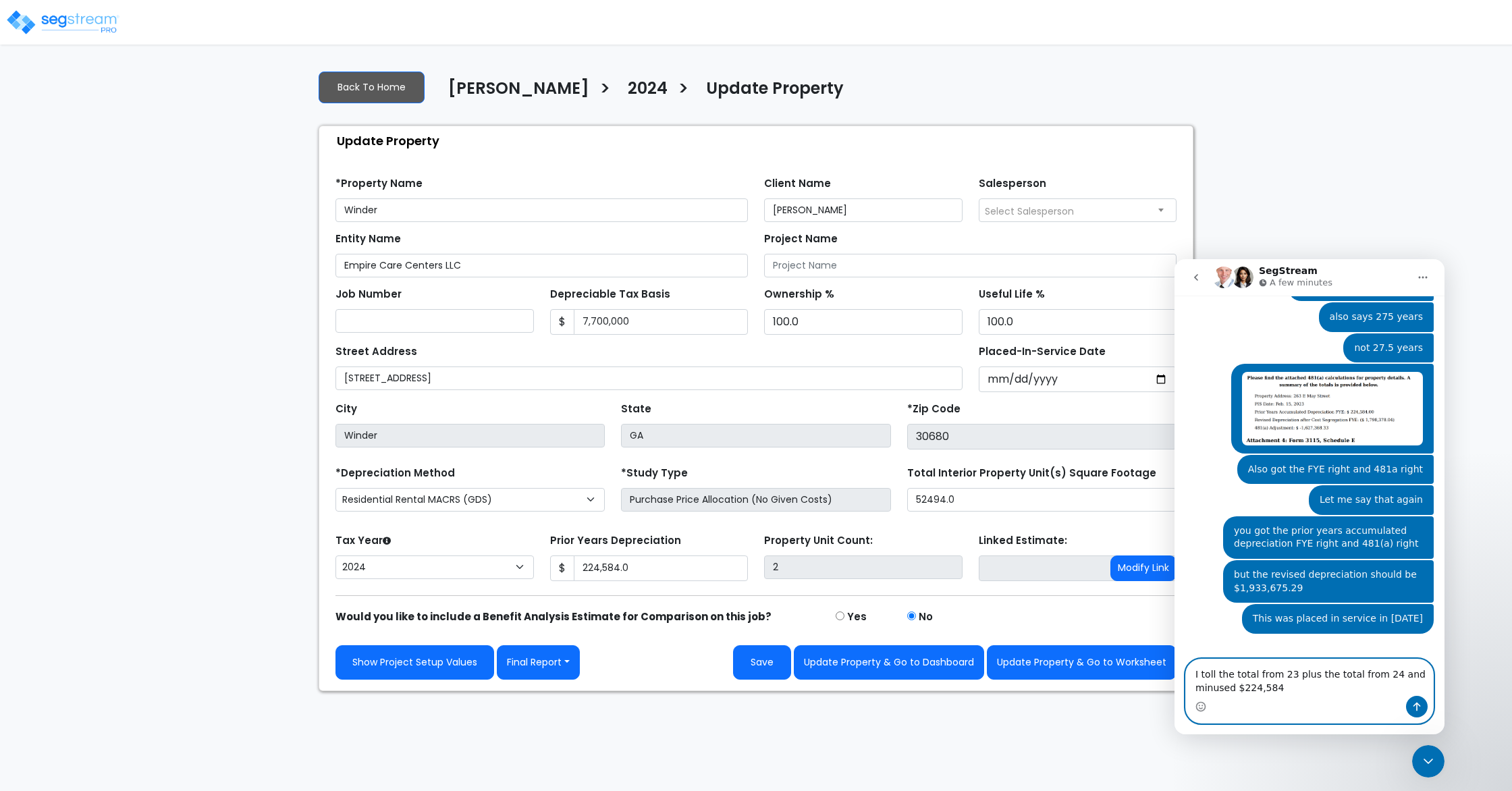
click at [1224, 598] on textarea "I toll the total from 23 plus the total from 24 and minused $224,584" at bounding box center [1309, 678] width 247 height 36
type textarea "I toll the total from 23 plus the total from 24 and subtracted $224,584"
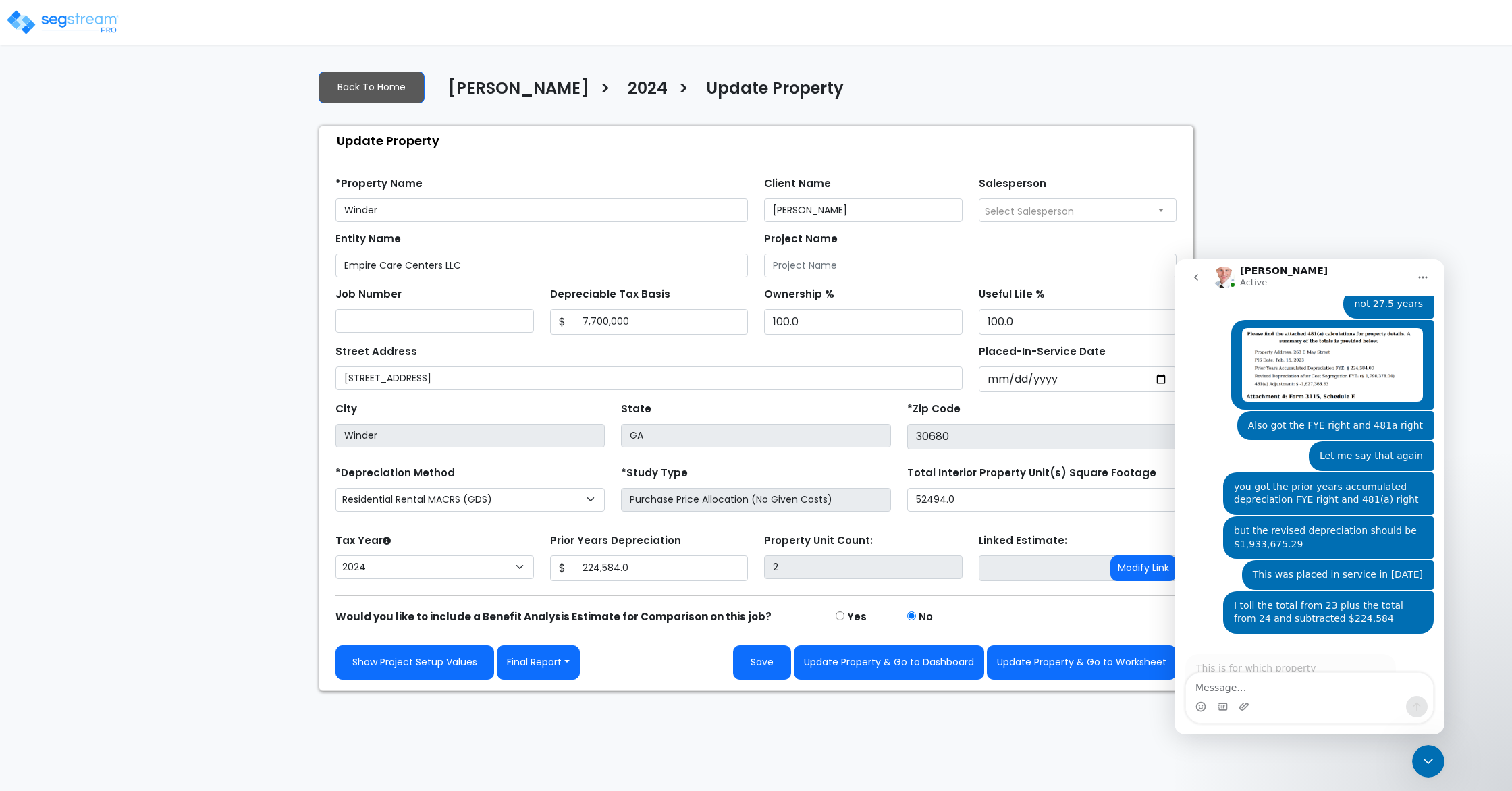
scroll to position [696, 0]
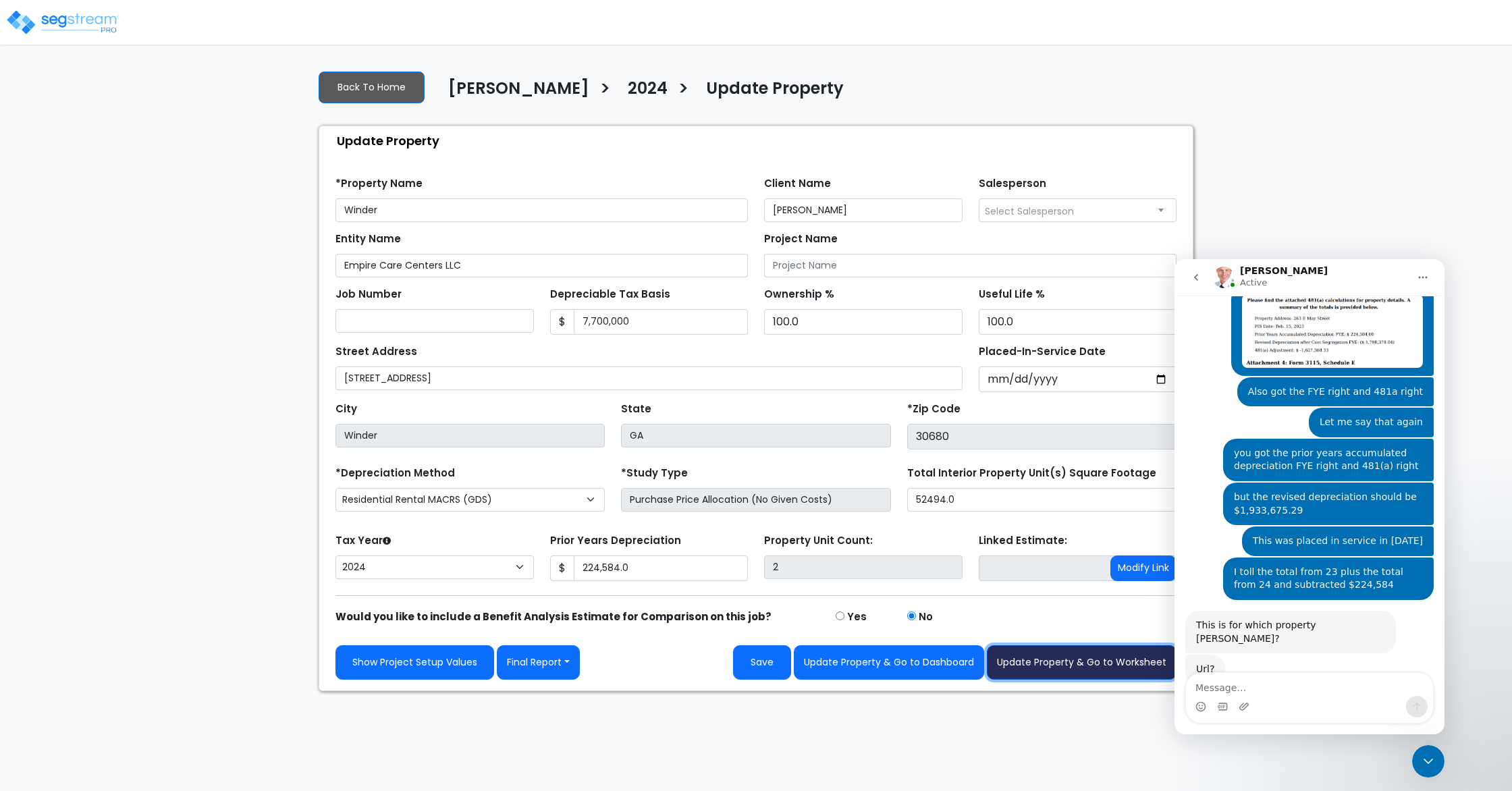
click at [1079, 598] on button "Update Property & Go to Worksheet" at bounding box center [1082, 662] width 189 height 35
type input "224584"
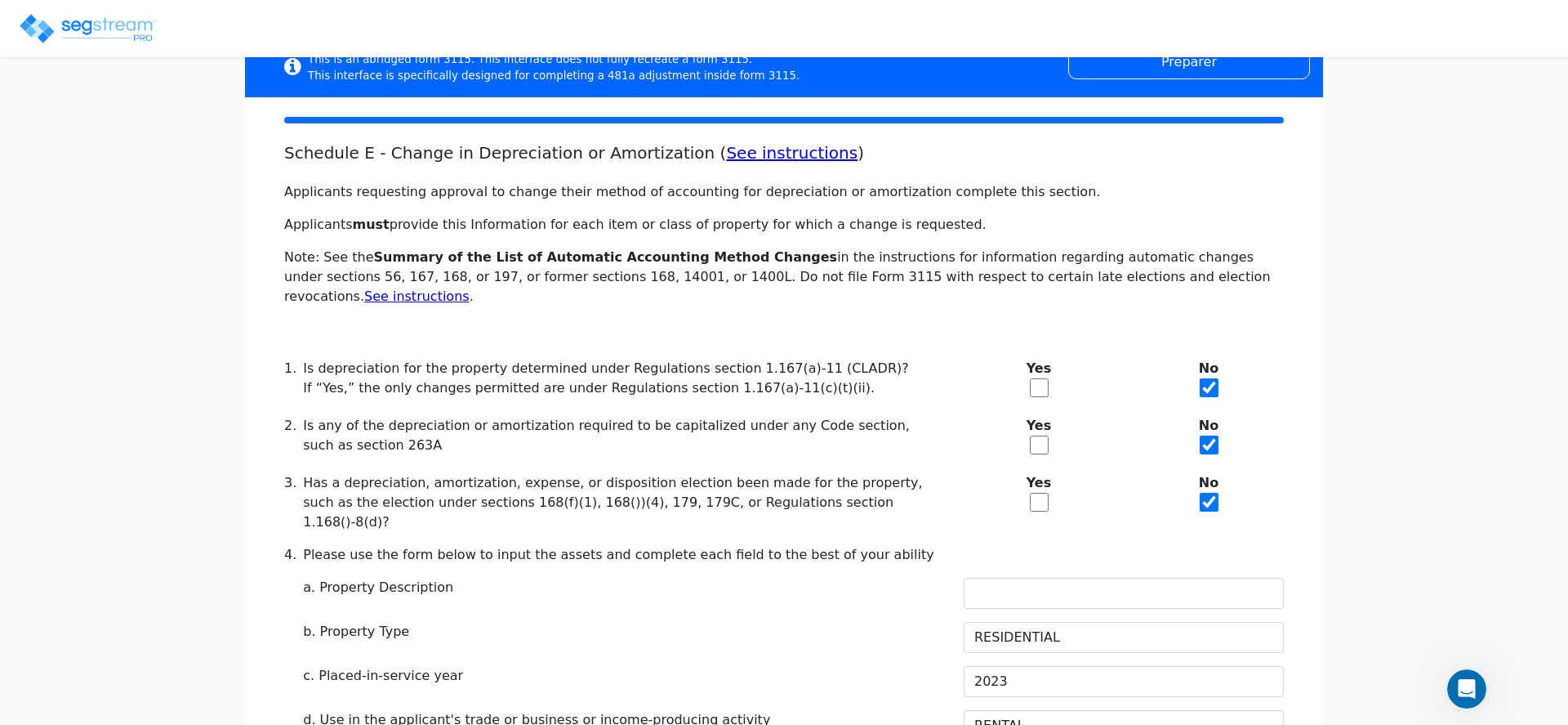
scroll to position [1378, 0]
drag, startPoint x: 285, startPoint y: 513, endPoint x: 482, endPoint y: 641, distance: 234.9
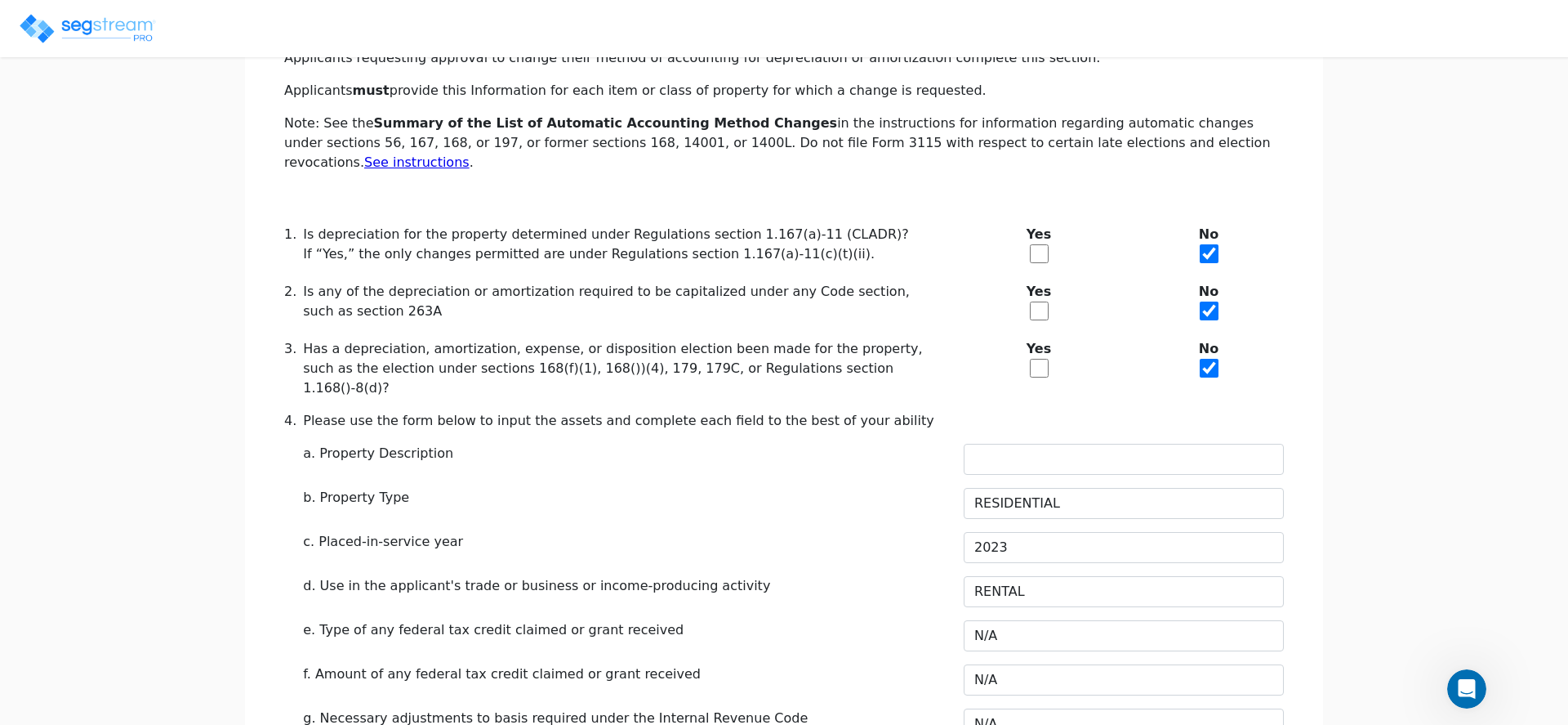
scroll to position [283, 0]
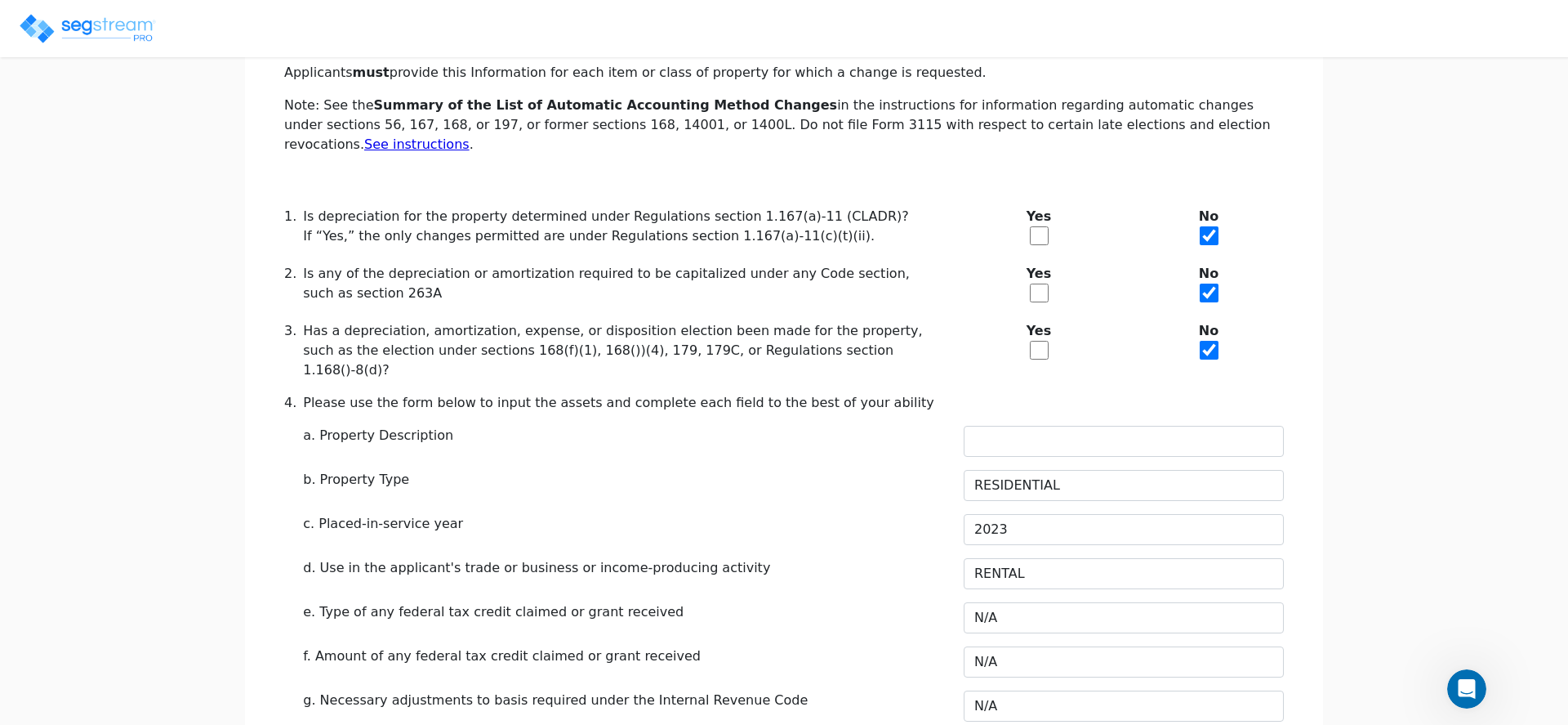
click at [686, 646] on div "f. Amount of any federal tax credit claimed or grant received" at bounding box center [623, 655] width 641 height 20
click at [779, 691] on div "g. Necessary adjustments to basis required under the Internal Revenue Code" at bounding box center [623, 700] width 641 height 20
copy div "4. Please use the form below to input the assets and complete each field to the…"
click at [1006, 426] on input "text" at bounding box center [1124, 441] width 320 height 31
paste input "RESIDENTIAL NURSING FACILITY"
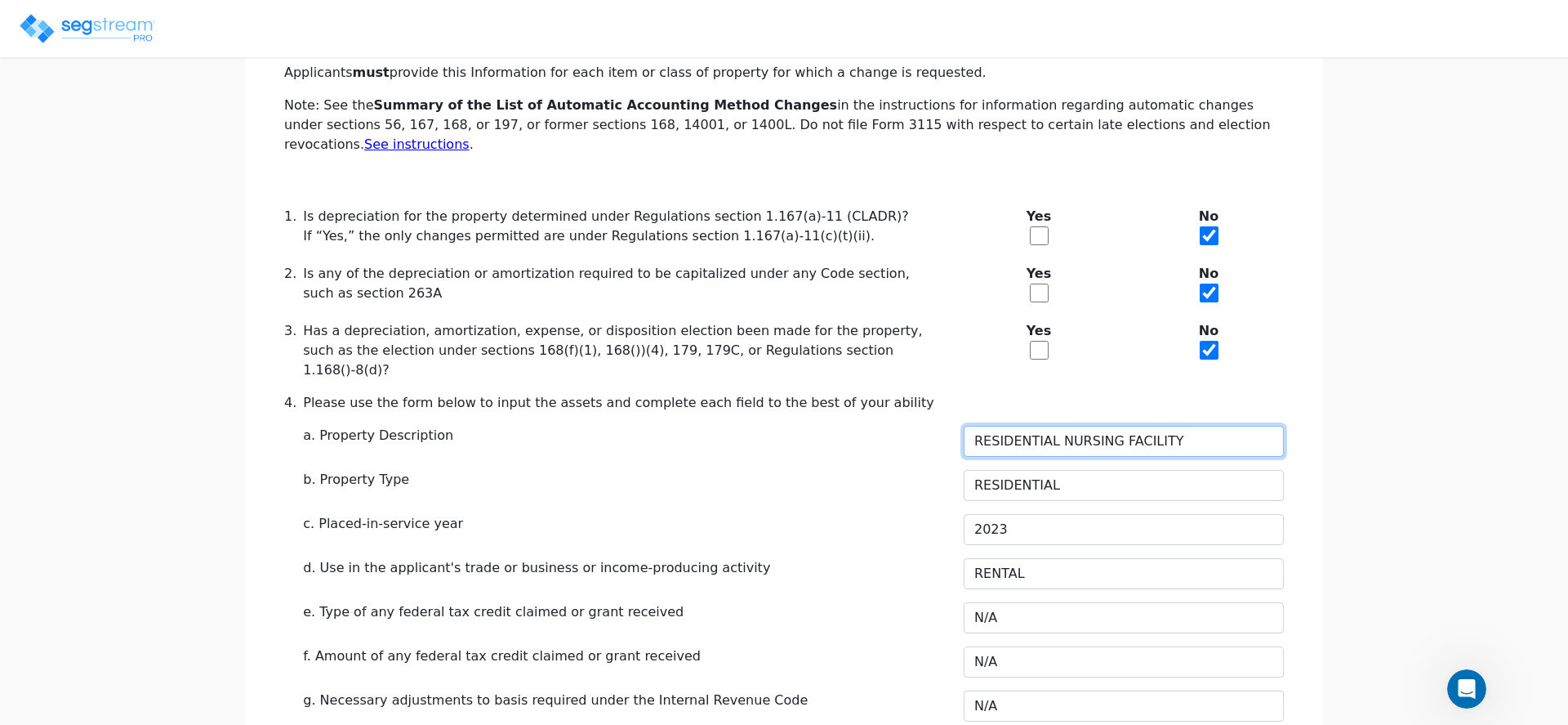
type input "RESIDENTIAL NURSING FACILITY"
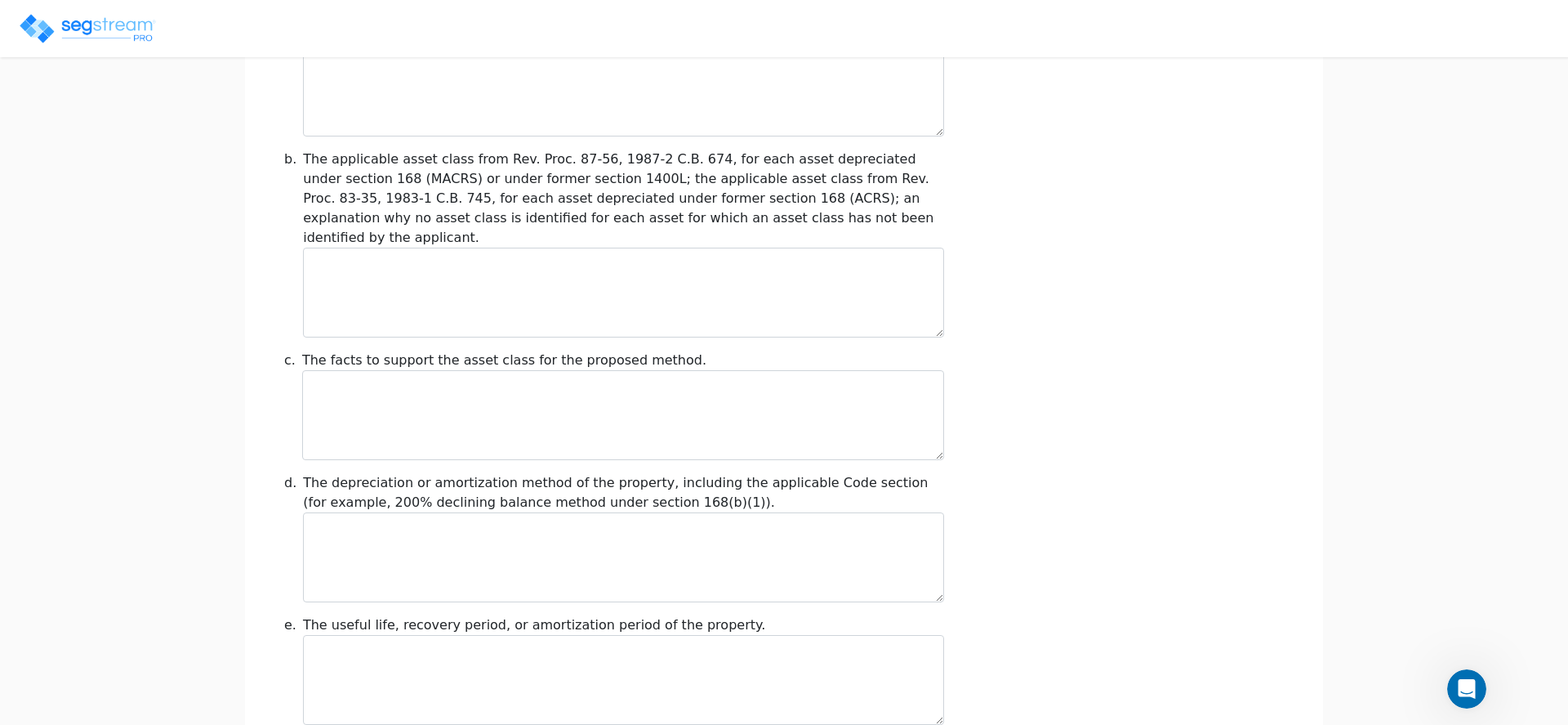
scroll to position [1854, 0]
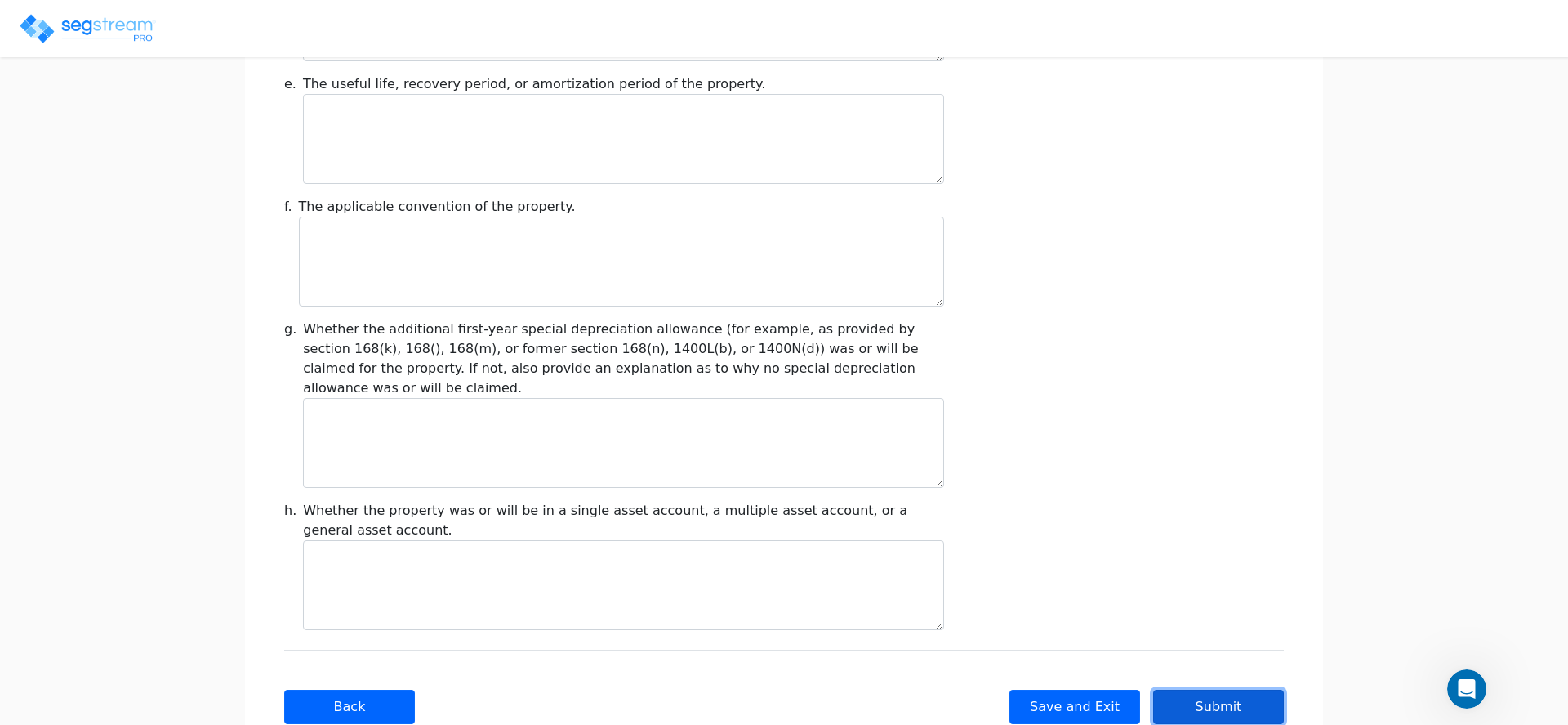
click at [1214, 690] on button "Submit" at bounding box center [1219, 706] width 130 height 34
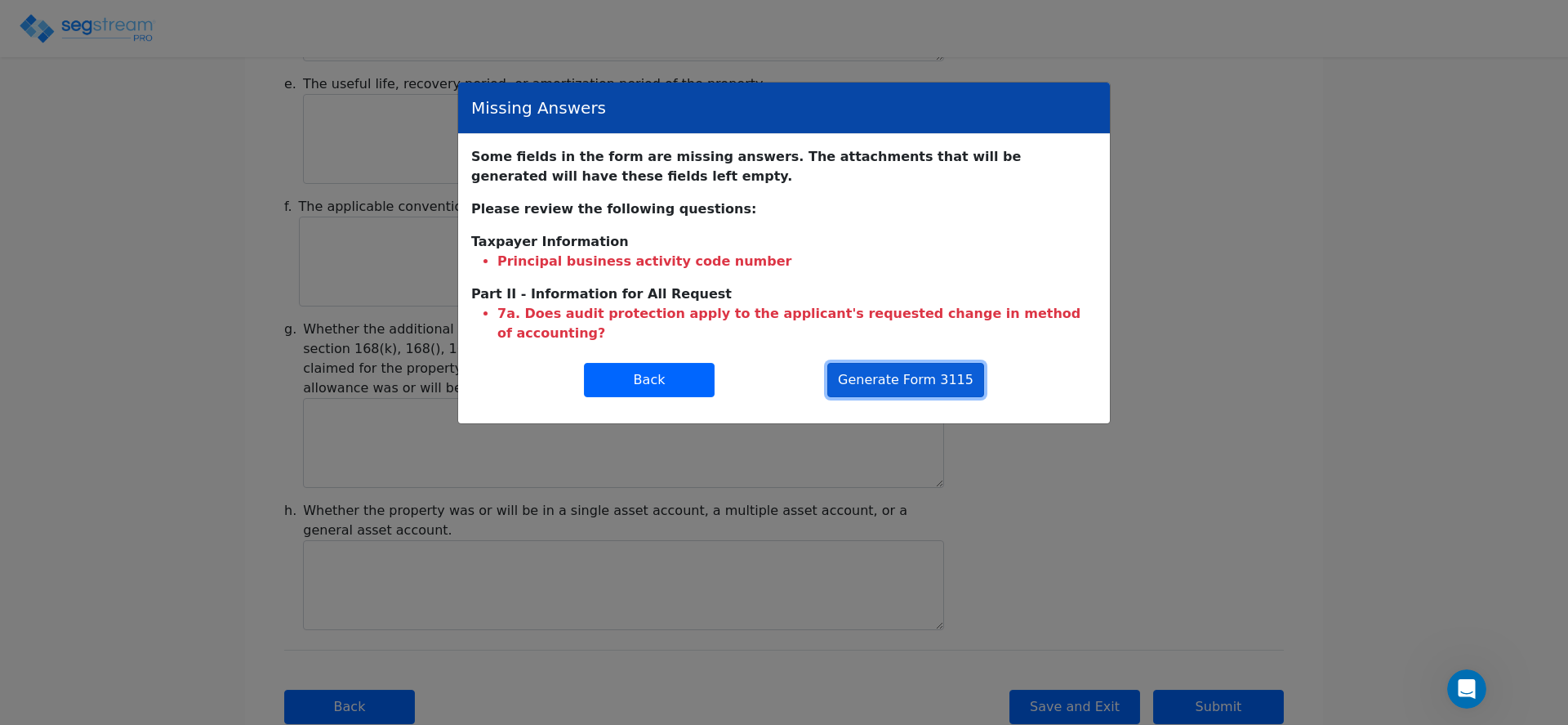
click at [892, 365] on button "Generate Form 3115" at bounding box center [906, 379] width 157 height 34
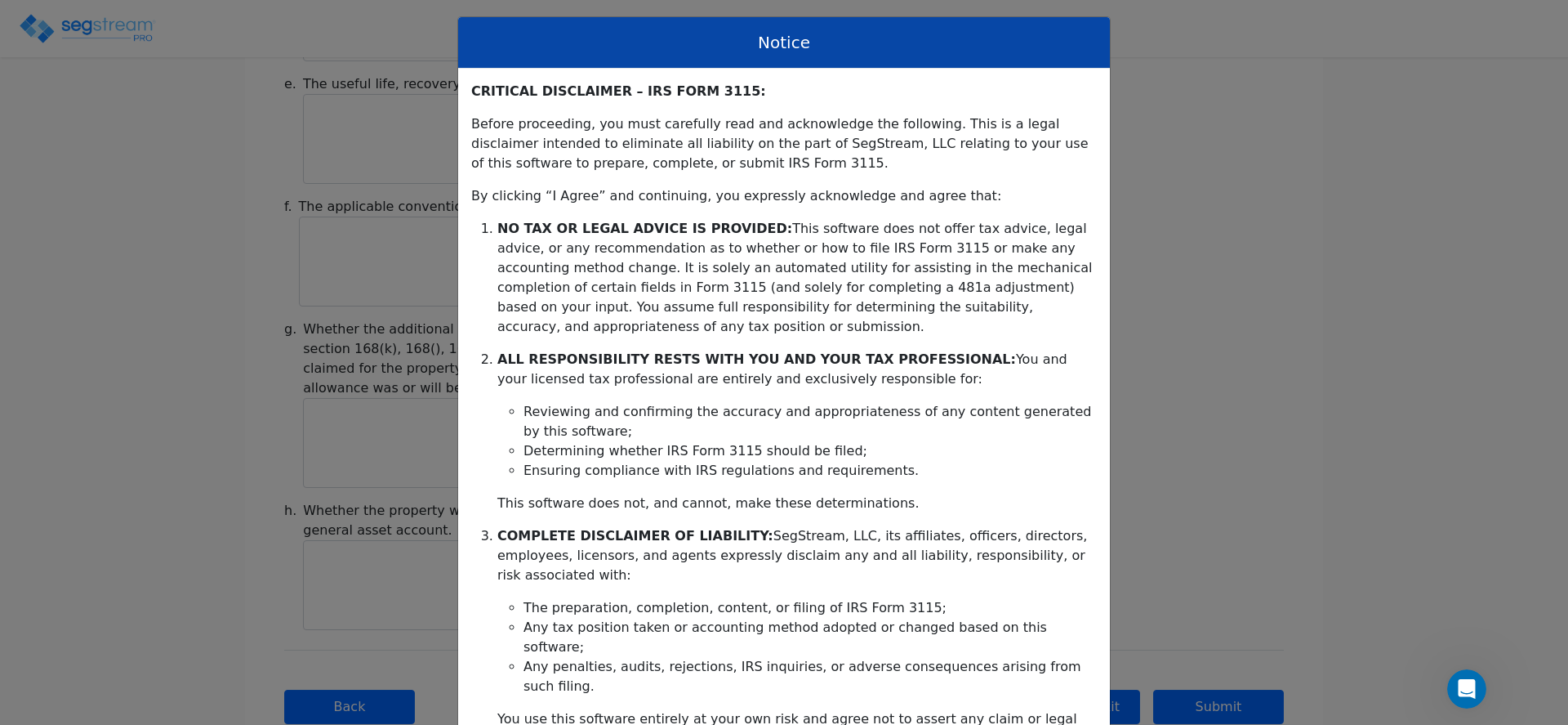
scroll to position [323, 0]
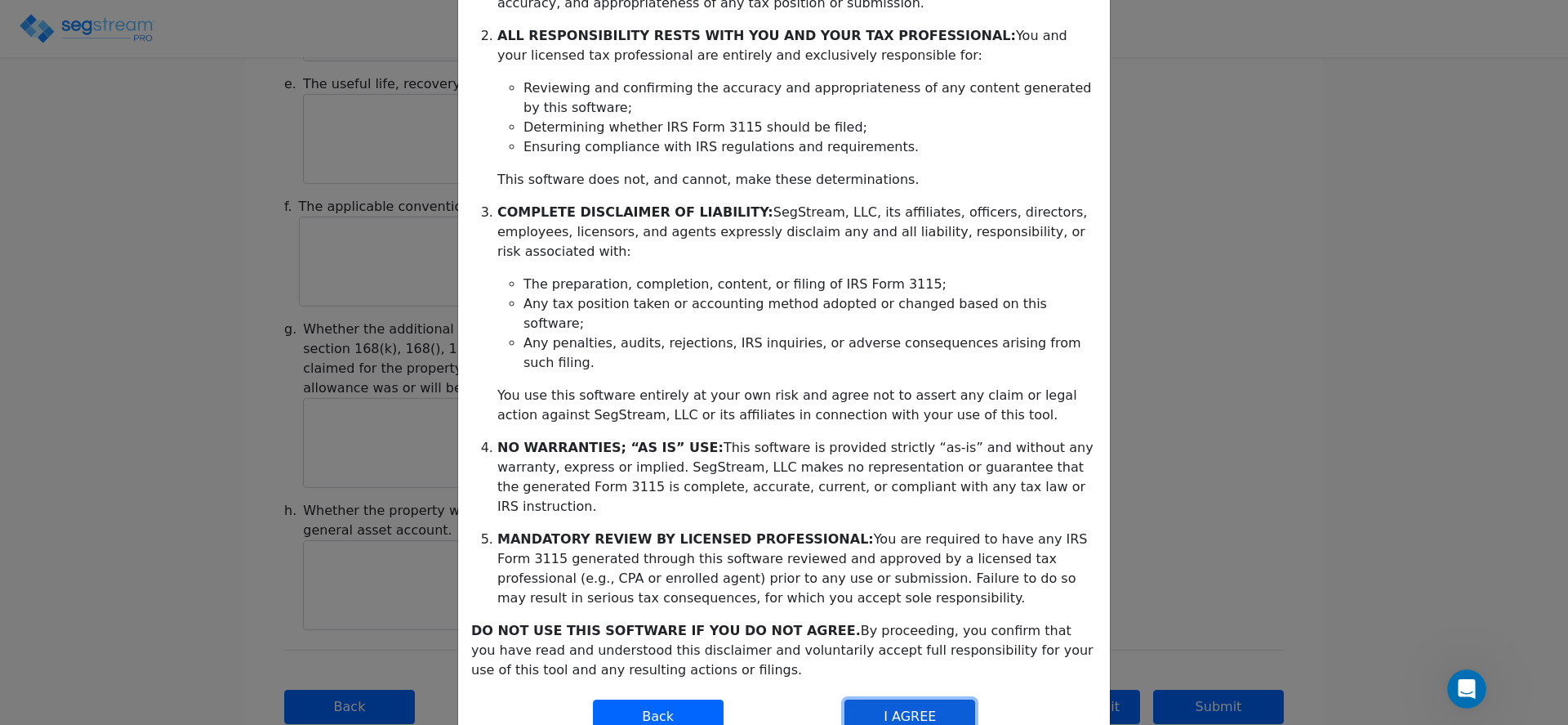
click at [910, 699] on button "I AGREE" at bounding box center [909, 716] width 130 height 34
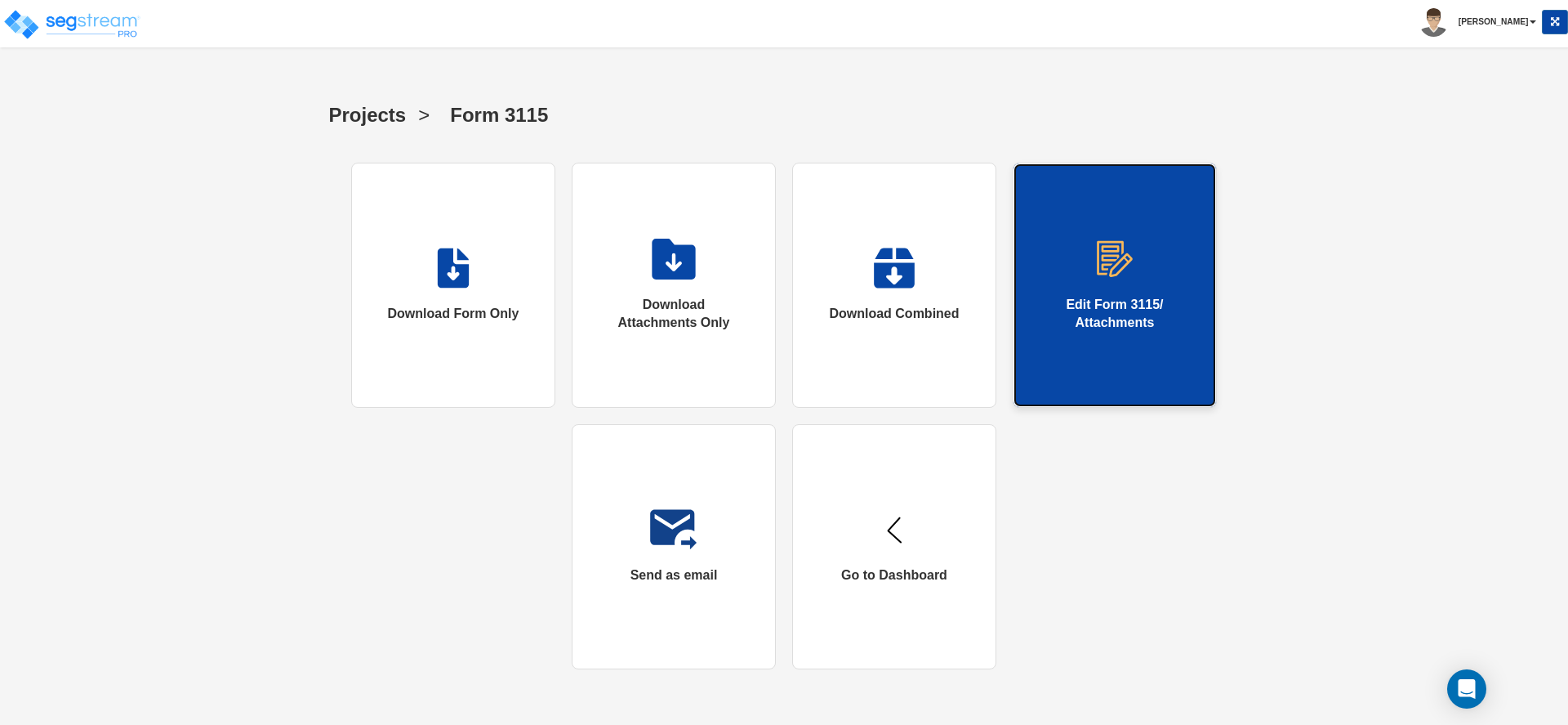
click link "Edit Form 3115/ Attachments"
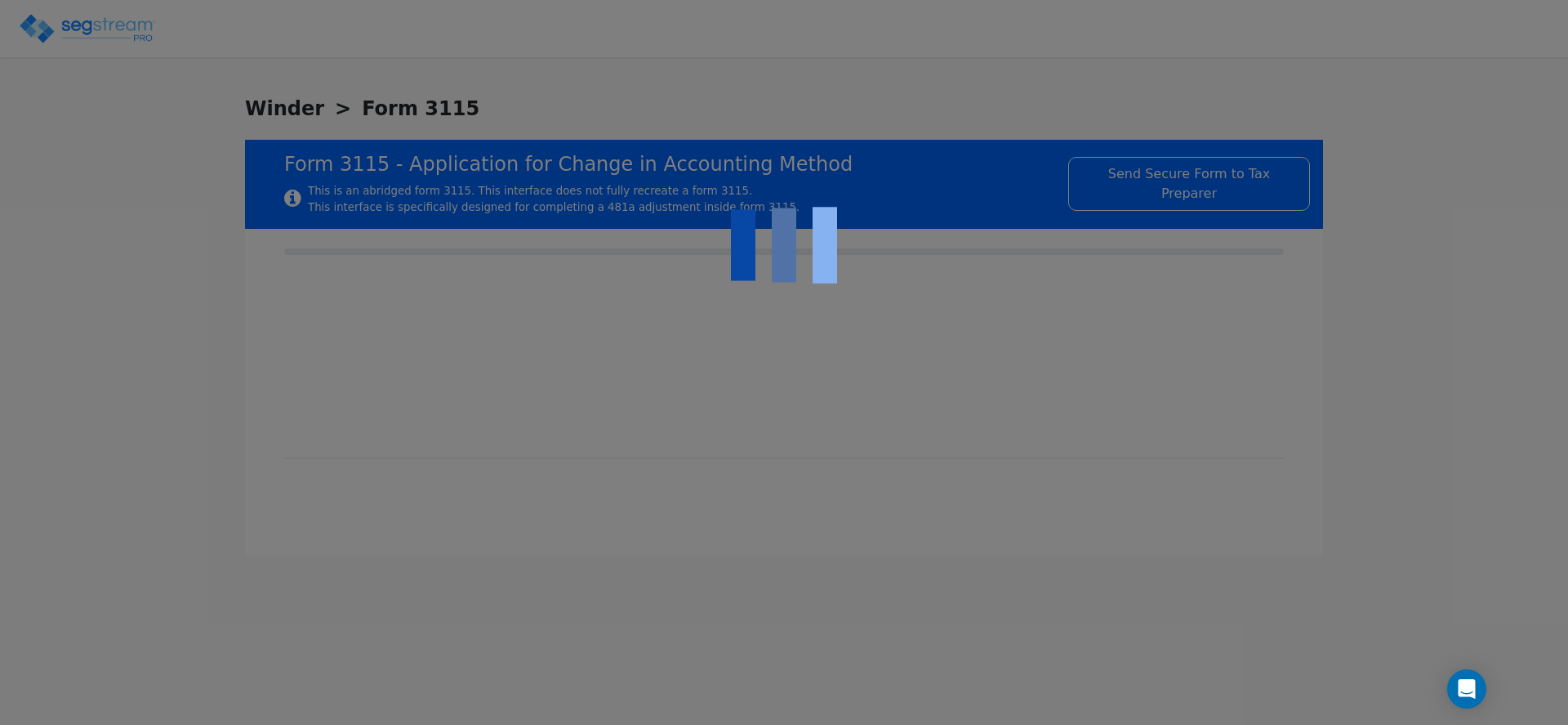
checkbox input "true"
type input "RESIDENTIAL NURSING FACILITY"
type input "RESIDENTIAL"
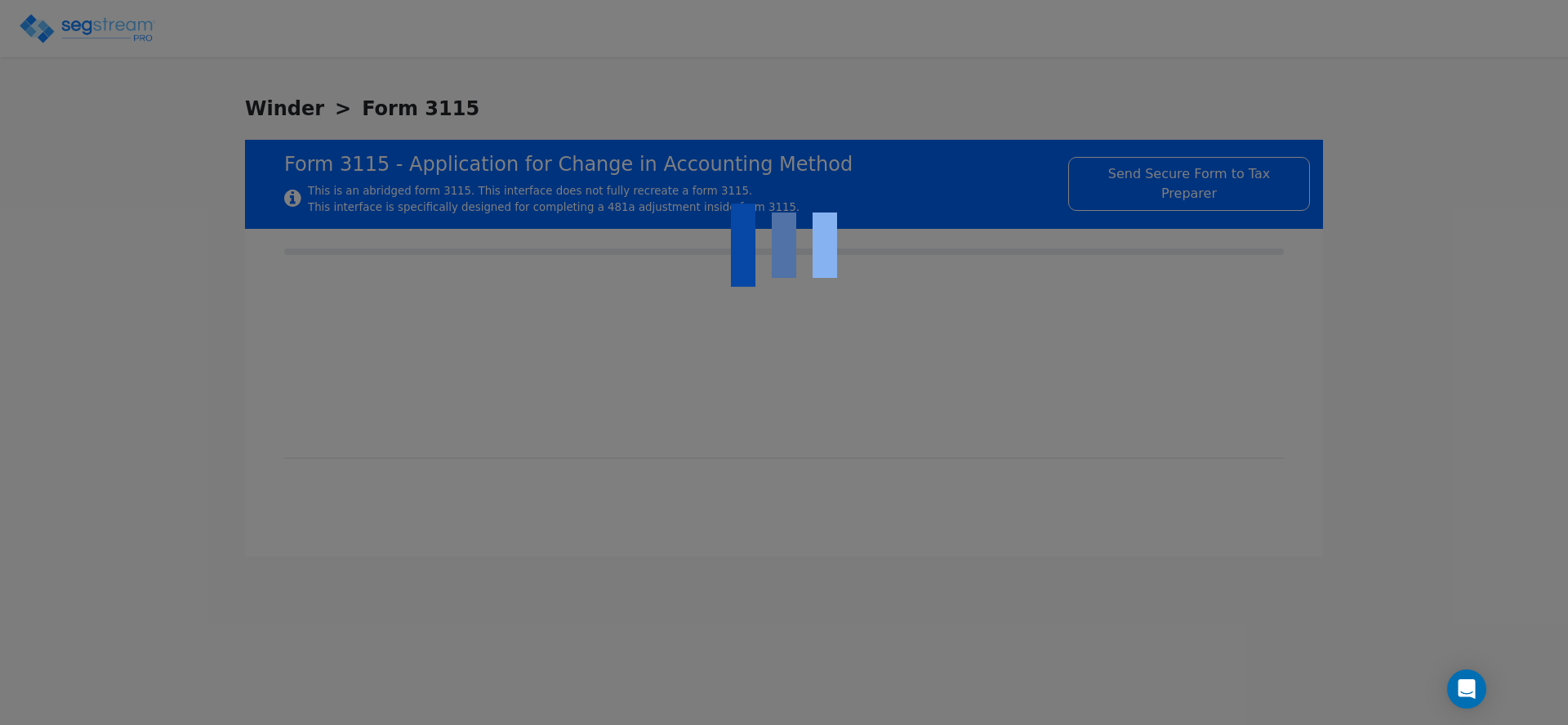
type input "2023"
type input "RENTAL"
type input "N/A"
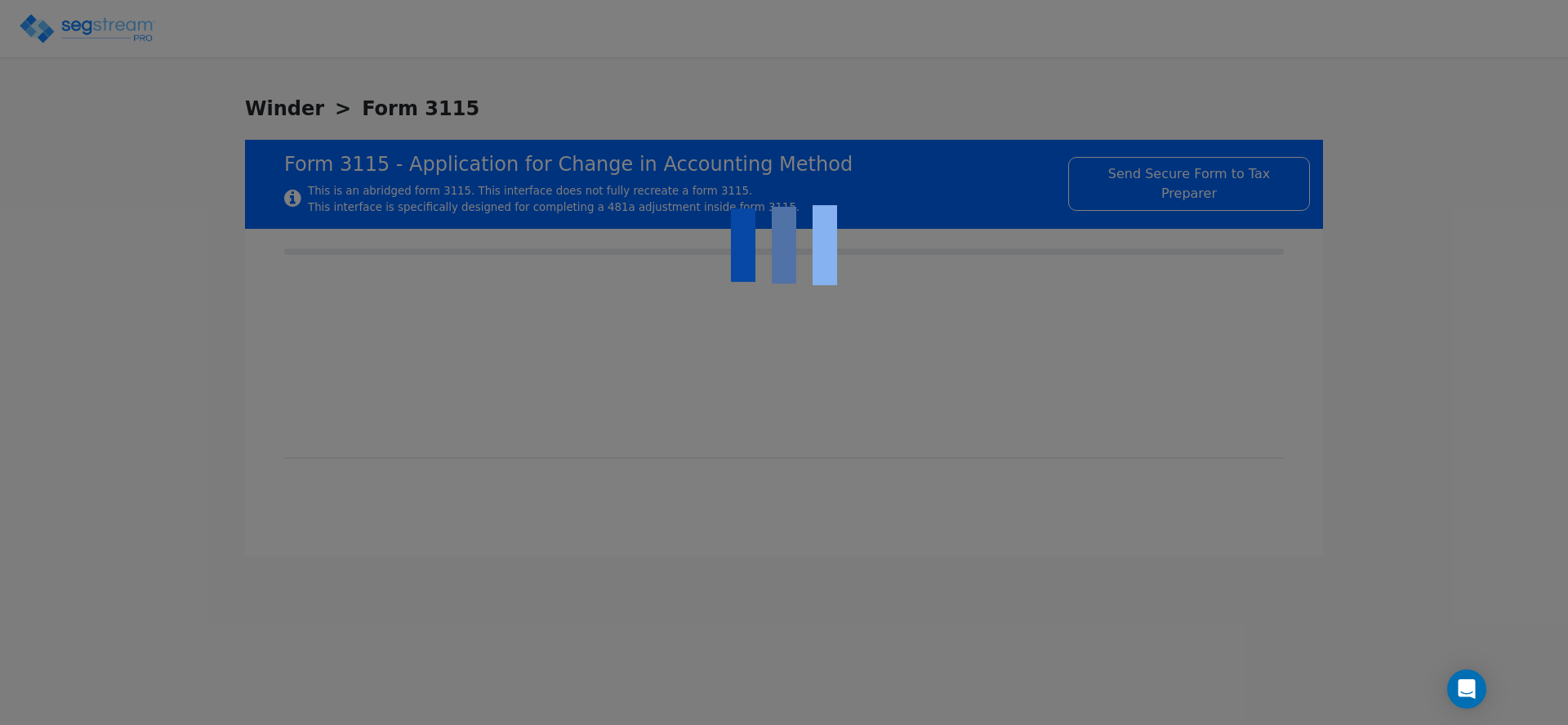
checkbox input "true"
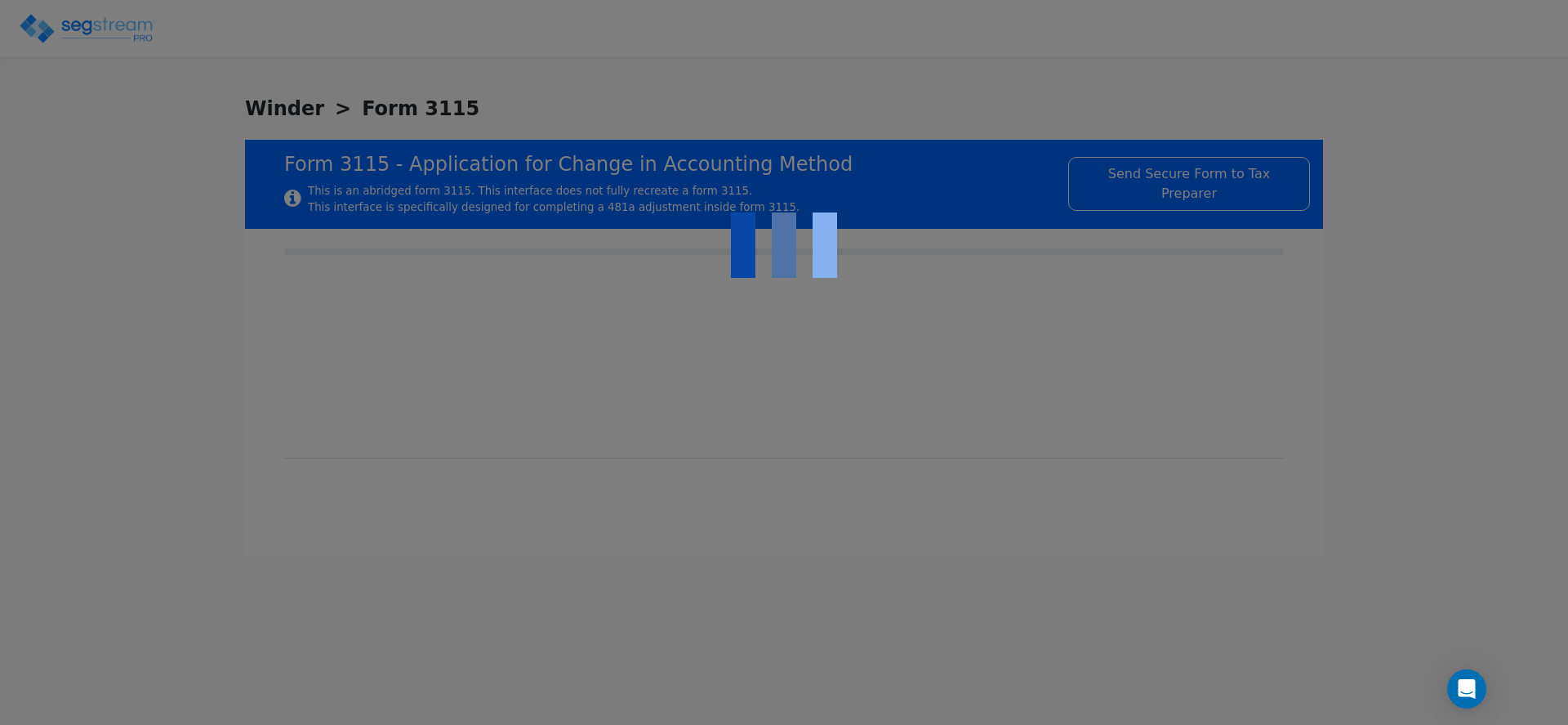
type input "RESIDENTIAL NURSING FACILITY"
type input "RESIDENTIAL"
type input "2023"
type input "RENTAL"
type input "N/A"
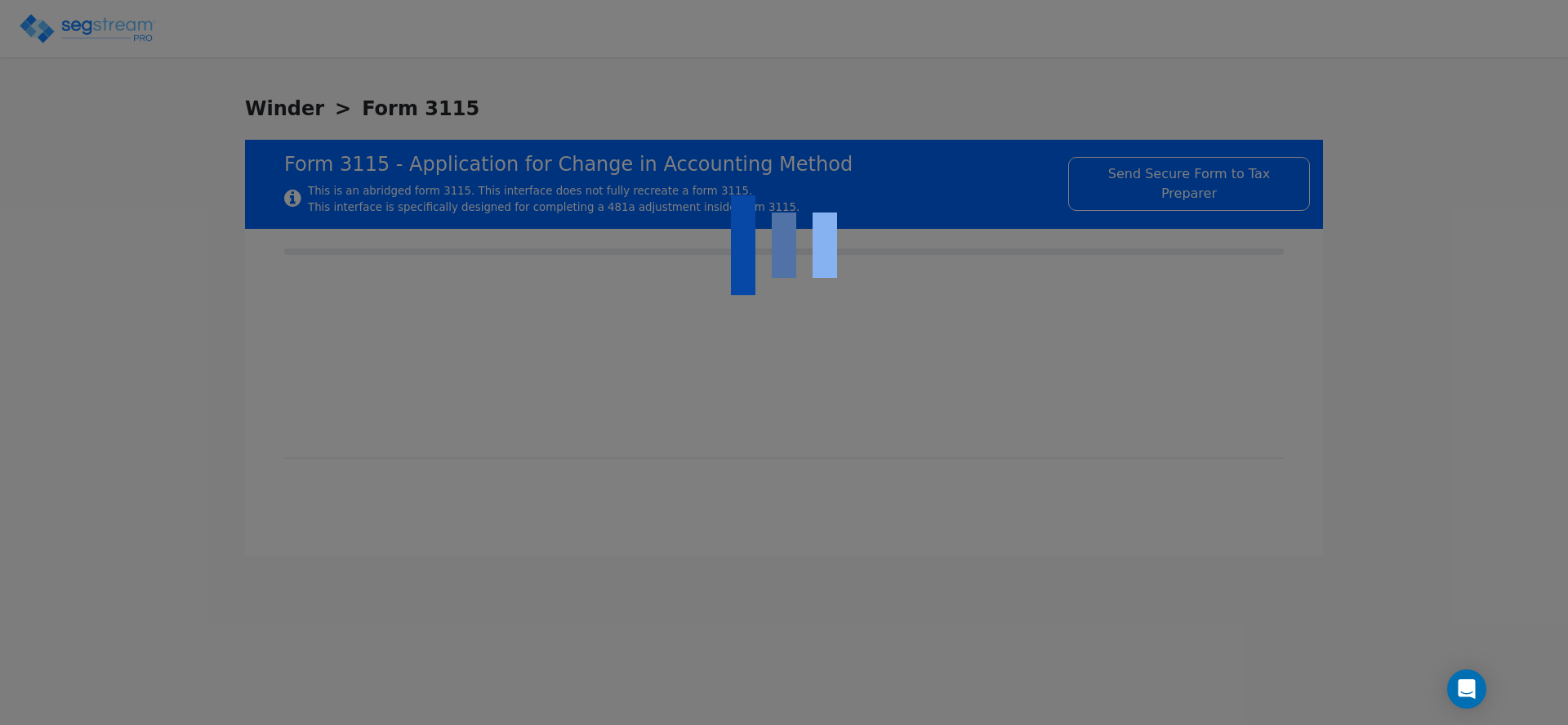
type input "N/A"
checkbox input "true"
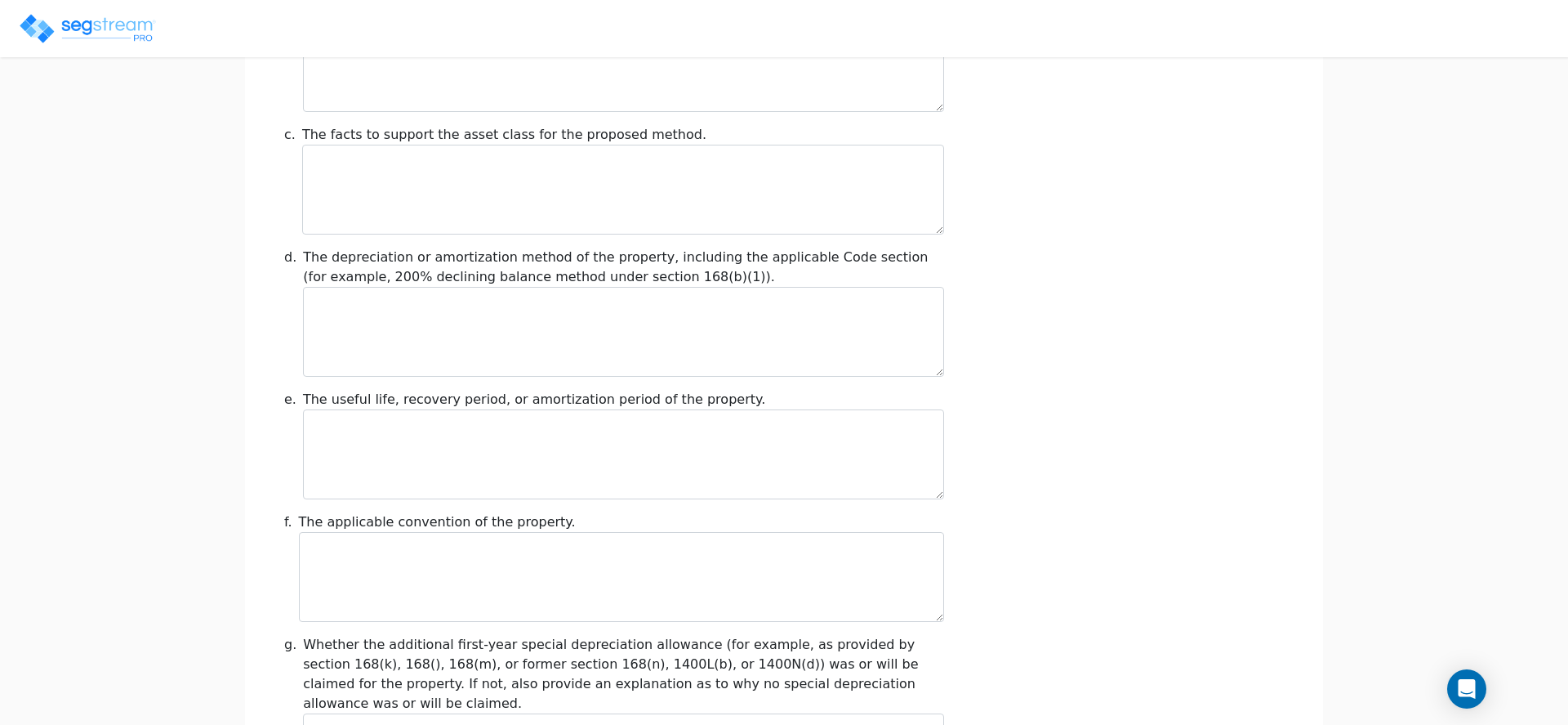
scroll to position [1854, 0]
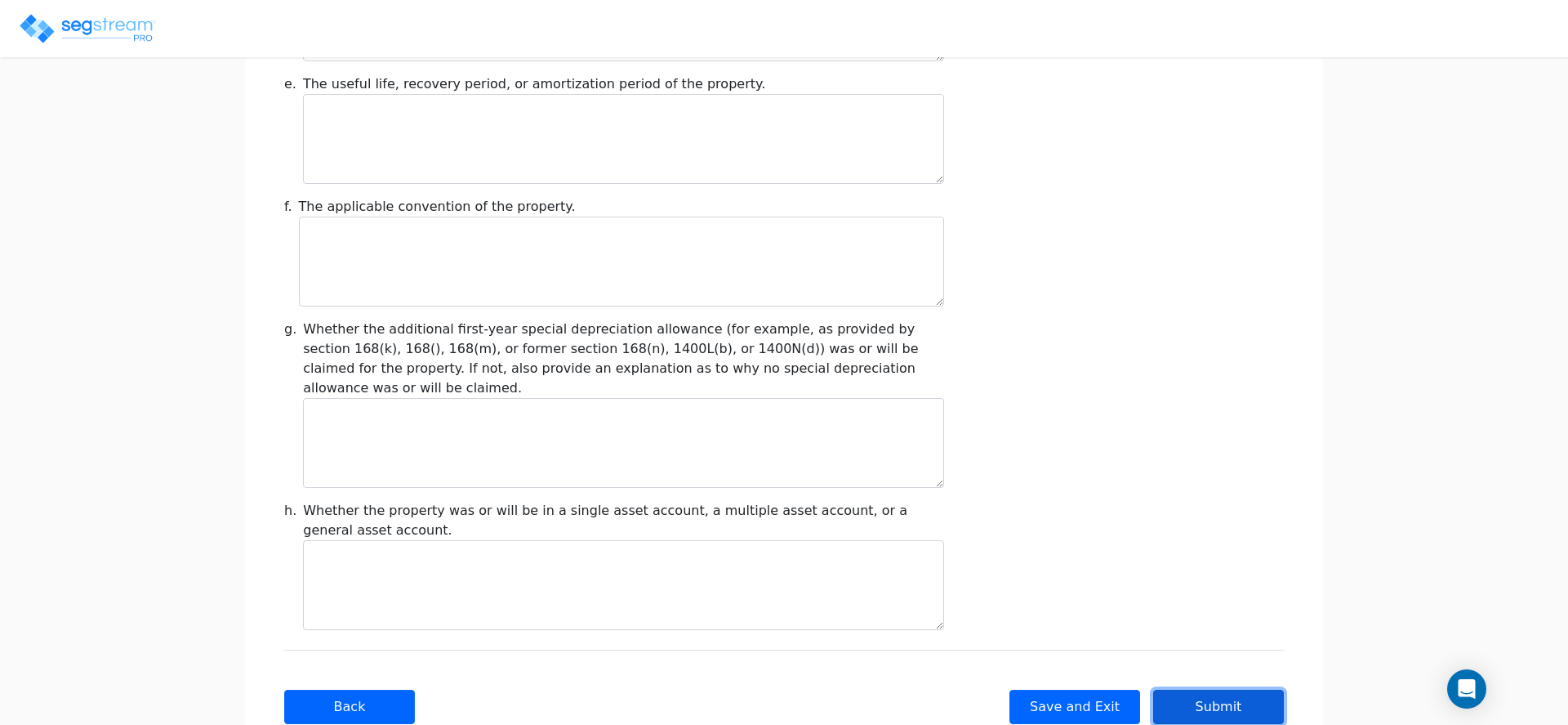
click at [1208, 690] on button "Submit" at bounding box center [1219, 706] width 130 height 34
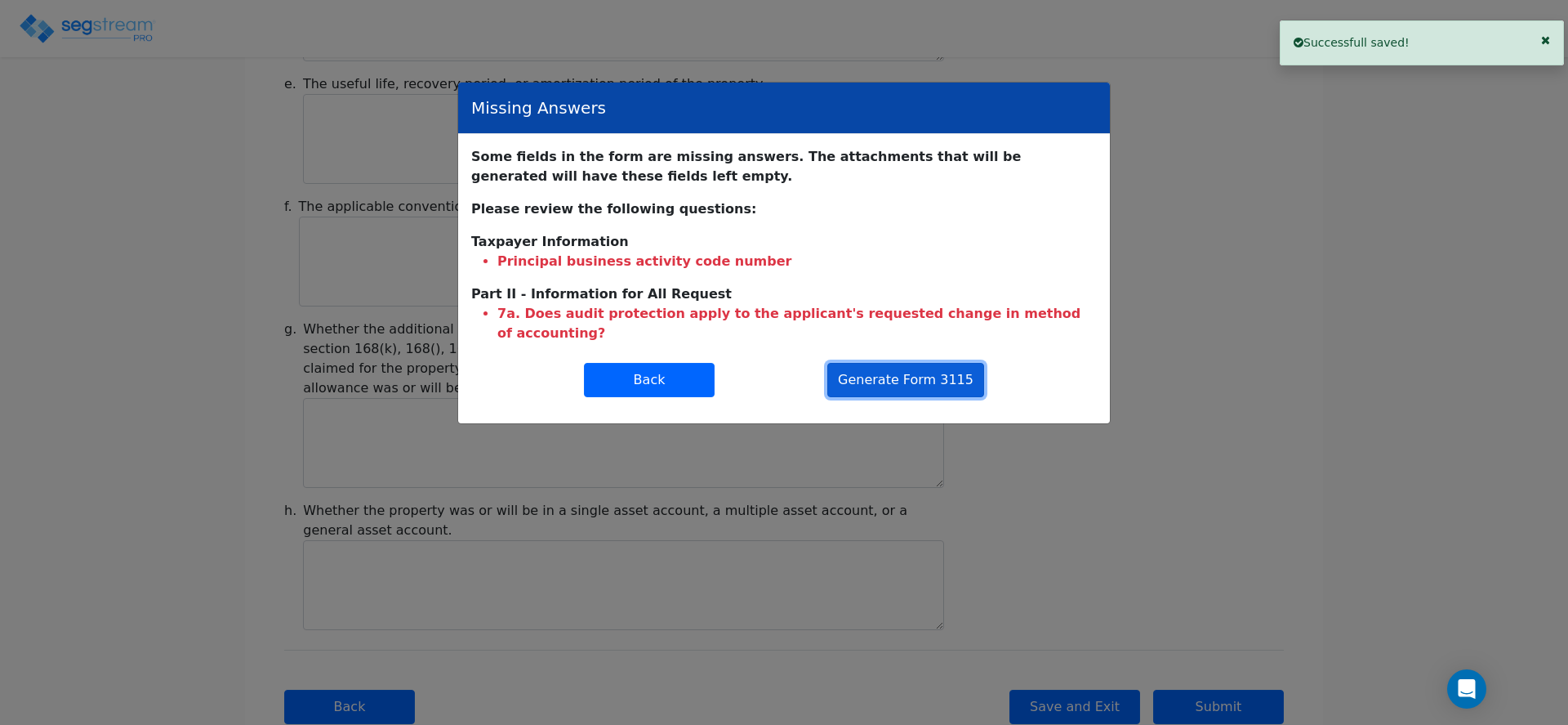
click at [888, 362] on button "Generate Form 3115" at bounding box center [906, 379] width 157 height 34
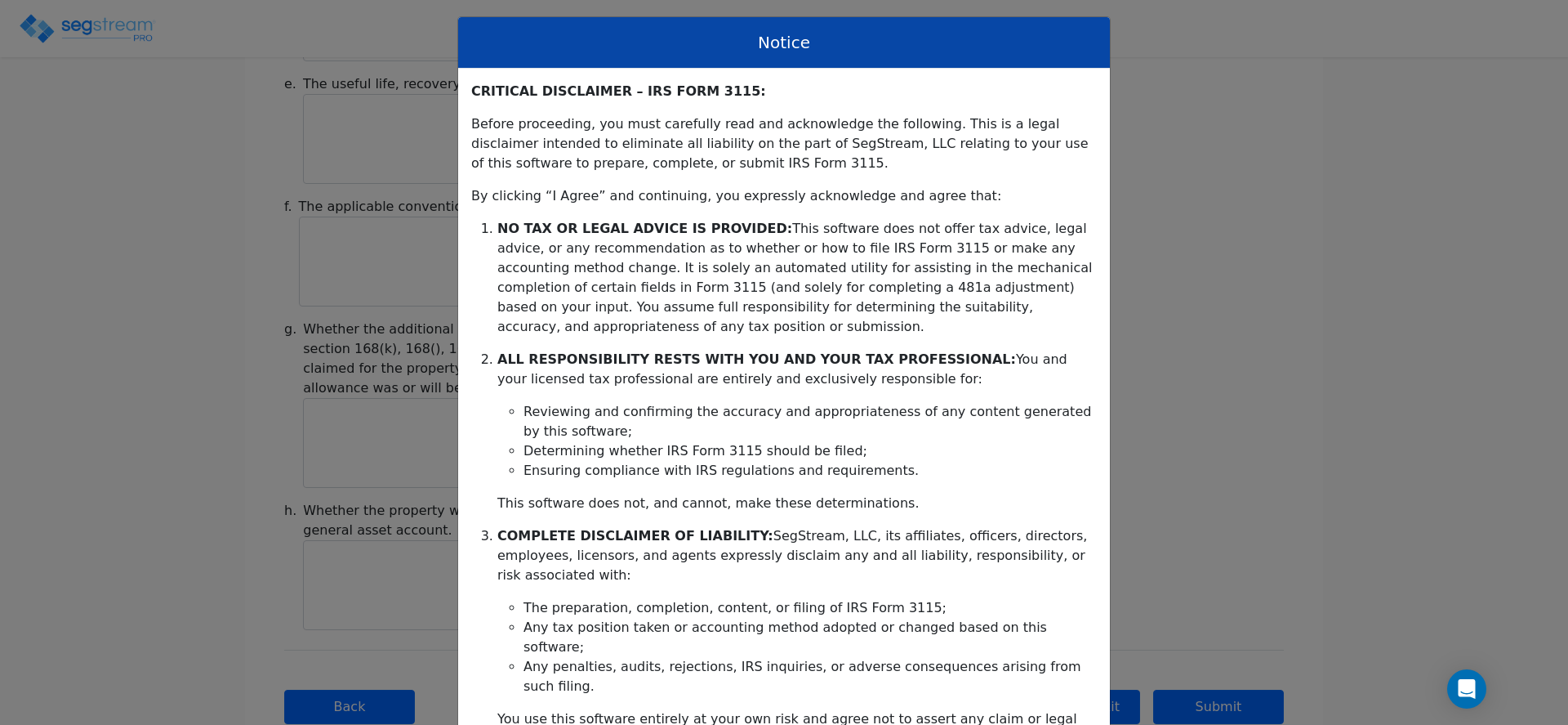
scroll to position [323, 0]
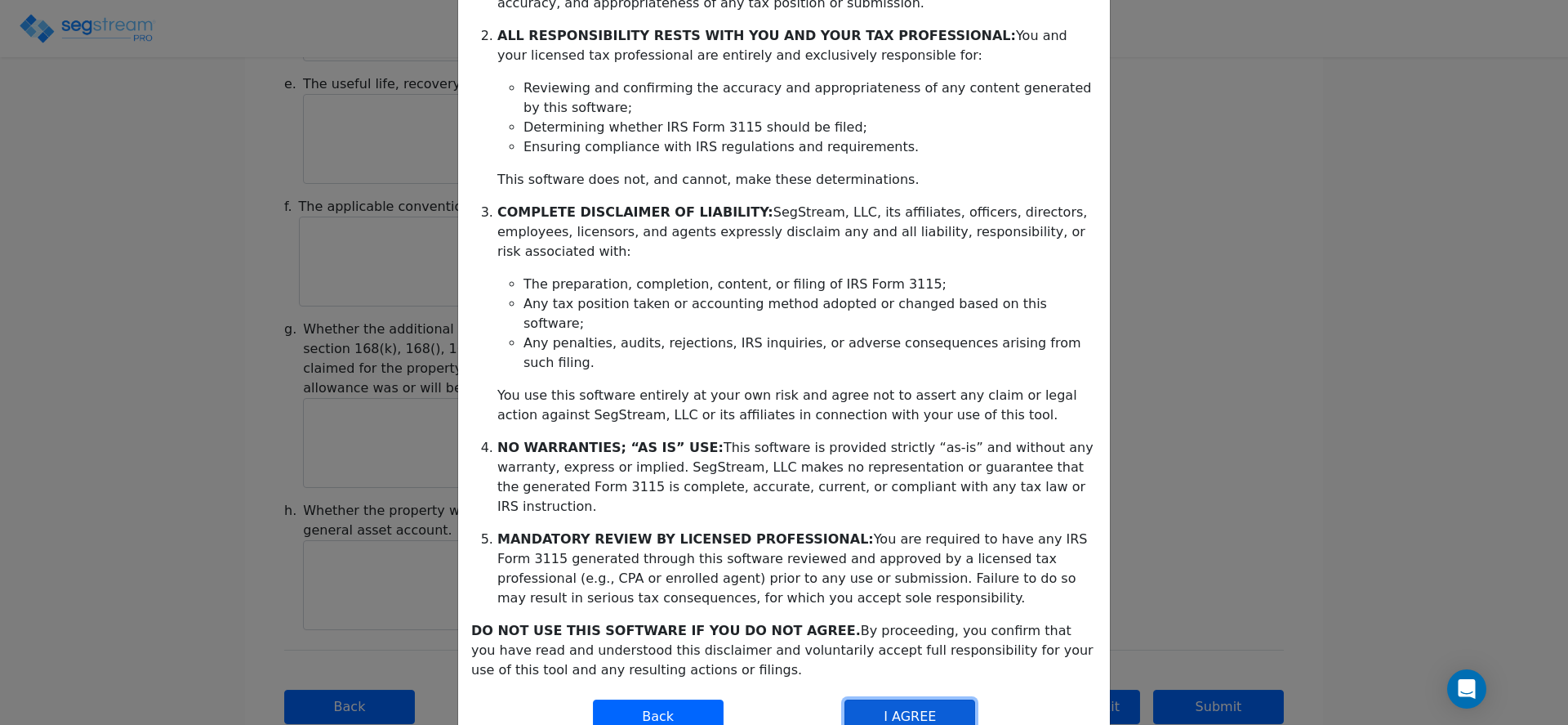
click at [919, 699] on button "I AGREE" at bounding box center [909, 716] width 130 height 34
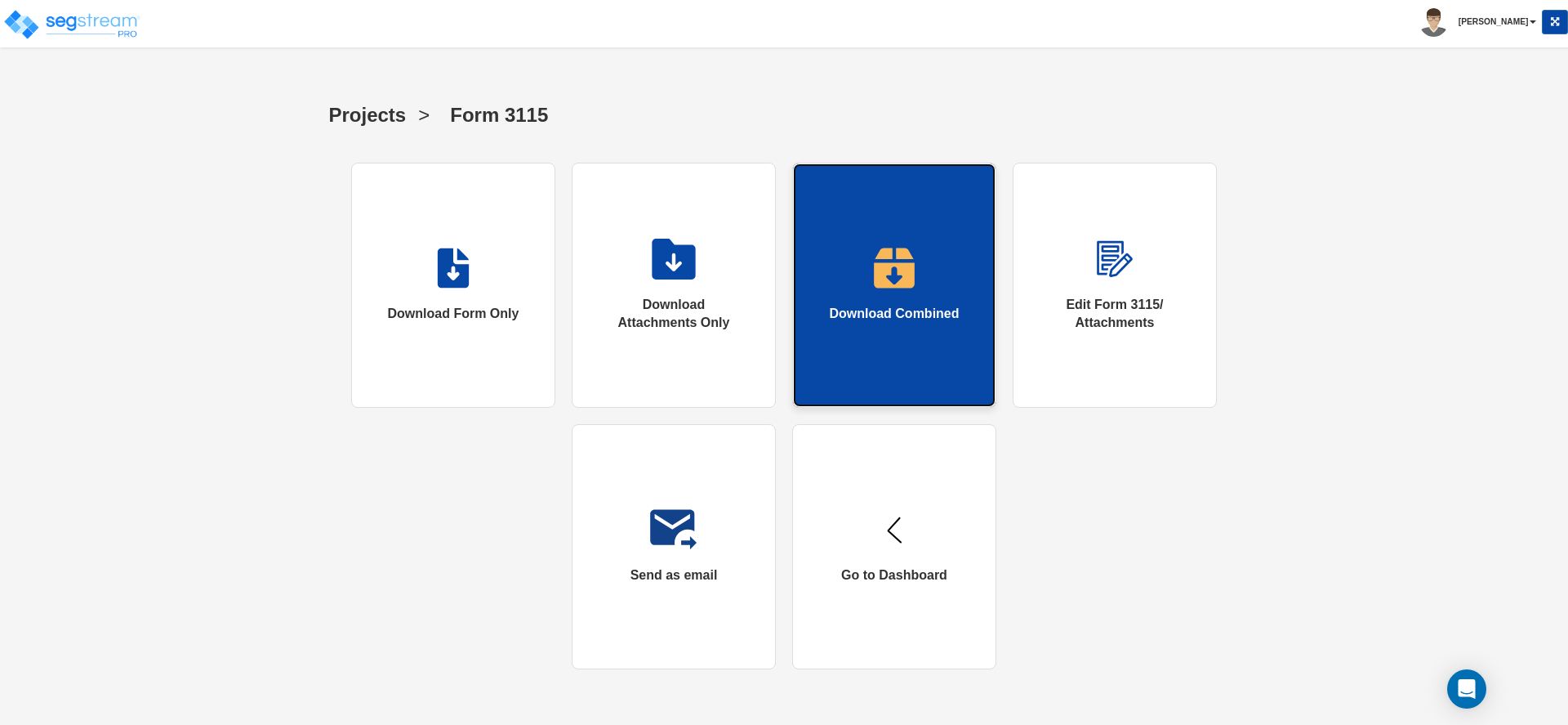
click at [829, 309] on div "Download Combined" at bounding box center [893, 314] width 130 height 19
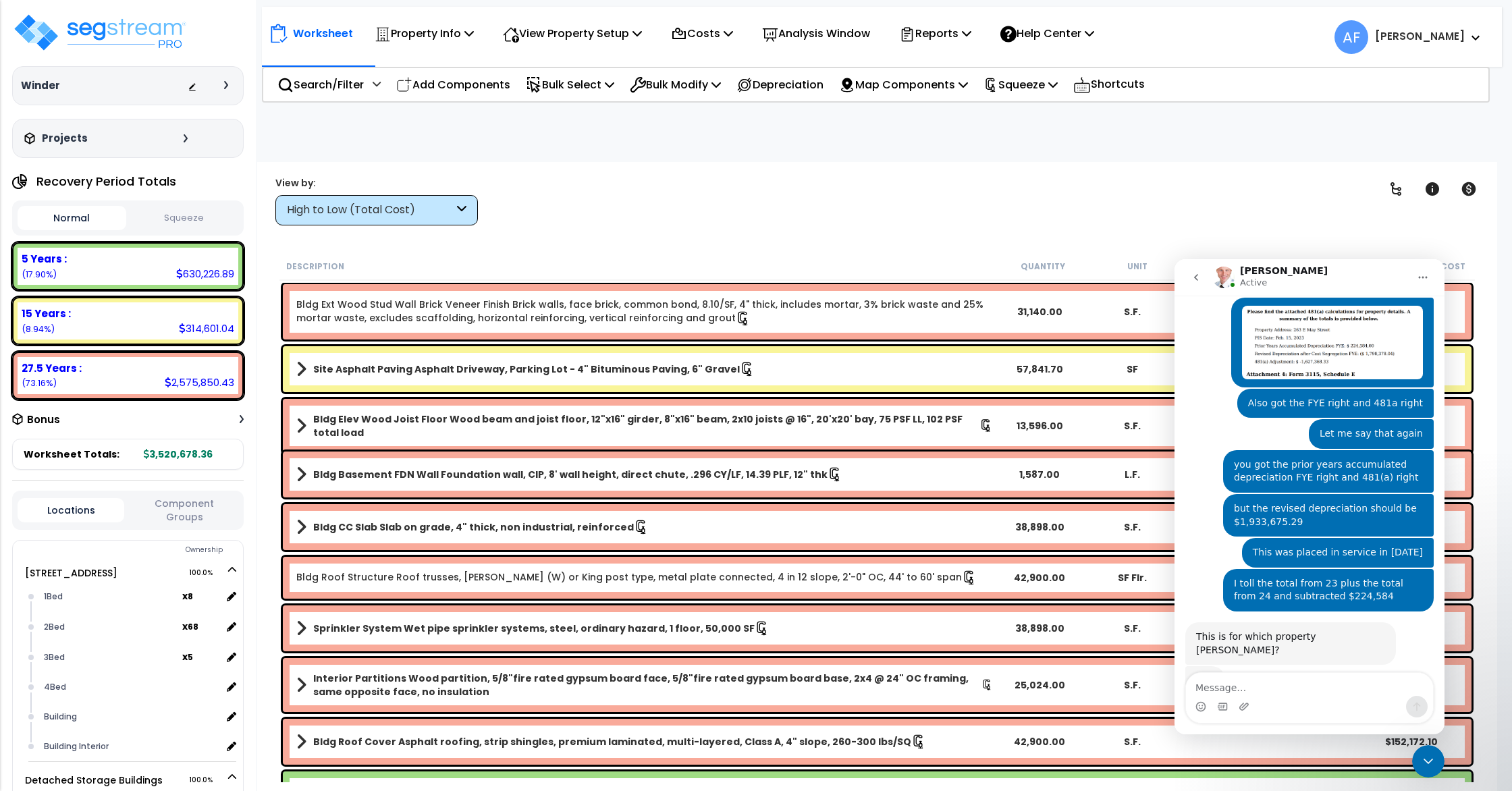
scroll to position [696, 0]
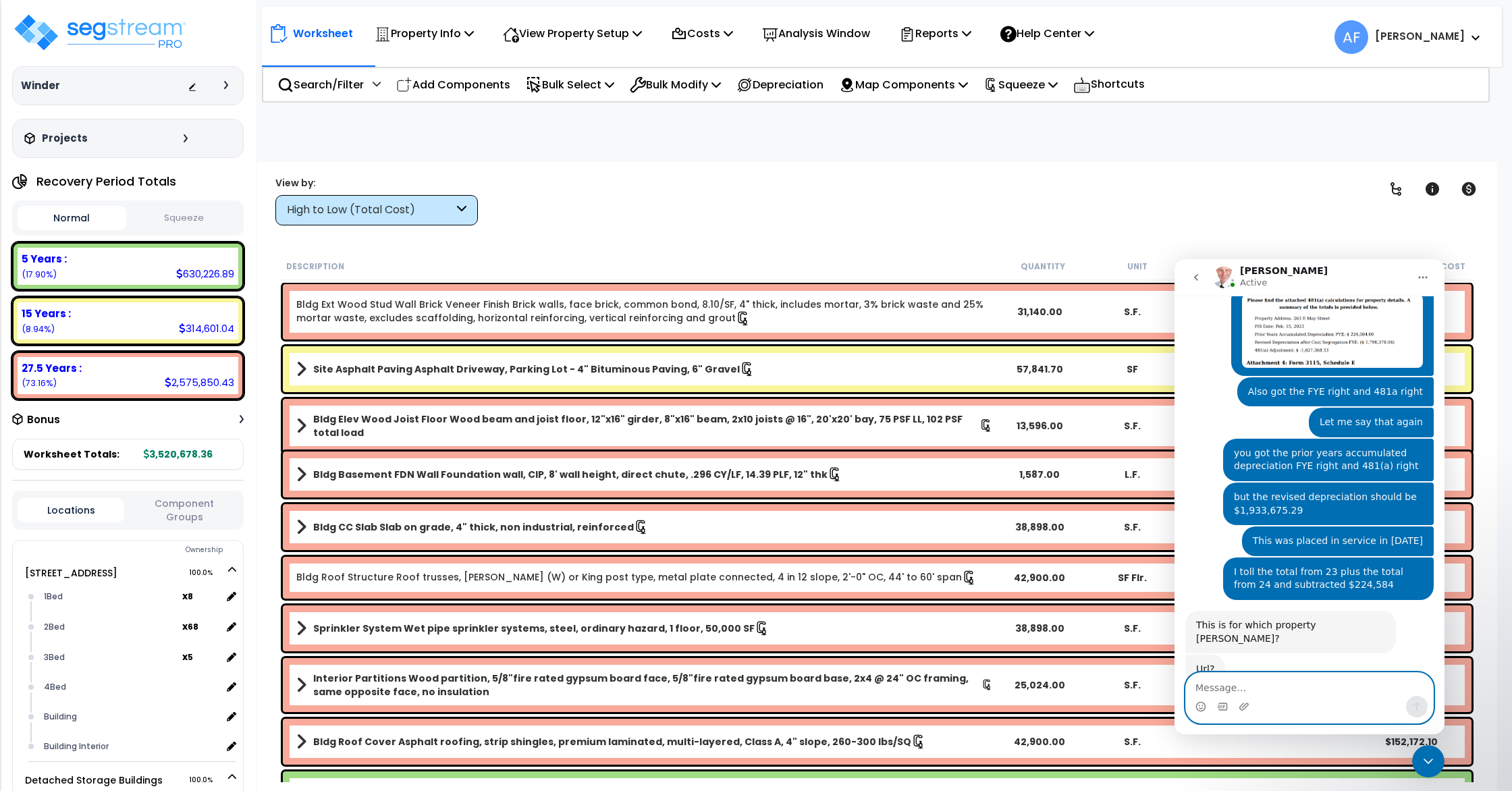
click at [1327, 686] on textarea "Message…" at bounding box center [1309, 685] width 247 height 23
paste textarea "[URL][DOMAIN_NAME]"
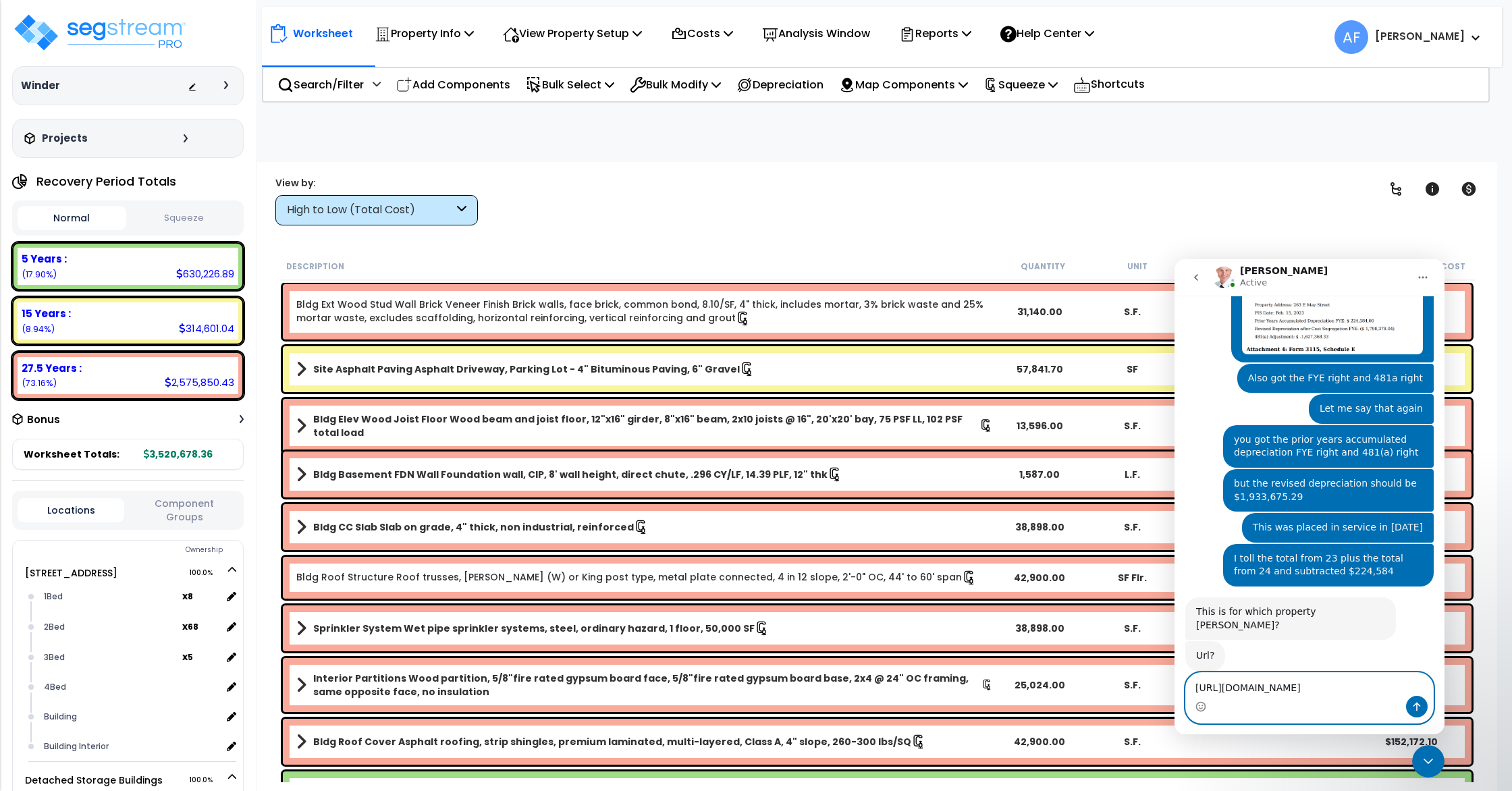
type textarea "[URL][DOMAIN_NAME]"
click at [1410, 709] on button "Send a message…" at bounding box center [1417, 707] width 22 height 22
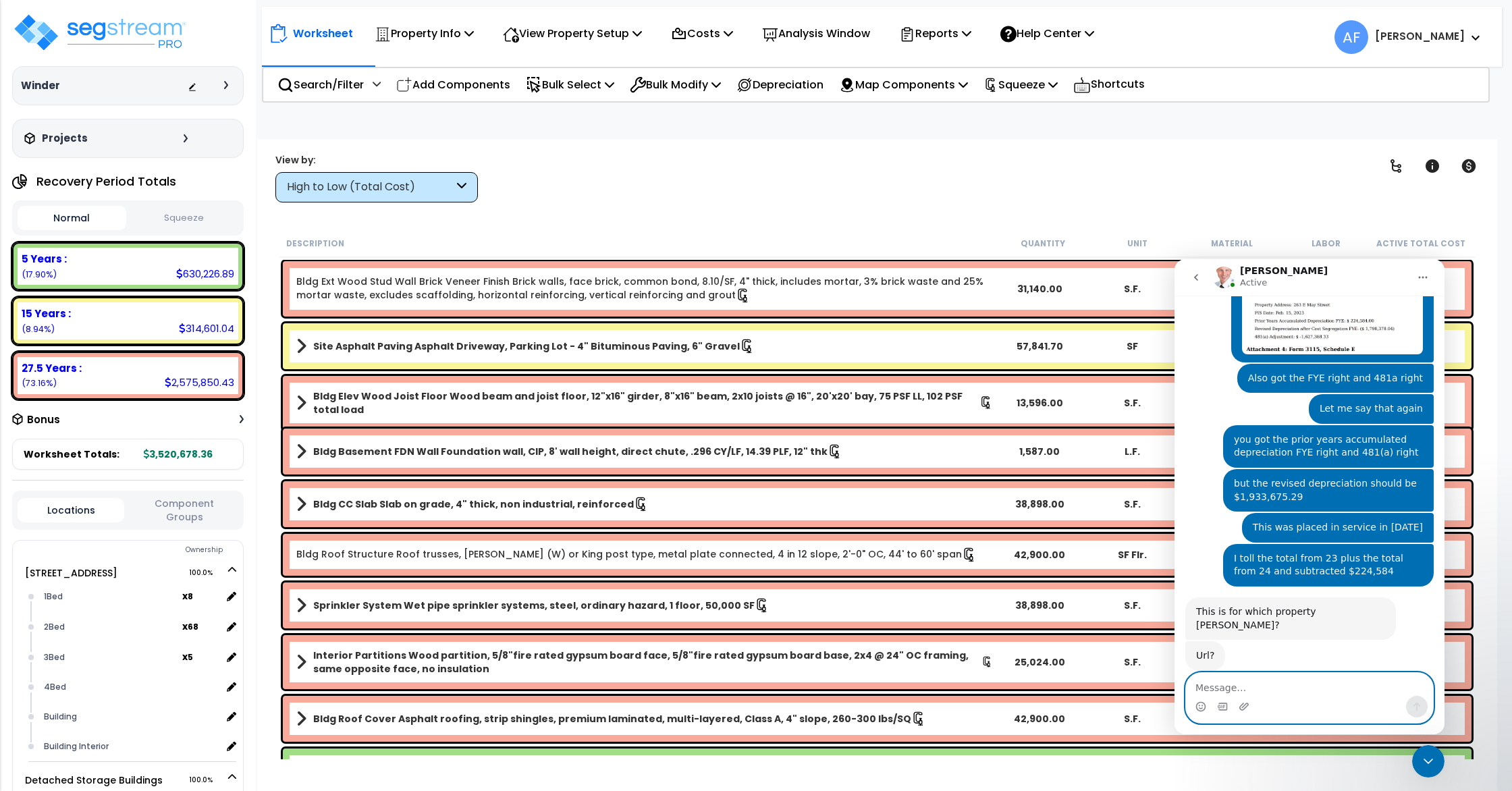
scroll to position [749, 0]
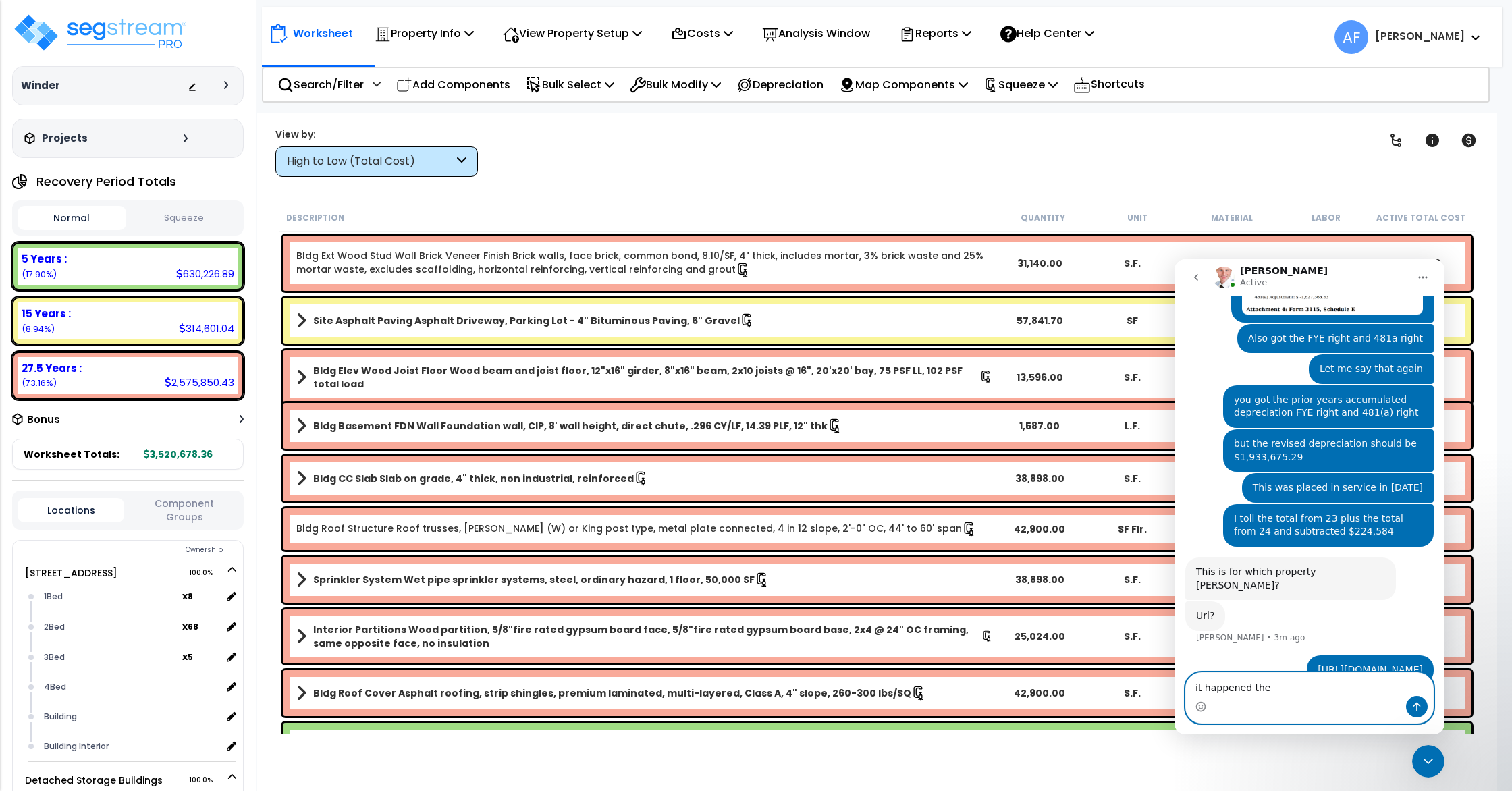
type textarea "it happened the"
